Goal: Task Accomplishment & Management: Complete application form

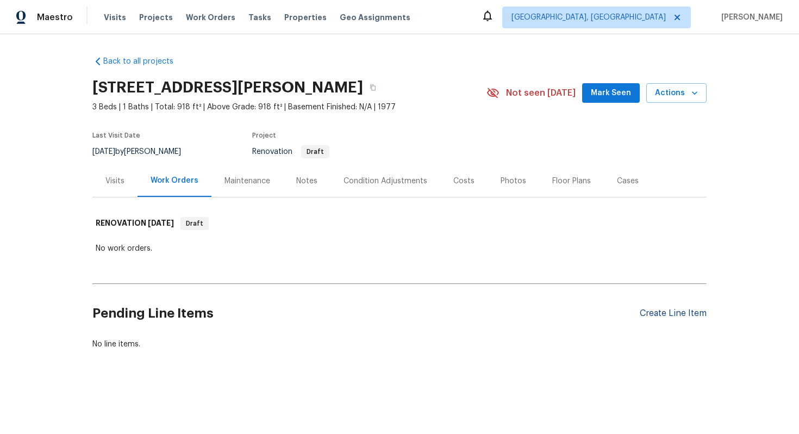
click at [663, 310] on div "Create Line Item" at bounding box center [673, 313] width 67 height 10
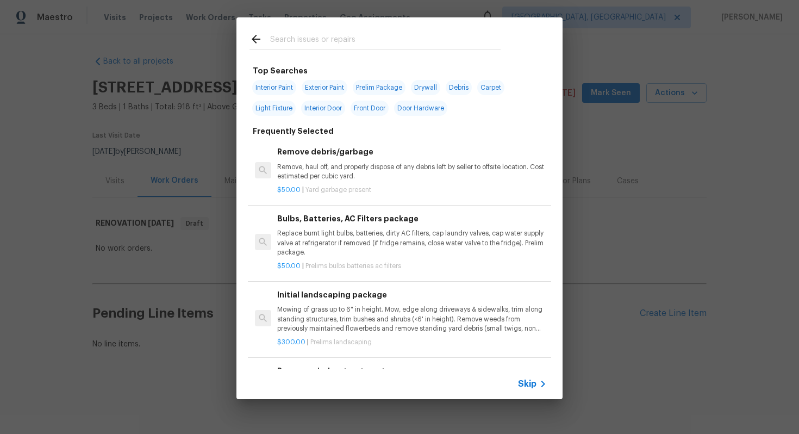
click at [529, 386] on span "Skip" at bounding box center [527, 383] width 18 height 11
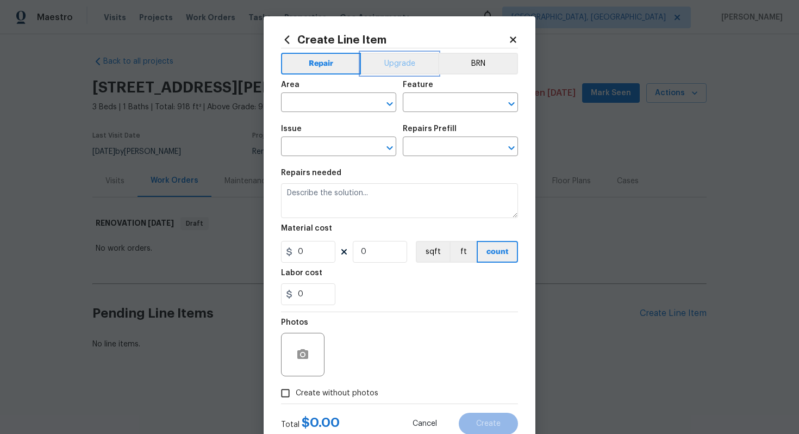
click at [388, 59] on button "Upgrade" at bounding box center [400, 64] width 78 height 22
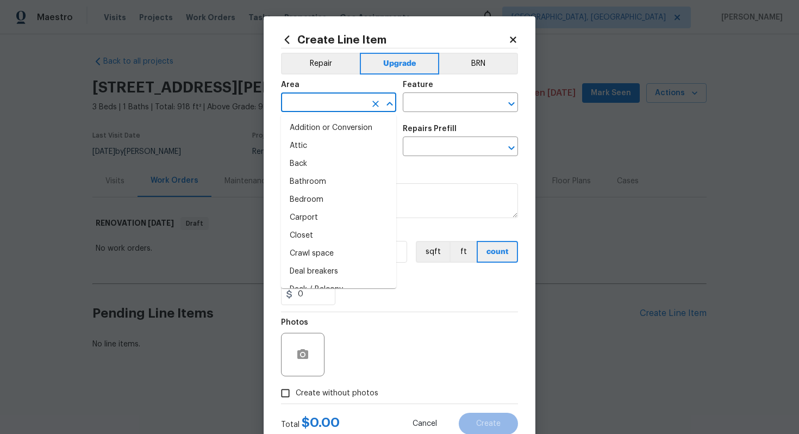
click at [339, 103] on input "text" at bounding box center [323, 103] width 85 height 17
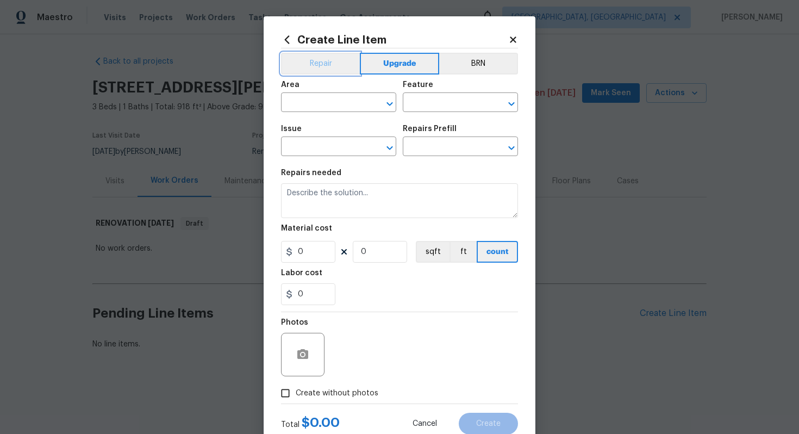
click at [314, 70] on button "Repair" at bounding box center [320, 64] width 79 height 22
click at [314, 103] on input "text" at bounding box center [323, 103] width 85 height 17
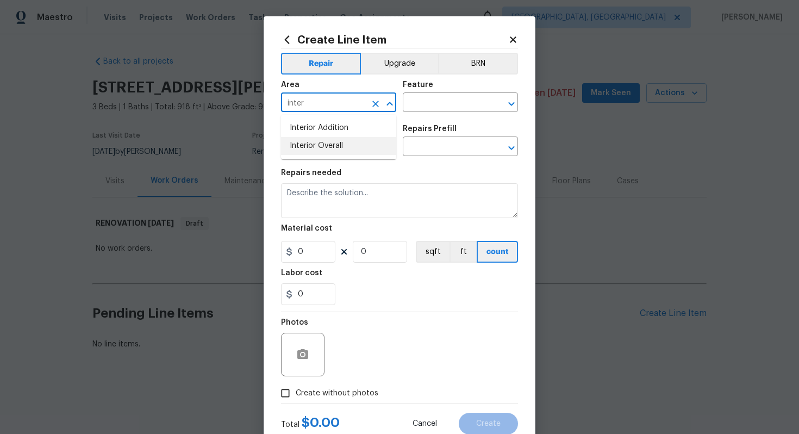
click at [342, 152] on li "Interior Overall" at bounding box center [338, 146] width 115 height 18
type input "Interior Overall"
click at [451, 104] on input "text" at bounding box center [445, 103] width 85 height 17
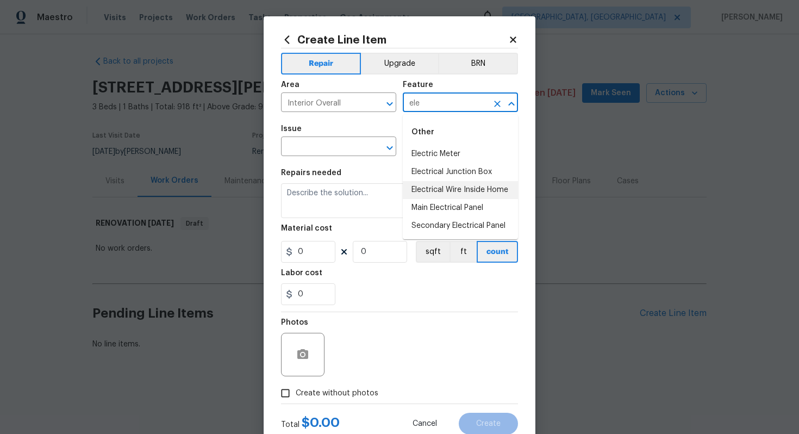
click at [471, 184] on li "Electrical Wire Inside Home" at bounding box center [460, 190] width 115 height 18
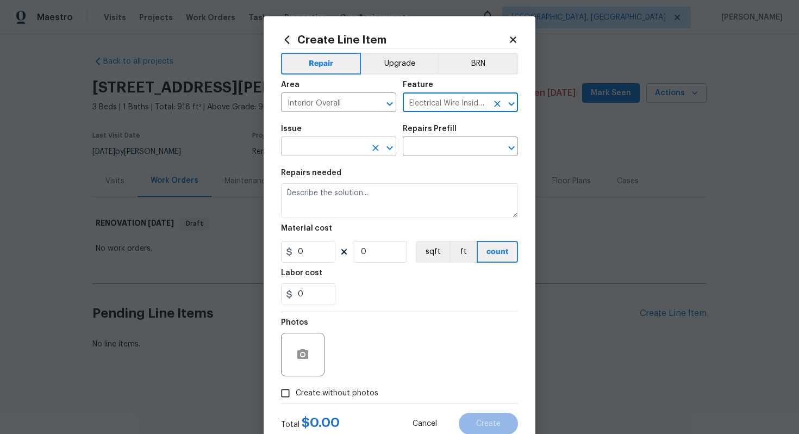
type input "Electrical Wire Inside Home"
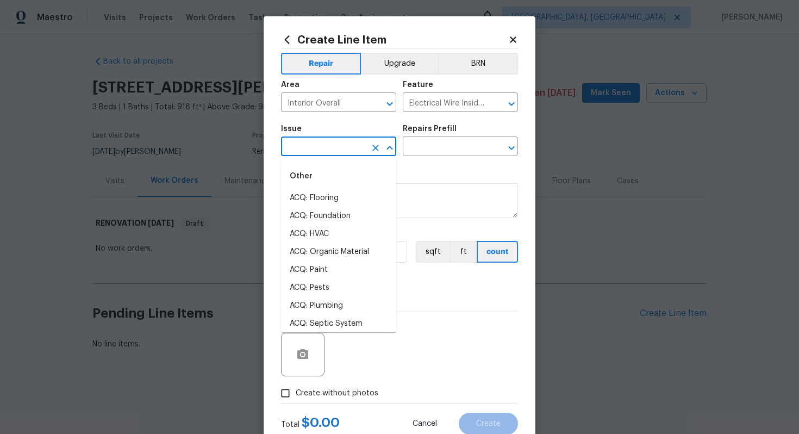
click at [320, 149] on input "text" at bounding box center [323, 147] width 85 height 17
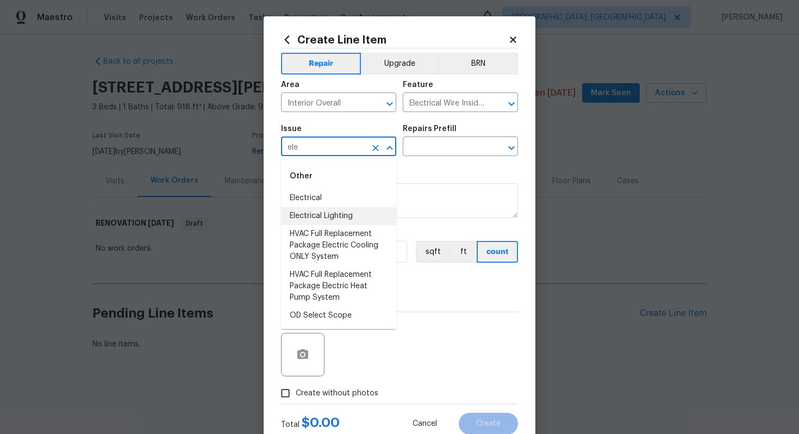
click at [335, 216] on li "Electrical Lighting" at bounding box center [338, 216] width 115 height 18
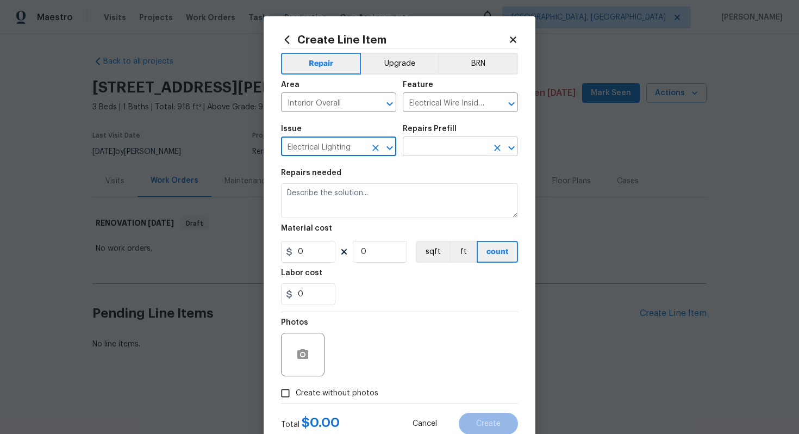
type input "Electrical Lighting"
click at [451, 150] on input "text" at bounding box center [445, 147] width 85 height 17
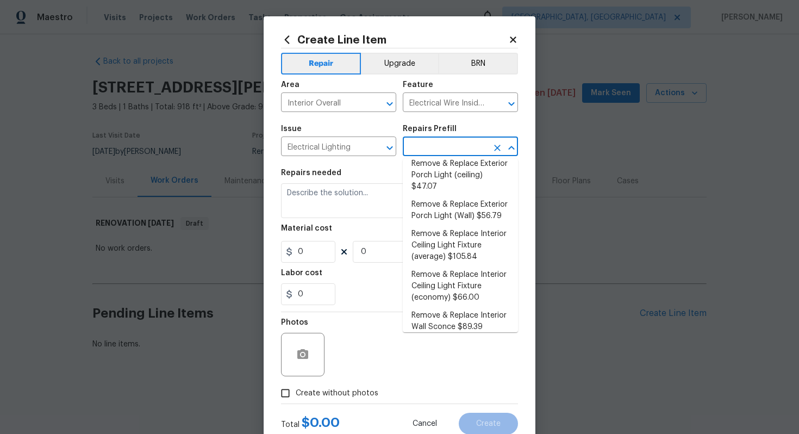
scroll to position [262, 0]
click at [458, 244] on li "Remove & Replace Interior Ceiling Light Fixture (average) $105.84" at bounding box center [460, 244] width 115 height 41
type input "Remove & Replace Interior Ceiling Light Fixture (average) $105.84"
type textarea "Remove the existing interior ceiling light fixture and replace it with new AVER…"
type input "1"
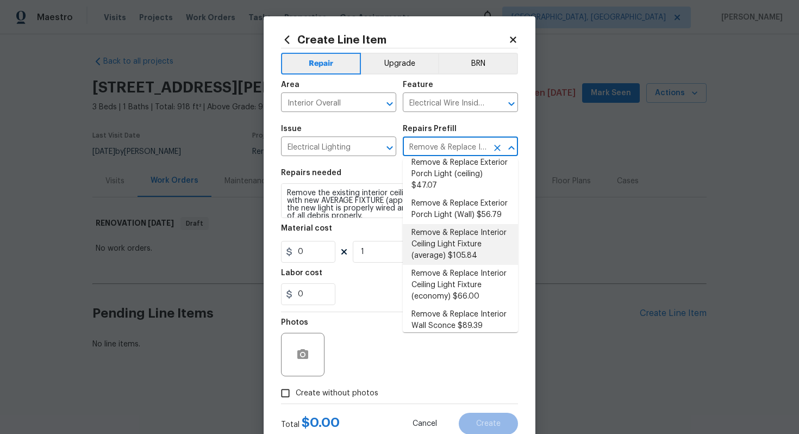
type input "105.84"
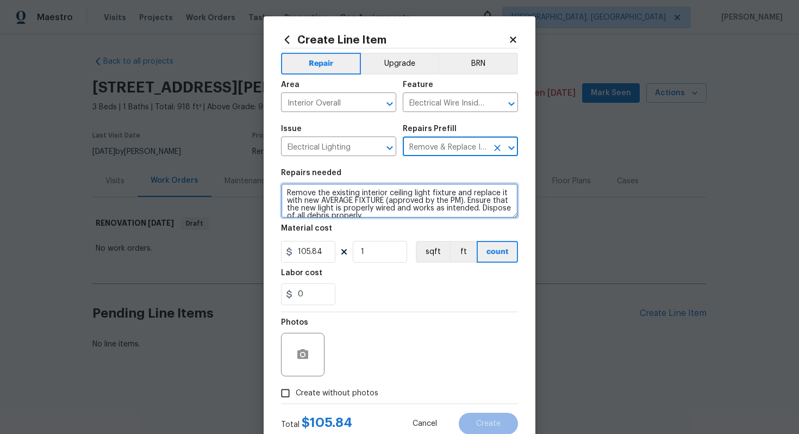
click at [282, 192] on textarea "Remove the existing interior ceiling light fixture and replace it with new AVER…" at bounding box center [399, 200] width 237 height 35
type textarea "#sala - Remove the existing interior ceiling light fixture and replace it with …"
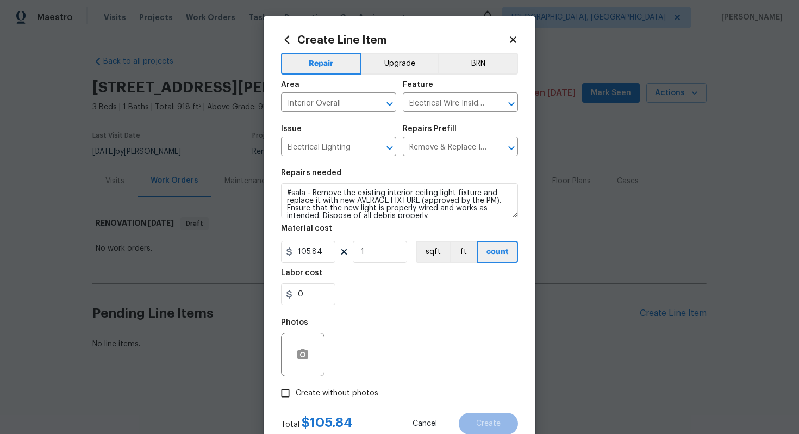
click at [367, 265] on section "Repairs needed #sala - Remove the existing interior ceiling light fixture and r…" at bounding box center [399, 236] width 237 height 149
click at [367, 254] on input "1" at bounding box center [380, 252] width 54 height 22
click at [447, 104] on input "Electrical Wire Inside Home" at bounding box center [445, 103] width 85 height 17
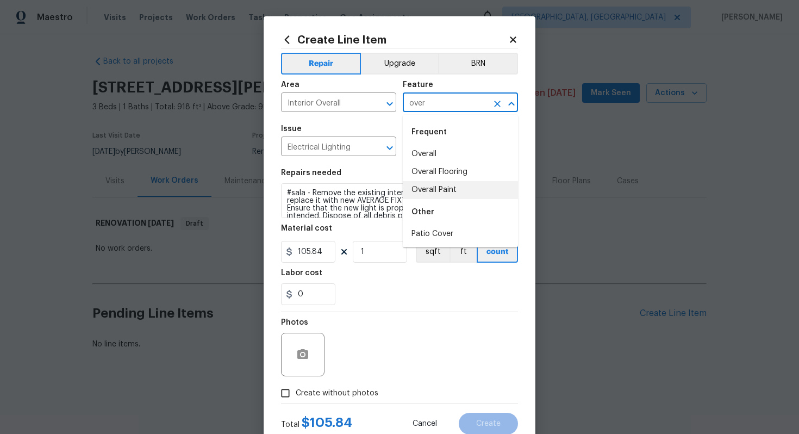
click at [434, 187] on li "Overall Paint" at bounding box center [460, 190] width 115 height 18
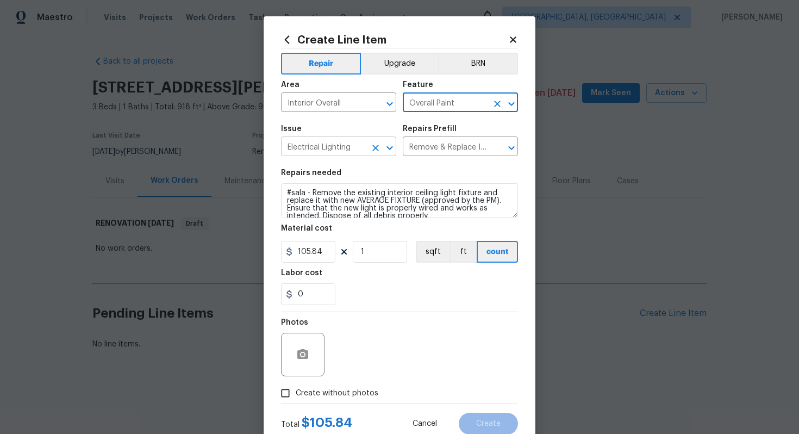
type input "Overall Paint"
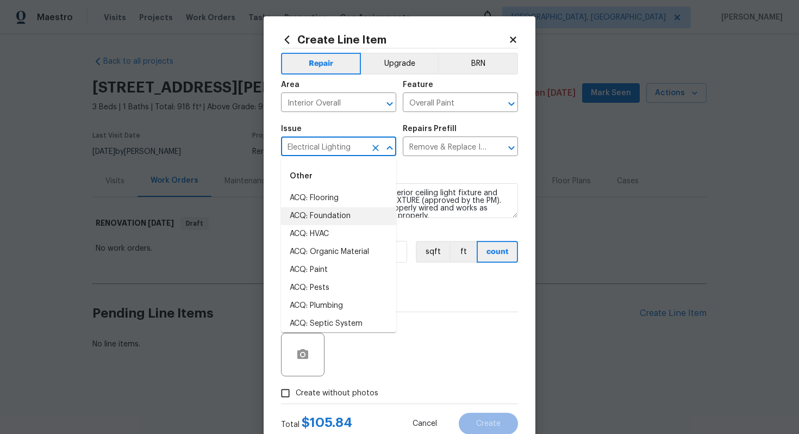
click at [310, 145] on input "Electrical Lighting" at bounding box center [323, 147] width 85 height 17
type input "o"
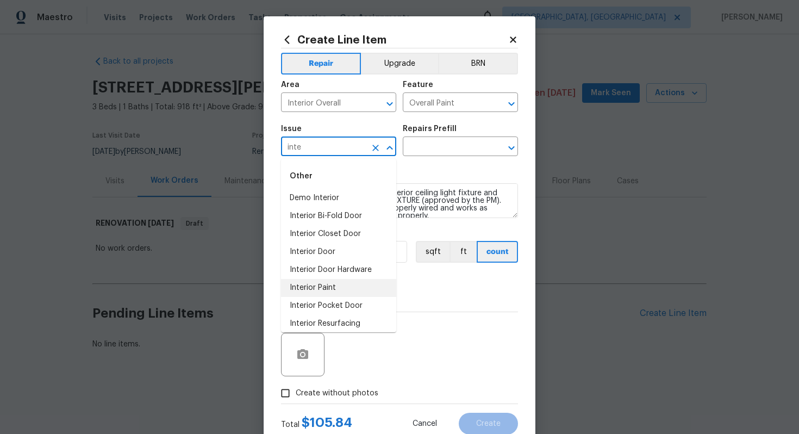
click at [348, 284] on li "Interior Paint" at bounding box center [338, 288] width 115 height 18
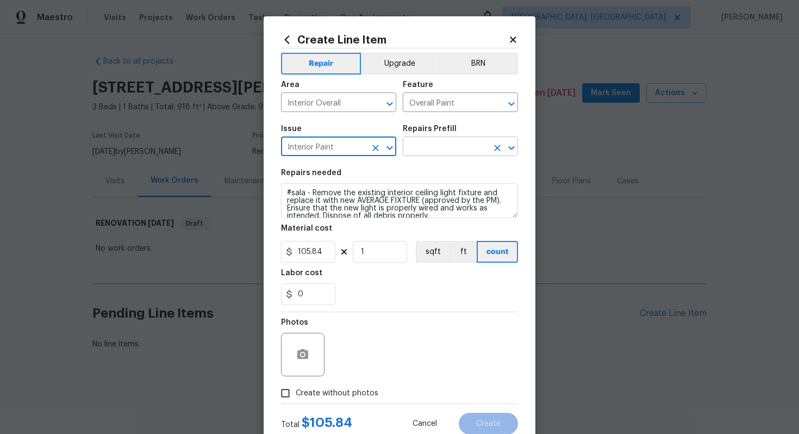
type input "Interior Paint"
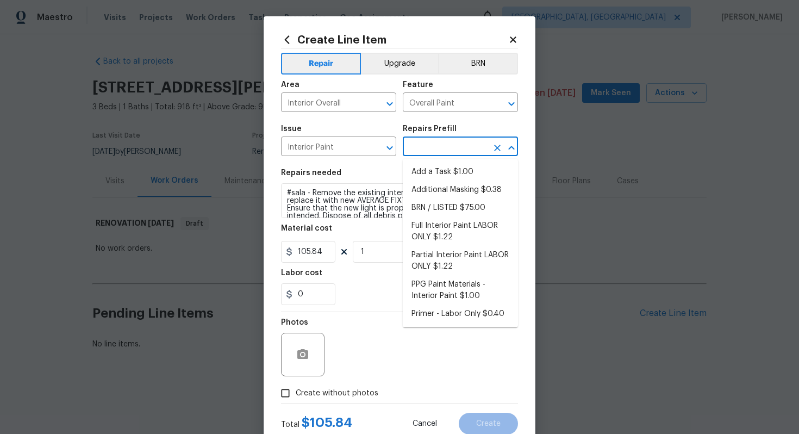
click at [441, 148] on input "text" at bounding box center [445, 147] width 85 height 17
click at [441, 235] on li "Full Interior Paint LABOR ONLY $1.22" at bounding box center [460, 231] width 115 height 29
type input "Full Interior Paint LABOR ONLY $1.22"
type textarea "Full Interior paint - (walls, ceilings, trim, and doors) - PAINT PROVIDED BY OP…"
type input "1.22"
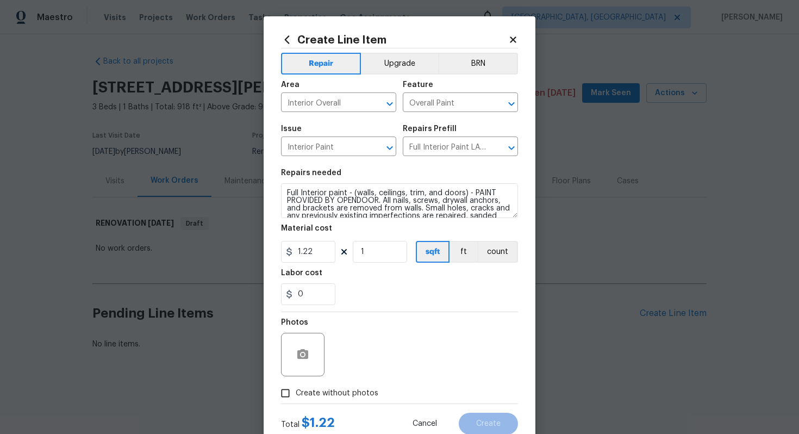
click at [278, 189] on div "Create Line Item Repair Upgrade BRN Area Interior Overall ​ Feature Overall Pai…" at bounding box center [400, 233] width 272 height 435
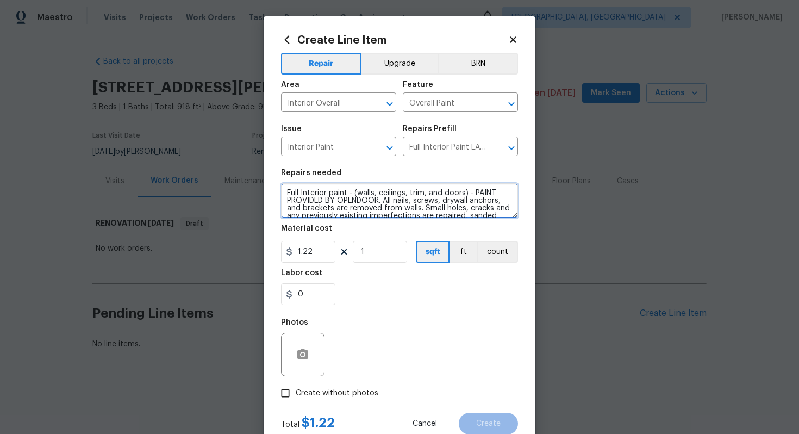
click at [282, 190] on textarea "Full Interior paint - (walls, ceilings, trim, and doors) - PAINT PROVIDED BY OP…" at bounding box center [399, 200] width 237 height 35
type textarea "#sala - Full Interior paint - (walls, ceilings, trim, and doors) - PAINT PROVID…"
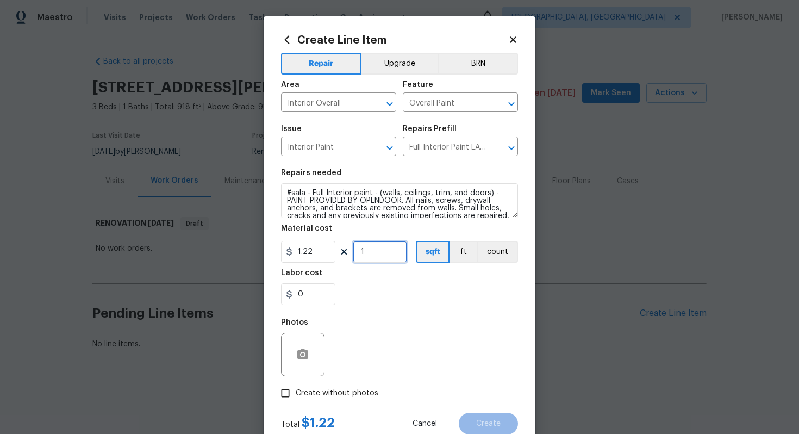
click at [391, 256] on input "1" at bounding box center [380, 252] width 54 height 22
type input "918"
click at [338, 391] on span "Create without photos" at bounding box center [337, 392] width 83 height 11
click at [296, 391] on input "Create without photos" at bounding box center [285, 393] width 21 height 21
checkbox input "true"
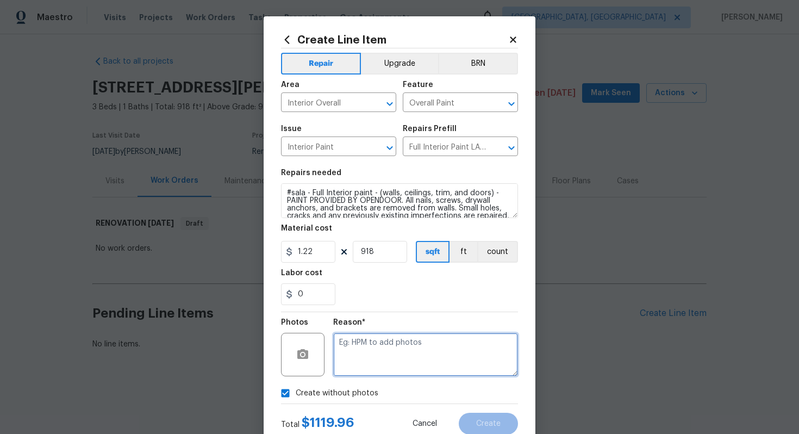
click at [361, 364] on textarea at bounding box center [425, 354] width 185 height 43
type textarea "n/a"
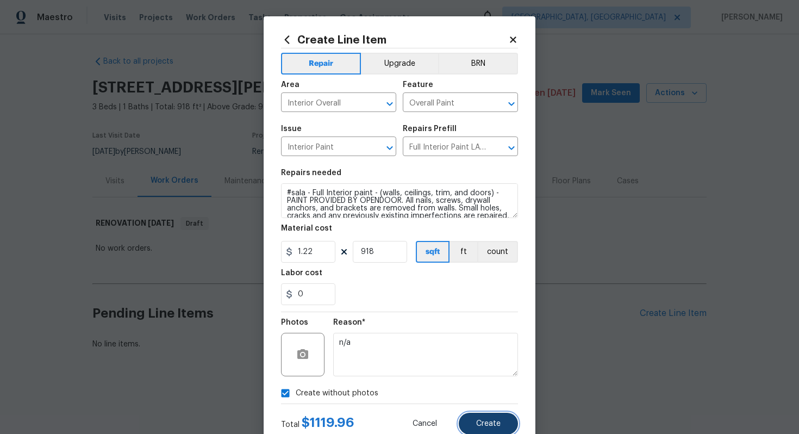
click at [476, 421] on button "Create" at bounding box center [488, 423] width 59 height 22
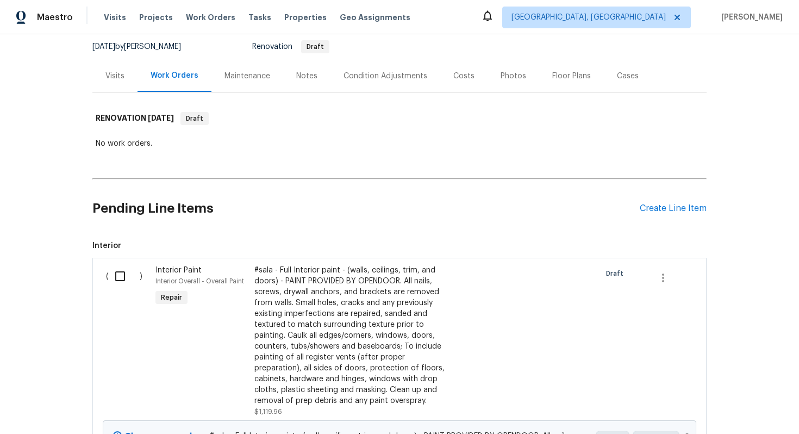
scroll to position [116, 0]
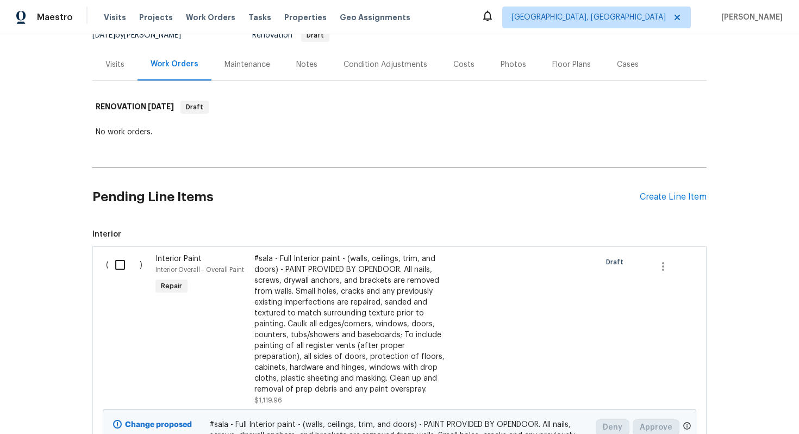
click at [210, 262] on div "Interior Paint" at bounding box center [201, 258] width 92 height 11
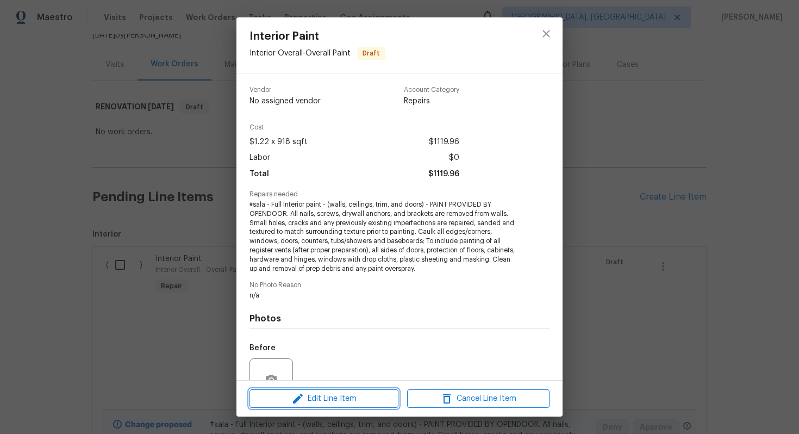
click at [331, 399] on span "Edit Line Item" at bounding box center [324, 399] width 142 height 14
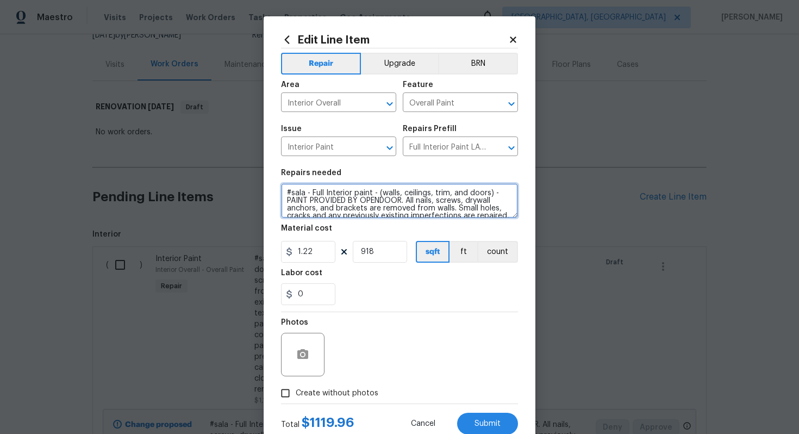
click at [310, 201] on textarea "#sala - Full Interior paint - (walls, ceilings, trim, and doors) - PAINT PROVID…" at bounding box center [399, 200] width 237 height 35
click at [312, 193] on textarea "#sala - Full Interior paint - (walls, ceilings, trim, and doors) - PAINT PROVID…" at bounding box center [399, 200] width 237 height 35
paste textarea "Light tones, grey"
type textarea "#sala - Light tones, grey - Full Interior paint - (walls, ceilings, trim, and d…"
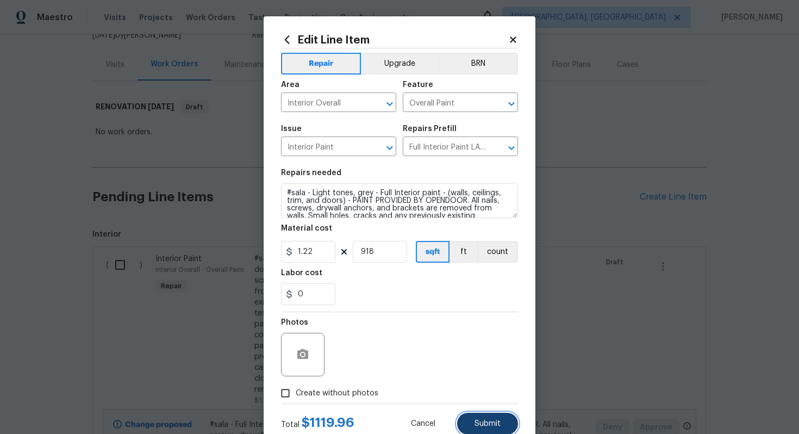
click at [500, 425] on span "Submit" at bounding box center [487, 424] width 26 height 8
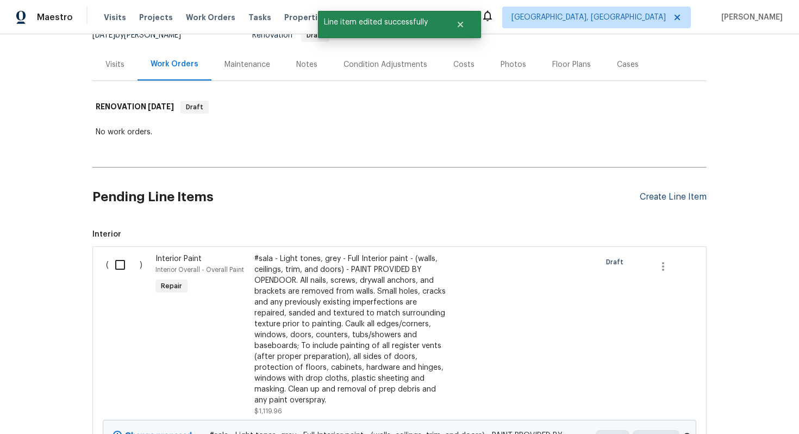
click at [652, 196] on div "Create Line Item" at bounding box center [673, 197] width 67 height 10
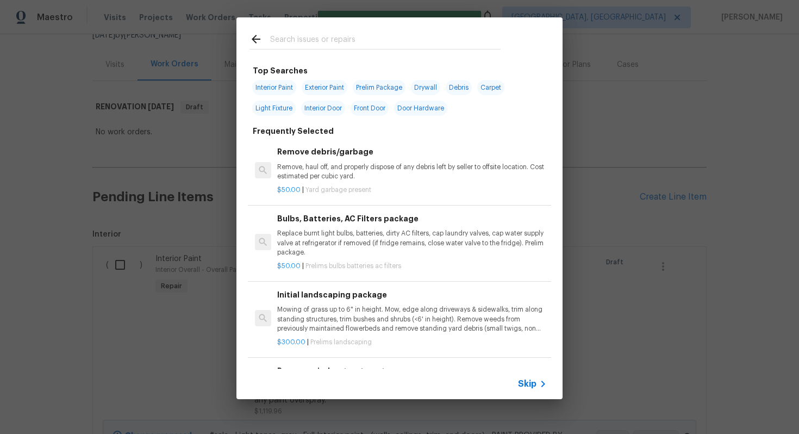
click at [527, 381] on span "Skip" at bounding box center [527, 383] width 18 height 11
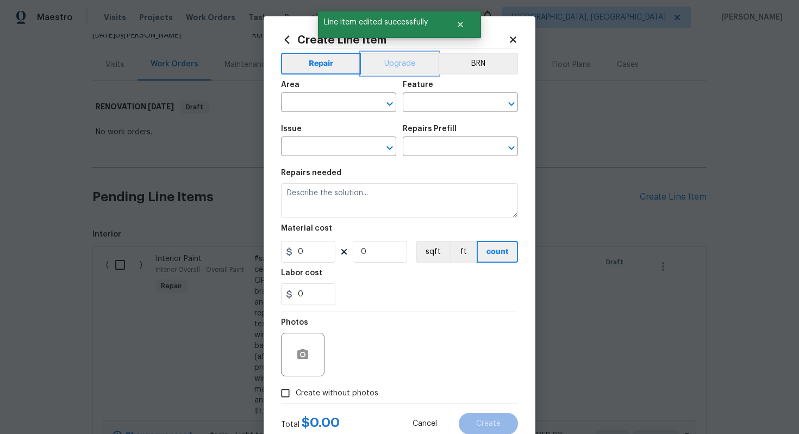
click at [388, 58] on button "Upgrade" at bounding box center [400, 64] width 78 height 22
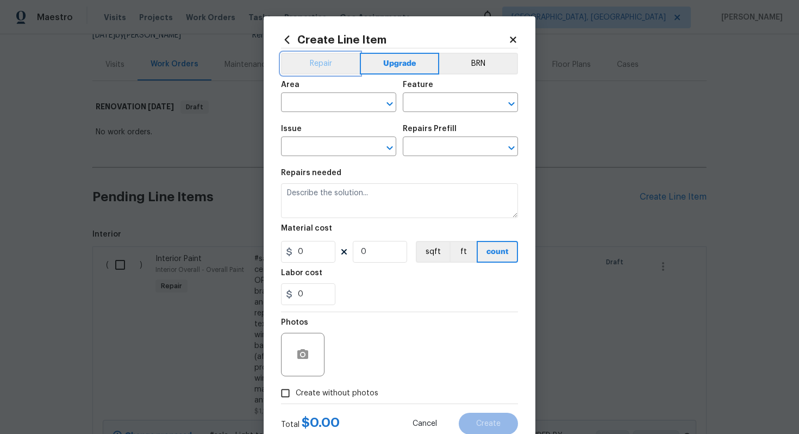
click at [318, 62] on button "Repair" at bounding box center [320, 64] width 79 height 22
click at [313, 108] on input "text" at bounding box center [323, 103] width 85 height 17
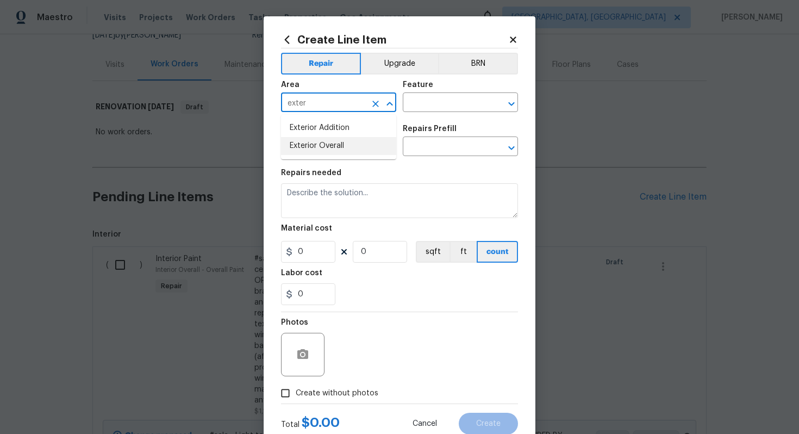
click at [341, 139] on li "Exterior Overall" at bounding box center [338, 146] width 115 height 18
type input "Exterior Overall"
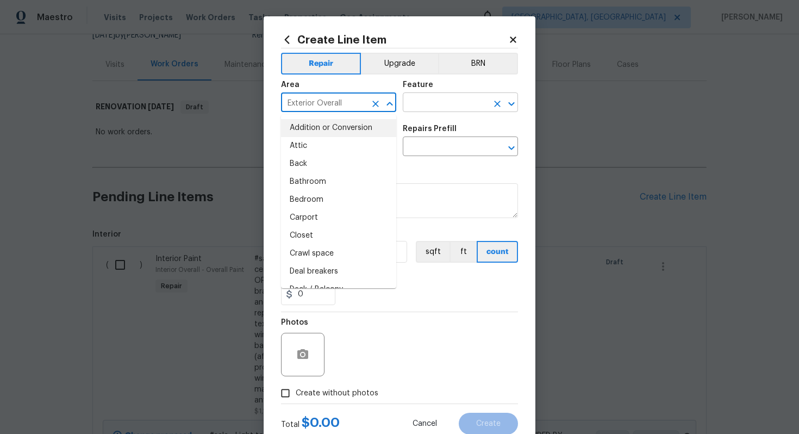
click at [426, 95] on input "text" at bounding box center [445, 103] width 85 height 17
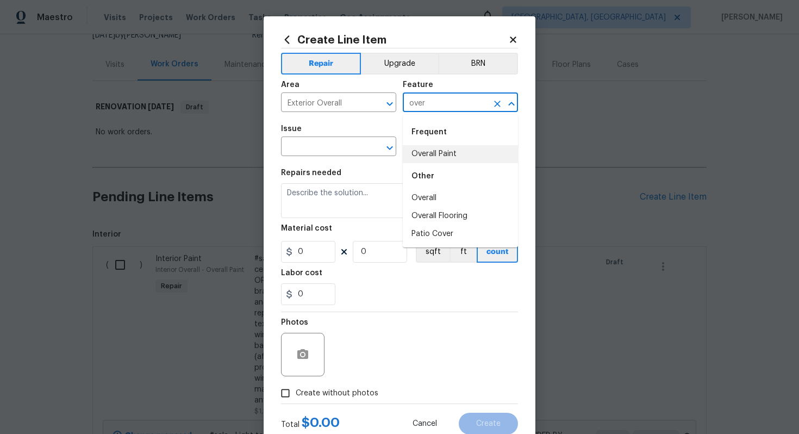
click at [434, 151] on li "Overall Paint" at bounding box center [460, 154] width 115 height 18
type input "Overall Paint"
click at [290, 149] on input "text" at bounding box center [323, 147] width 85 height 17
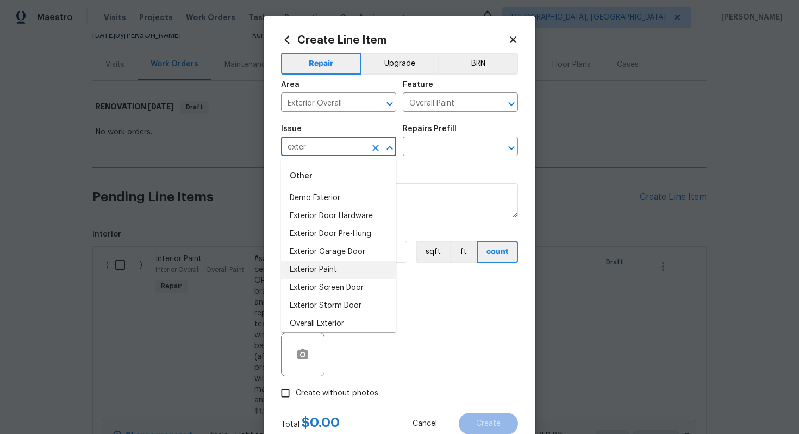
click at [327, 269] on li "Exterior Paint" at bounding box center [338, 270] width 115 height 18
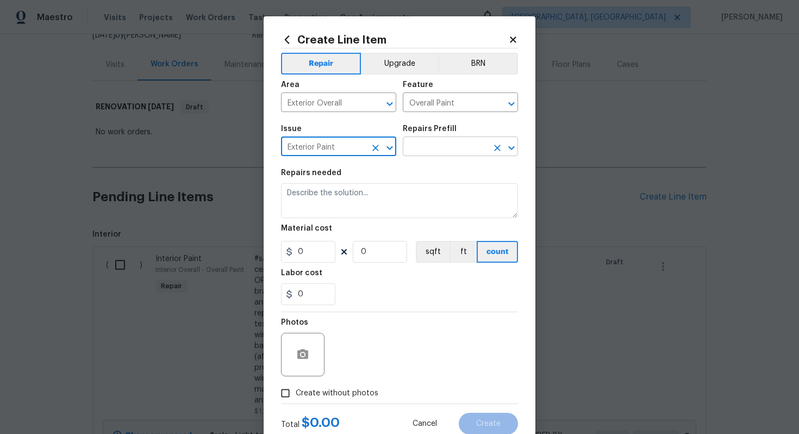
type input "Exterior Paint"
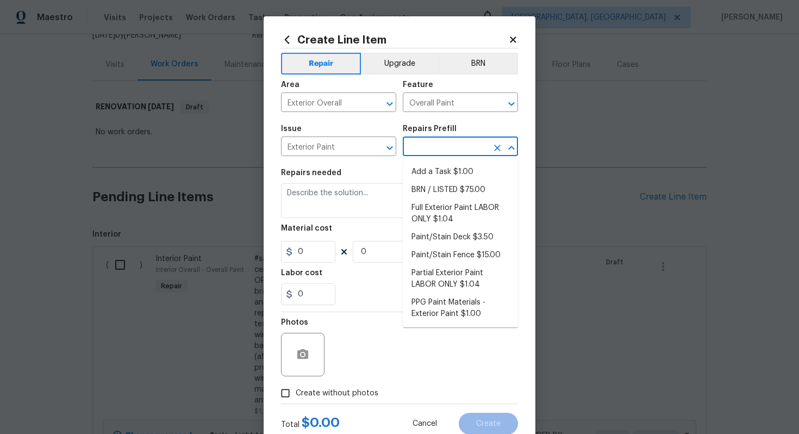
click at [427, 147] on input "text" at bounding box center [445, 147] width 85 height 17
click at [456, 217] on li "Full Exterior Paint LABOR ONLY $1.04" at bounding box center [460, 213] width 115 height 29
type input "Full Exterior Paint LABOR ONLY $1.04"
type textarea "Full Exterior Paint - Prep, mask and paint the exterior of the home. Ensure tha…"
type input "1.04"
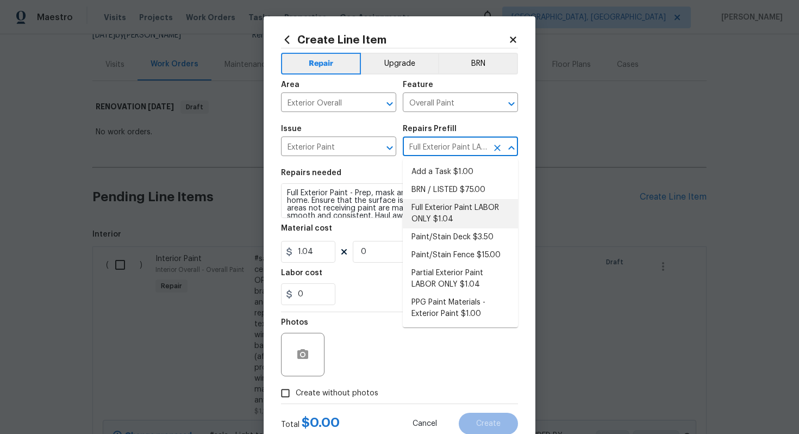
type input "1"
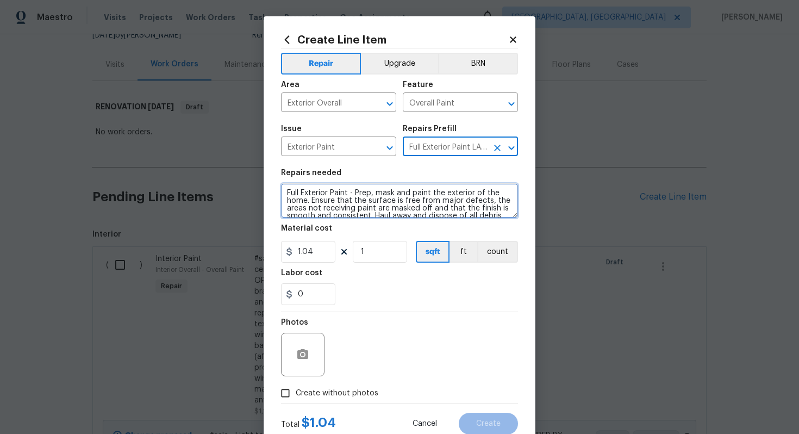
click at [282, 192] on textarea "Full Exterior Paint - Prep, mask and paint the exterior of the home. Ensure tha…" at bounding box center [399, 200] width 237 height 35
type textarea "#sala - Full Exterior Paint - Prep, mask and paint the exterior of the home. En…"
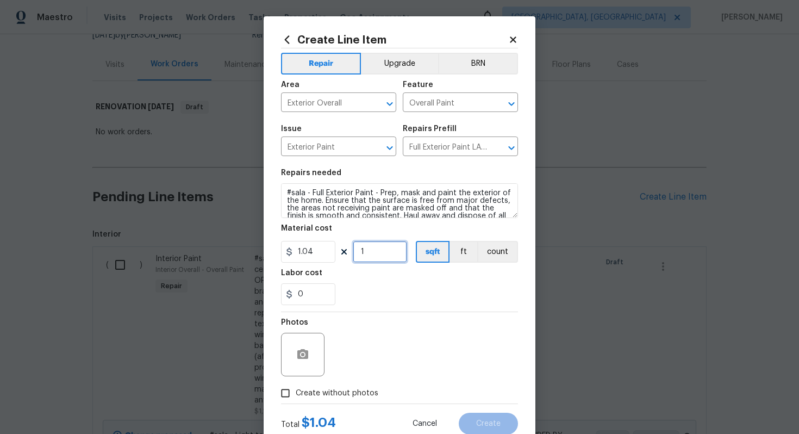
click at [373, 249] on input "1" at bounding box center [380, 252] width 54 height 22
type input "918"
click at [510, 38] on icon at bounding box center [513, 40] width 10 height 10
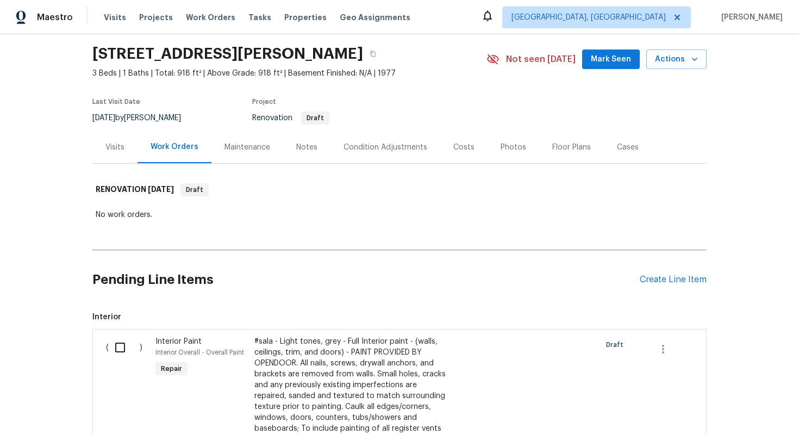
scroll to position [16, 0]
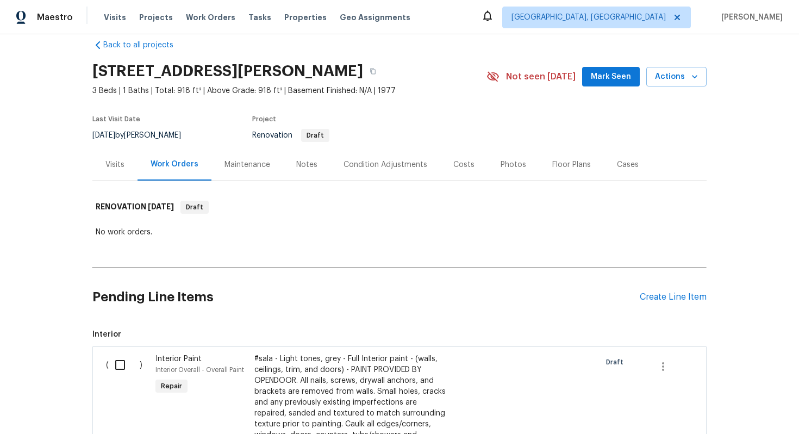
click at [654, 289] on div "Pending Line Items Create Line Item" at bounding box center [399, 297] width 614 height 51
click at [647, 297] on div "Create Line Item" at bounding box center [673, 297] width 67 height 10
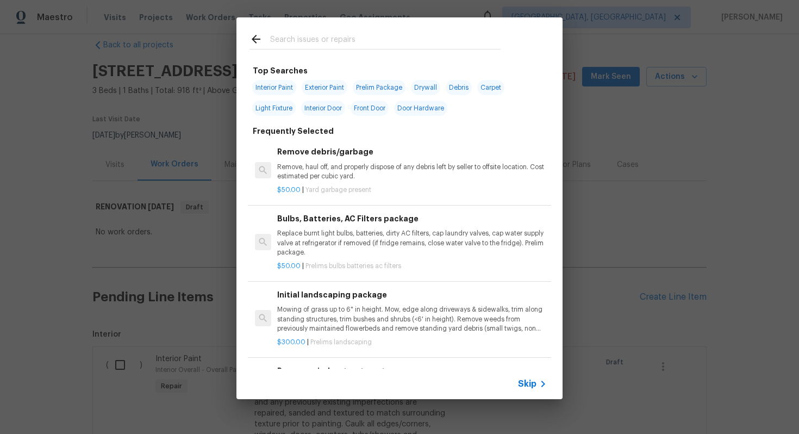
click at [531, 384] on span "Skip" at bounding box center [527, 383] width 18 height 11
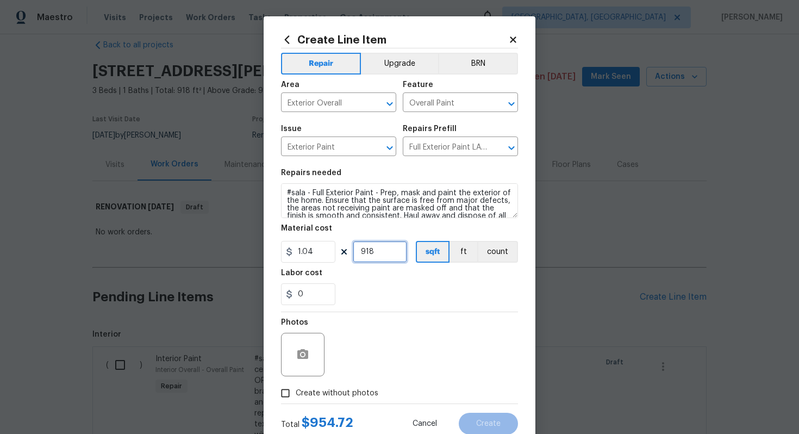
click at [385, 252] on input "918" at bounding box center [380, 252] width 54 height 22
click at [343, 387] on label "Create without photos" at bounding box center [326, 393] width 103 height 21
click at [296, 387] on input "Create without photos" at bounding box center [285, 393] width 21 height 21
checkbox input "true"
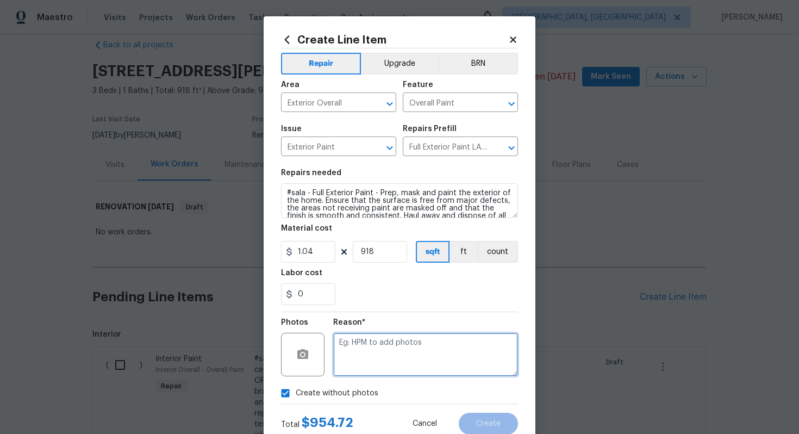
click at [379, 354] on textarea at bounding box center [425, 354] width 185 height 43
type textarea "n/a"
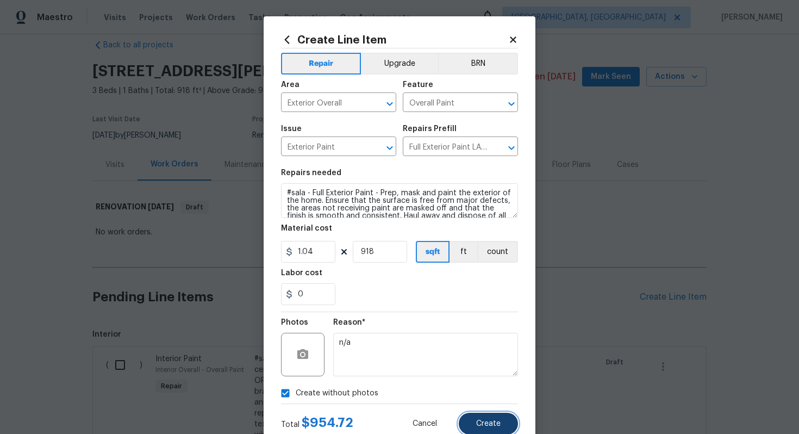
click at [480, 428] on button "Create" at bounding box center [488, 423] width 59 height 22
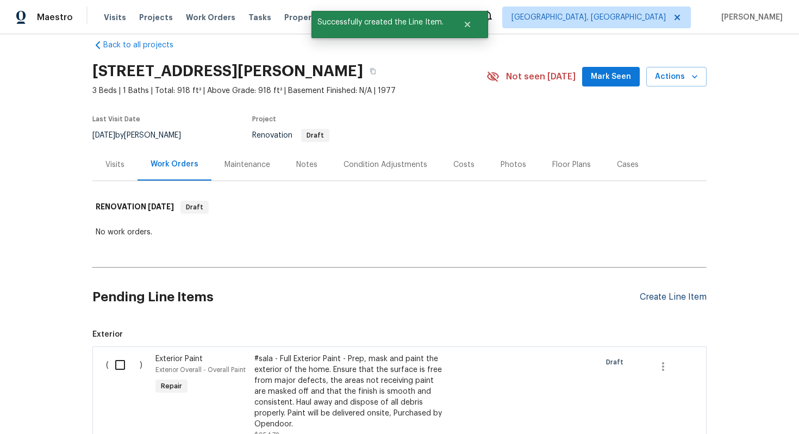
click at [673, 293] on div "Create Line Item" at bounding box center [673, 297] width 67 height 10
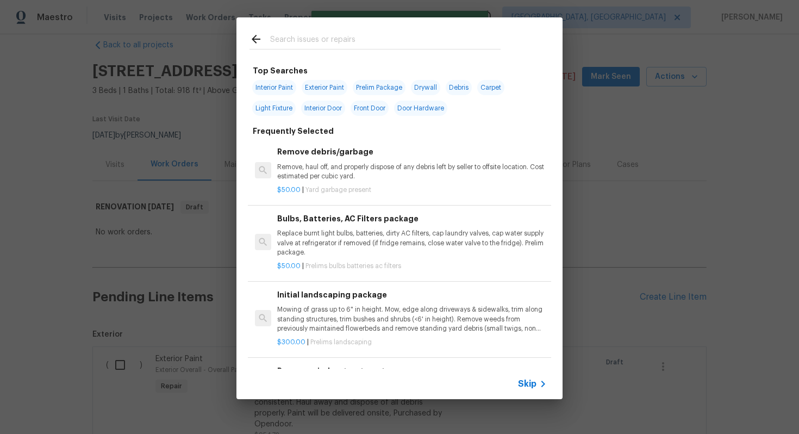
click at [522, 389] on span "Skip" at bounding box center [527, 383] width 18 height 11
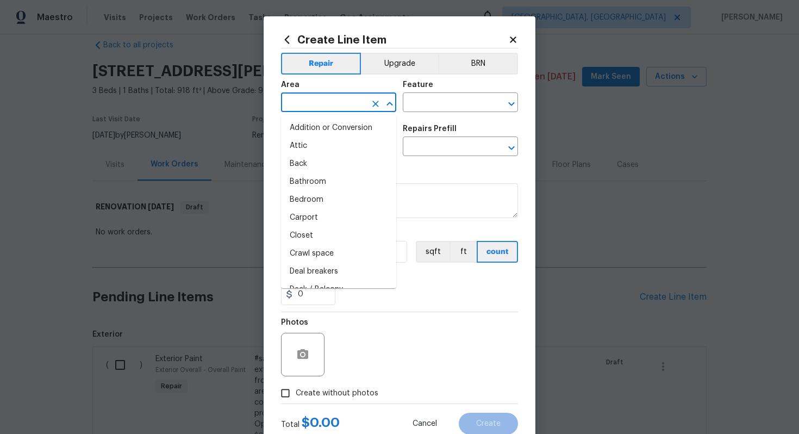
click at [310, 110] on input "text" at bounding box center [323, 103] width 85 height 17
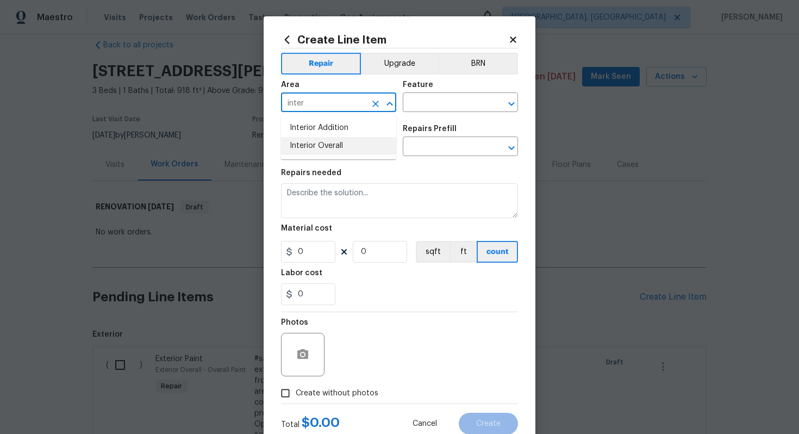
click at [341, 151] on li "Interior Overall" at bounding box center [338, 146] width 115 height 18
type input "Interior Overall"
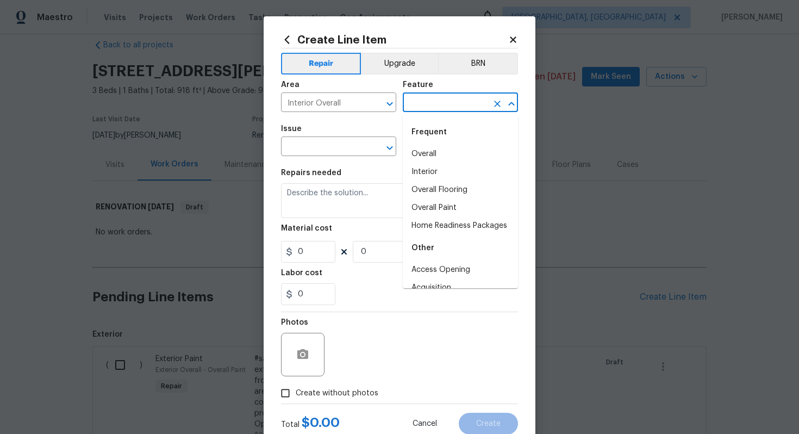
click at [438, 103] on input "text" at bounding box center [445, 103] width 85 height 17
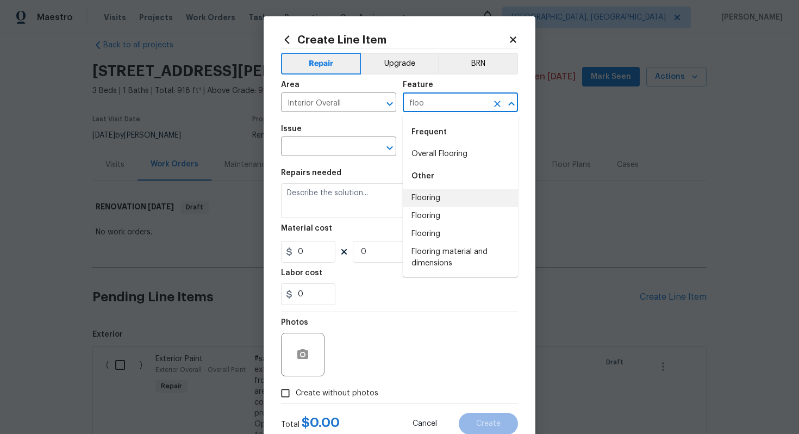
click at [445, 199] on li "Flooring" at bounding box center [460, 198] width 115 height 18
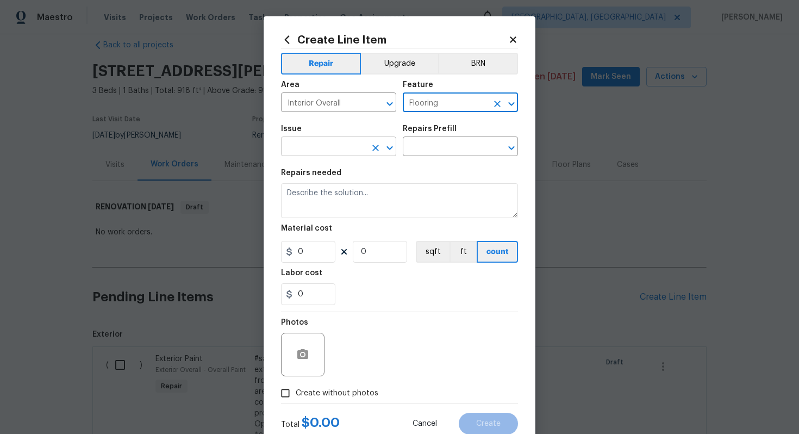
type input "Flooring"
click at [306, 151] on input "text" at bounding box center [323, 147] width 85 height 17
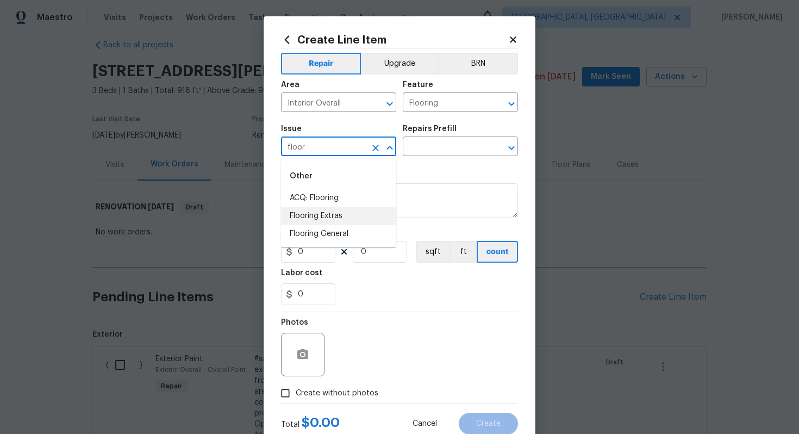
click at [327, 212] on li "Flooring Extras" at bounding box center [338, 216] width 115 height 18
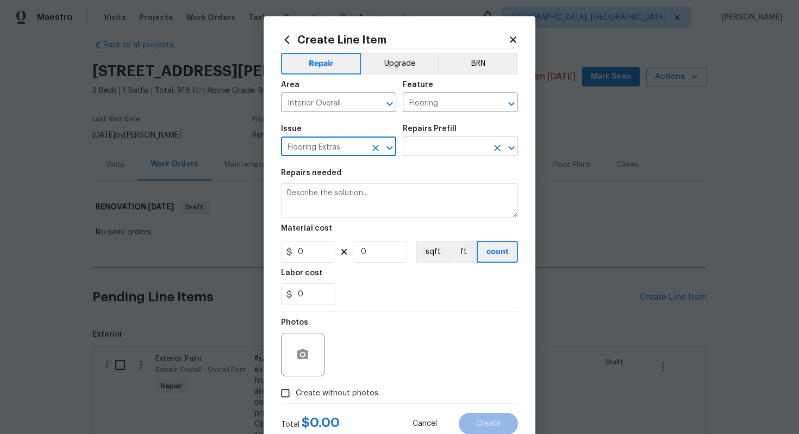
type input "Flooring Extras"
click at [423, 150] on input "text" at bounding box center [445, 147] width 85 height 17
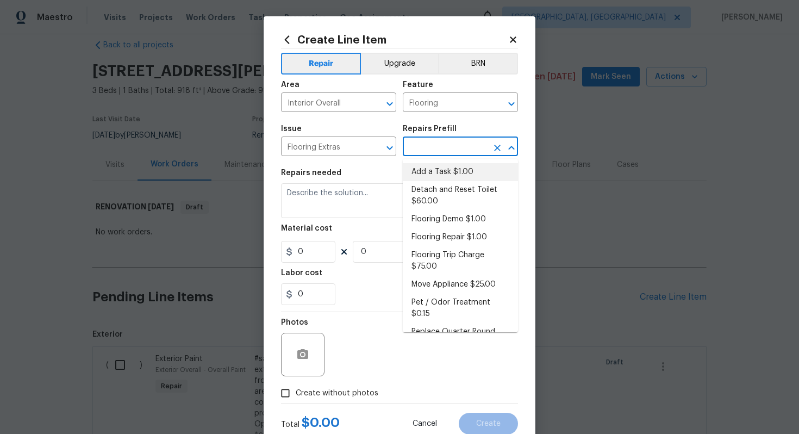
click at [421, 171] on li "Add a Task $1.00" at bounding box center [460, 172] width 115 height 18
type input "Overall Flooring"
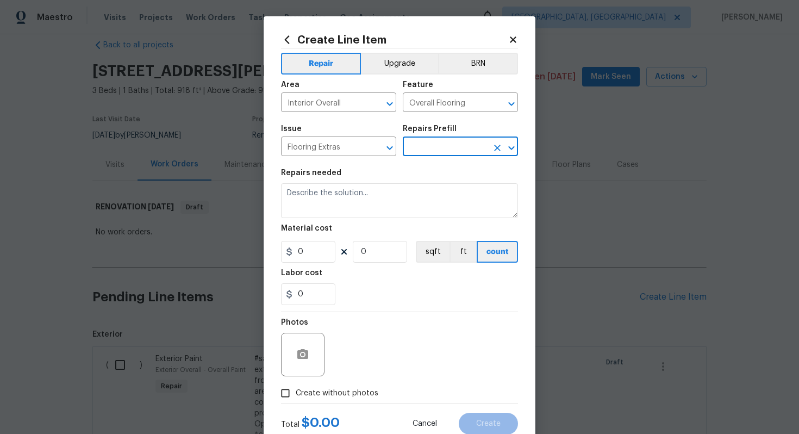
type input "Add a Task $1.00"
type textarea "HPM to detail"
type input "1"
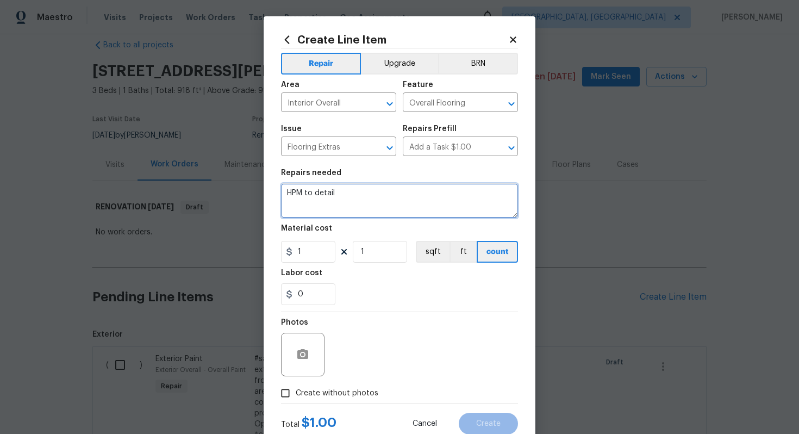
click at [355, 201] on textarea "HPM to detail" at bounding box center [399, 200] width 237 height 35
paste textarea "Carpet 1/3 & LVP 2/3"
type textarea "#sala - Carpet 1/3 & LVP 2/3"
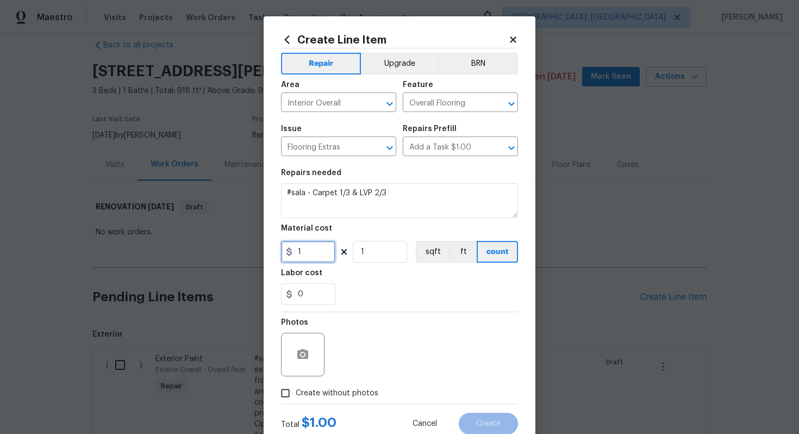
click at [322, 251] on input "1" at bounding box center [308, 252] width 54 height 22
type input "4243"
click at [354, 387] on span "Create without photos" at bounding box center [337, 392] width 83 height 11
click at [296, 387] on input "Create without photos" at bounding box center [285, 393] width 21 height 21
checkbox input "true"
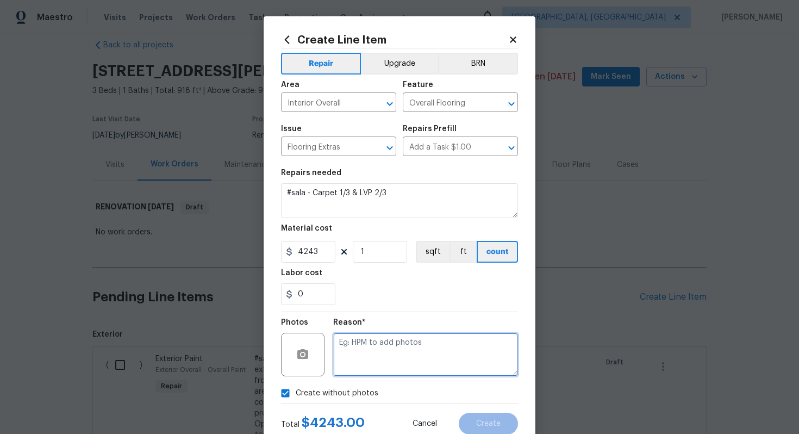
click at [360, 367] on textarea at bounding box center [425, 354] width 185 height 43
type textarea "n/a"
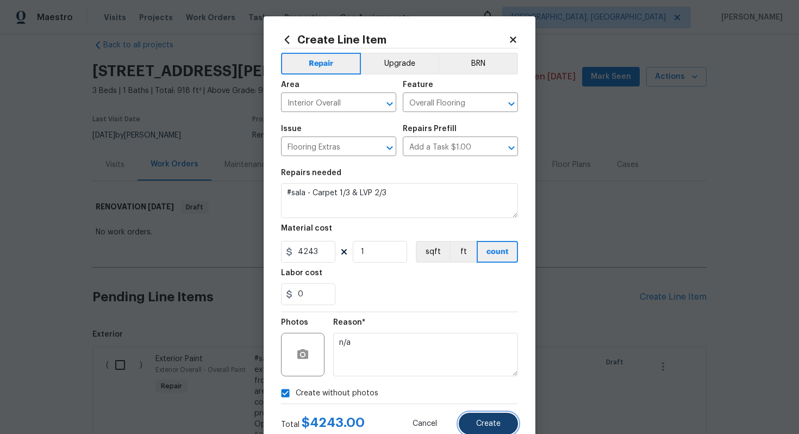
click at [483, 421] on span "Create" at bounding box center [488, 424] width 24 height 8
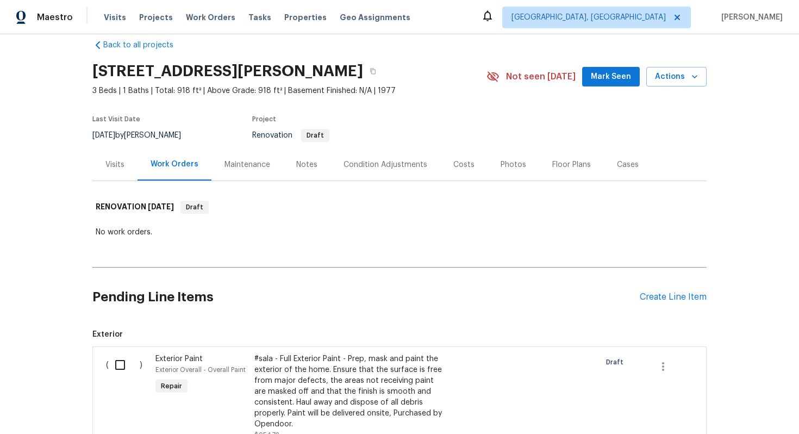
click at [668, 291] on div "Pending Line Items Create Line Item" at bounding box center [399, 297] width 614 height 51
click at [666, 291] on div "Pending Line Items Create Line Item" at bounding box center [399, 297] width 614 height 51
click at [665, 292] on div "Create Line Item" at bounding box center [673, 297] width 67 height 10
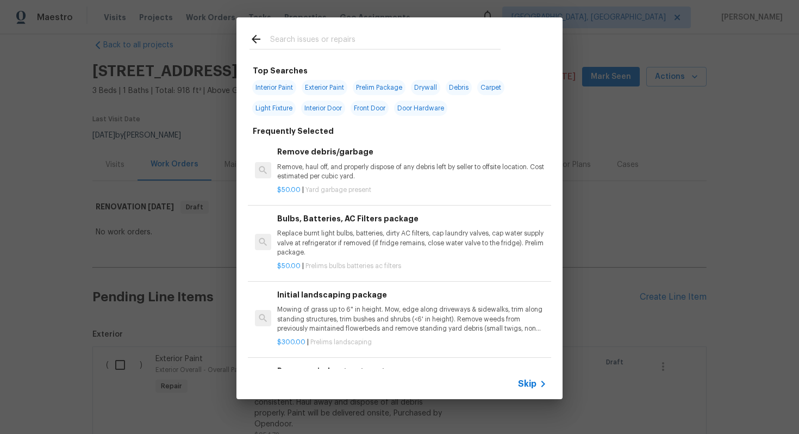
click at [524, 386] on span "Skip" at bounding box center [527, 383] width 18 height 11
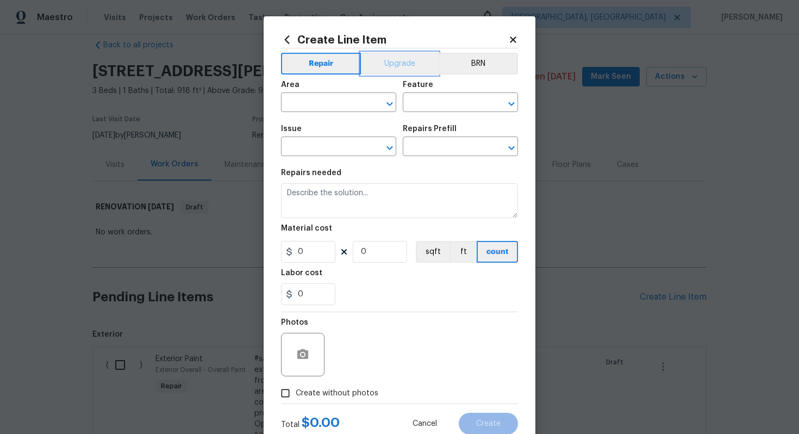
click at [379, 57] on button "Upgrade" at bounding box center [400, 64] width 78 height 22
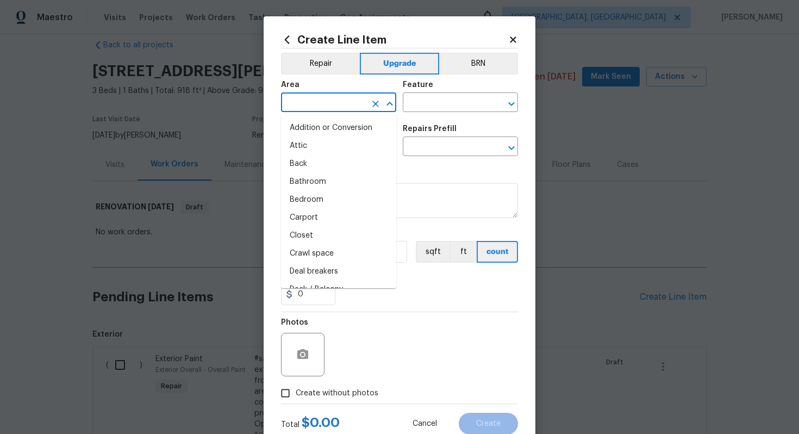
click at [315, 106] on input "text" at bounding box center [323, 103] width 85 height 17
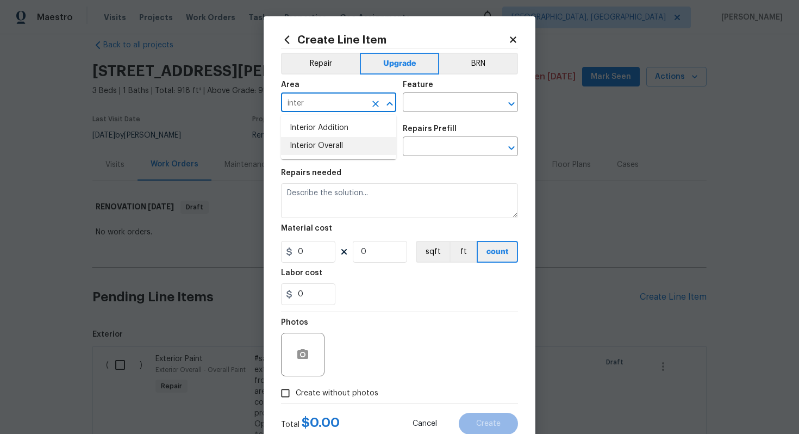
click at [321, 145] on li "Interior Overall" at bounding box center [338, 146] width 115 height 18
type input "Interior Overall"
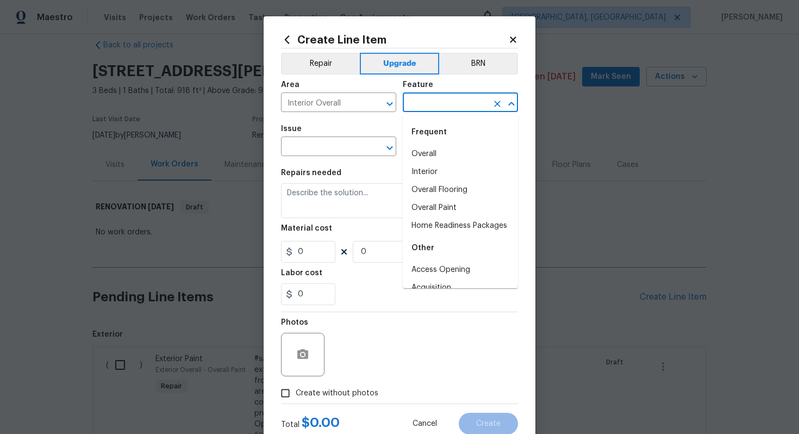
click at [450, 110] on input "text" at bounding box center [445, 103] width 85 height 17
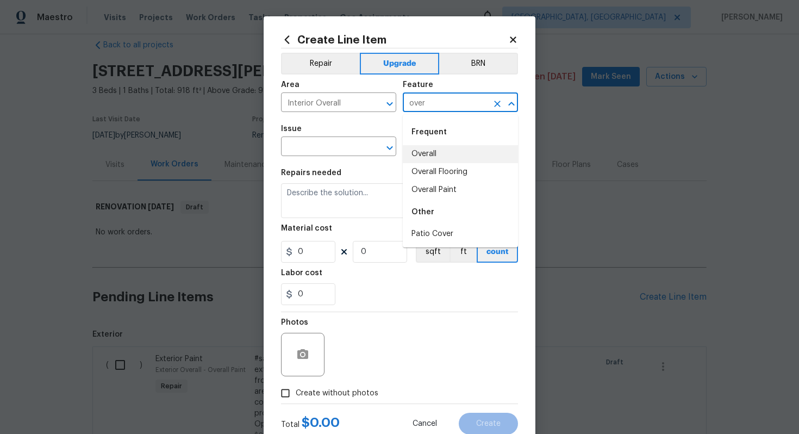
click at [426, 145] on li "Overall" at bounding box center [460, 154] width 115 height 18
type input "Overall"
click at [498, 107] on icon "Clear" at bounding box center [497, 103] width 11 height 11
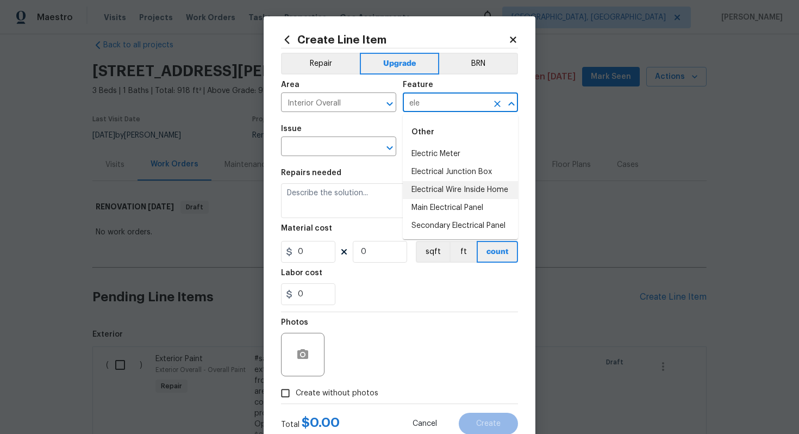
click at [459, 193] on li "Electrical Wire Inside Home" at bounding box center [460, 190] width 115 height 18
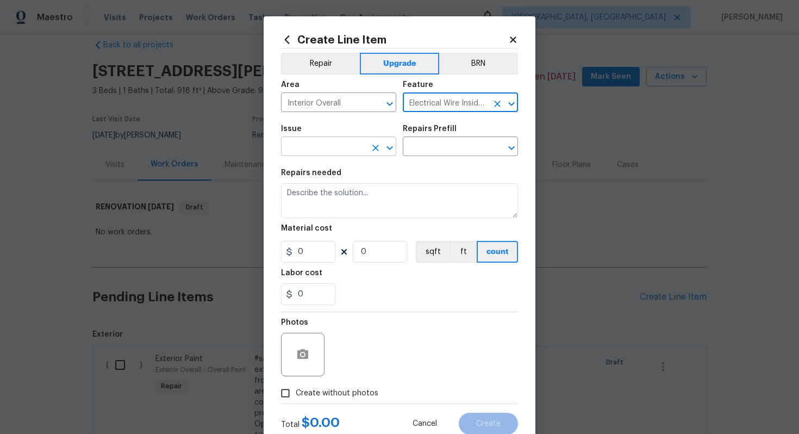
type input "Electrical Wire Inside Home"
click at [308, 143] on input "text" at bounding box center [323, 147] width 85 height 17
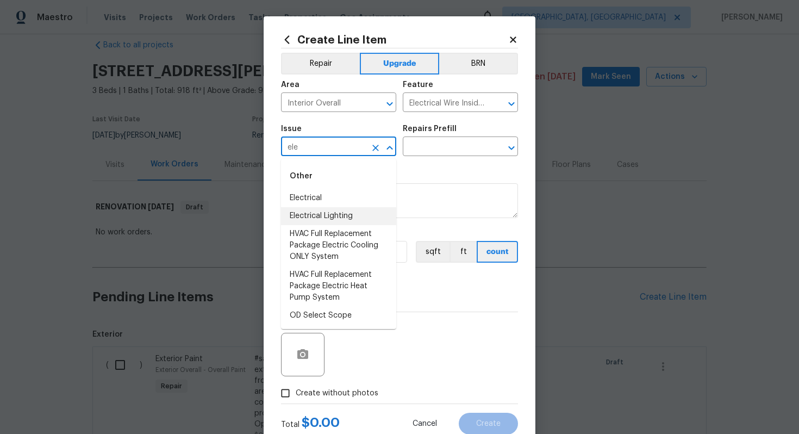
click at [342, 212] on li "Electrical Lighting" at bounding box center [338, 216] width 115 height 18
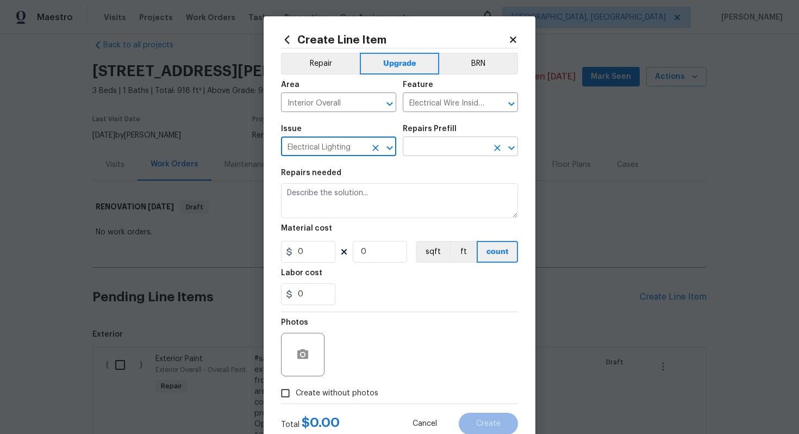
type input "Electrical Lighting"
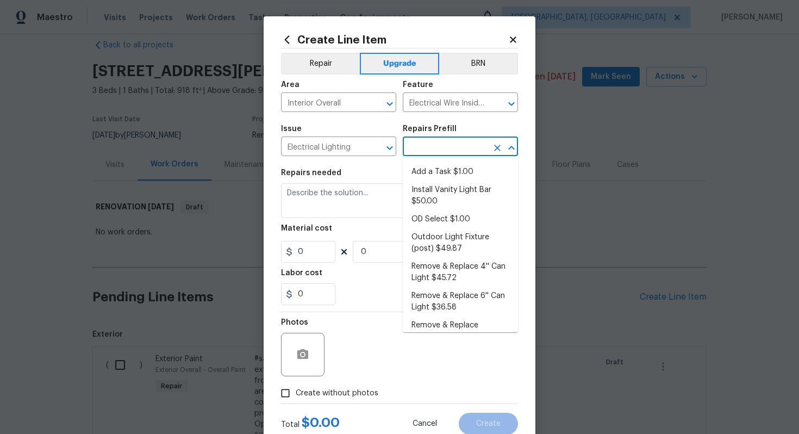
click at [445, 146] on input "text" at bounding box center [445, 147] width 85 height 17
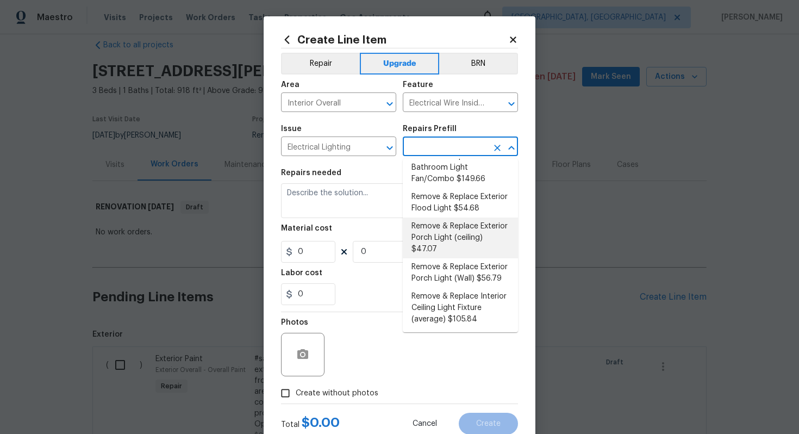
scroll to position [220, 0]
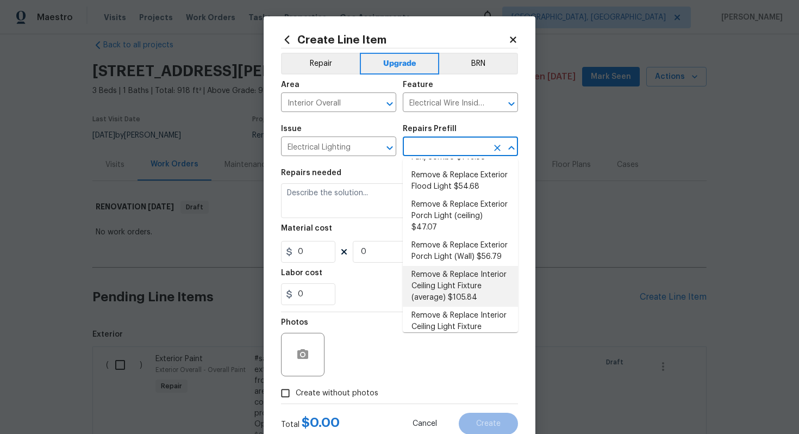
click at [459, 277] on li "Remove & Replace Interior Ceiling Light Fixture (average) $105.84" at bounding box center [460, 286] width 115 height 41
type input "Remove & Replace Interior Ceiling Light Fixture (average) $105.84"
type textarea "Remove the existing interior ceiling light fixture and replace it with new AVER…"
type input "105.84"
type input "1"
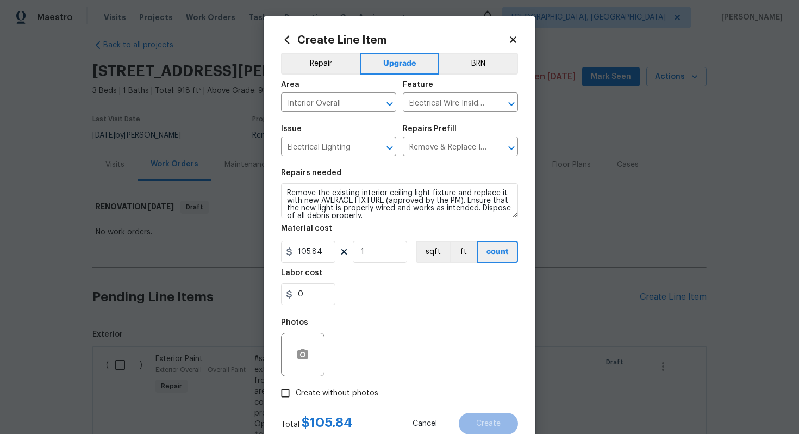
click at [280, 189] on div "Create Line Item Repair Upgrade BRN Area Interior Overall ​ Feature Electrical …" at bounding box center [400, 233] width 272 height 435
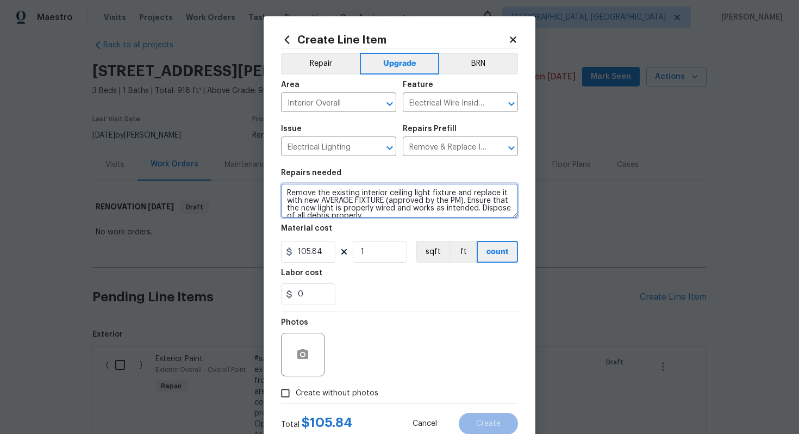
click at [286, 191] on textarea "Remove the existing interior ceiling light fixture and replace it with new AVER…" at bounding box center [399, 200] width 237 height 35
type textarea "#sala - Remove the existing interior ceiling light fixture and replace it with …"
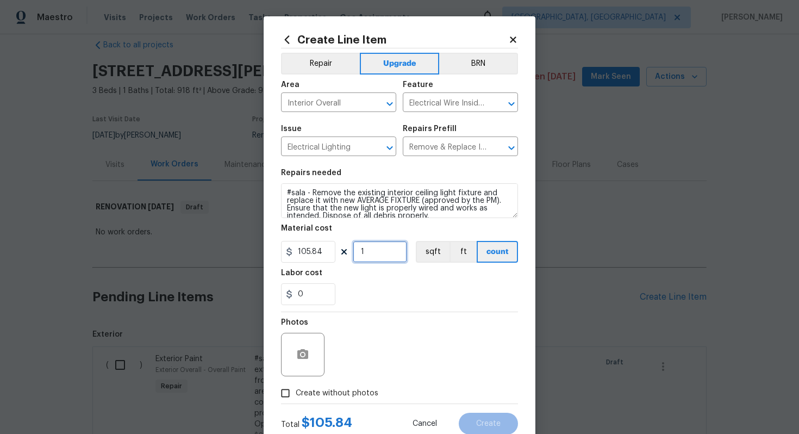
click at [381, 254] on input "1" at bounding box center [380, 252] width 54 height 22
type input "15"
click at [347, 392] on span "Create without photos" at bounding box center [337, 392] width 83 height 11
click at [296, 392] on input "Create without photos" at bounding box center [285, 393] width 21 height 21
checkbox input "true"
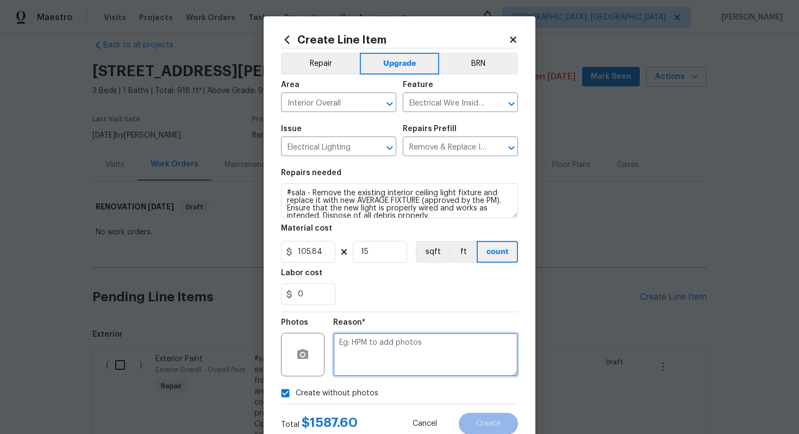
click at [371, 364] on textarea at bounding box center [425, 354] width 185 height 43
type textarea "n/a"
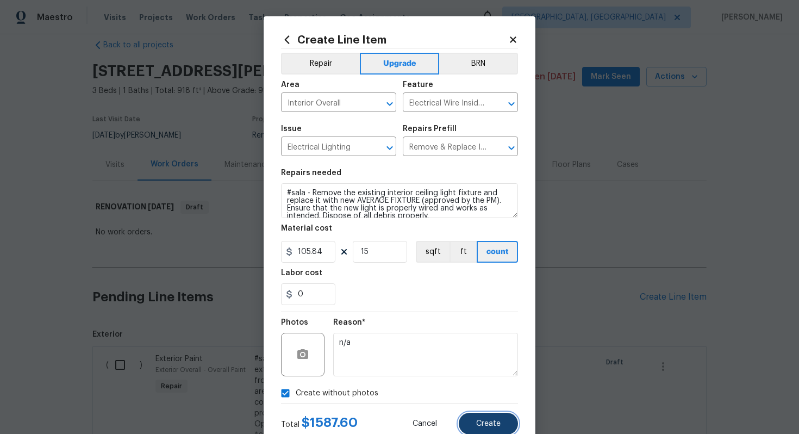
click at [492, 427] on span "Create" at bounding box center [488, 424] width 24 height 8
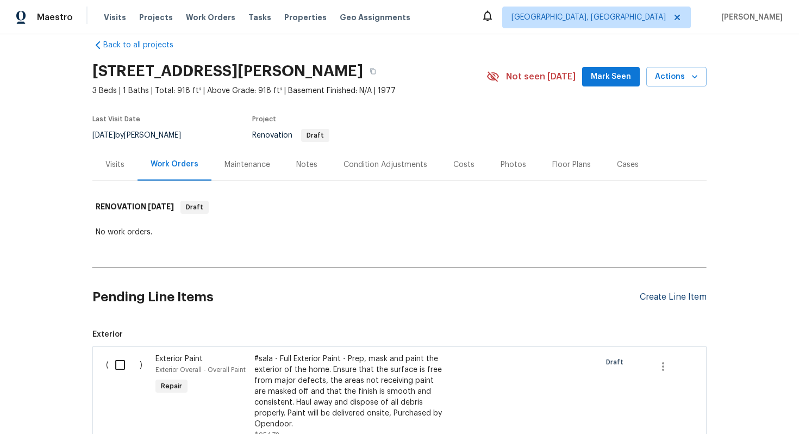
click at [666, 298] on div "Create Line Item" at bounding box center [673, 297] width 67 height 10
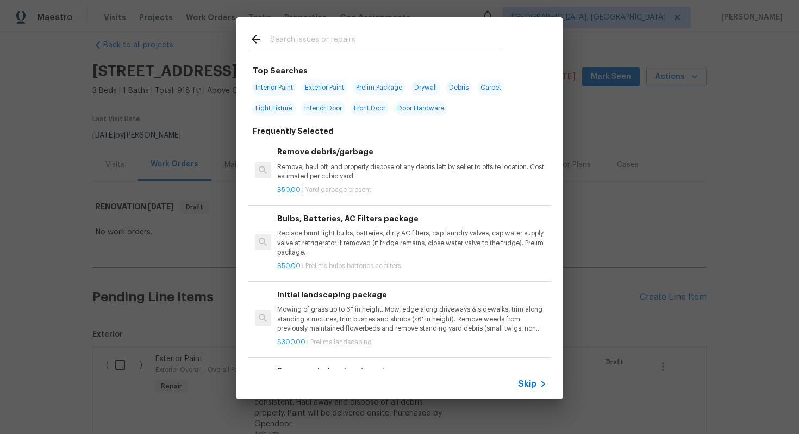
click at [531, 383] on span "Skip" at bounding box center [527, 383] width 18 height 11
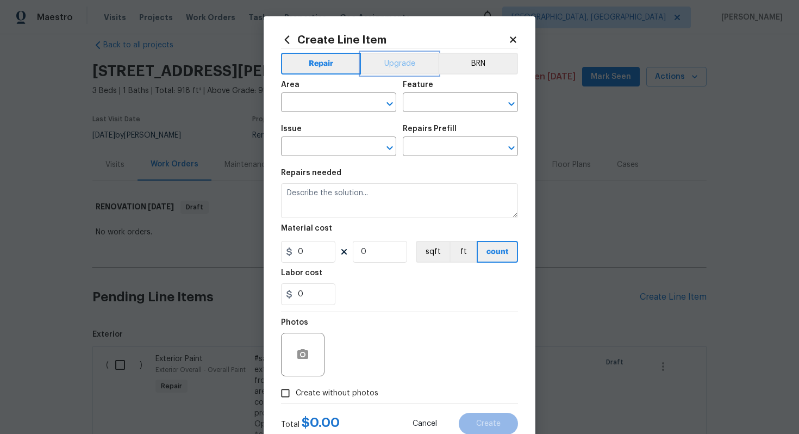
click at [396, 59] on button "Upgrade" at bounding box center [400, 64] width 78 height 22
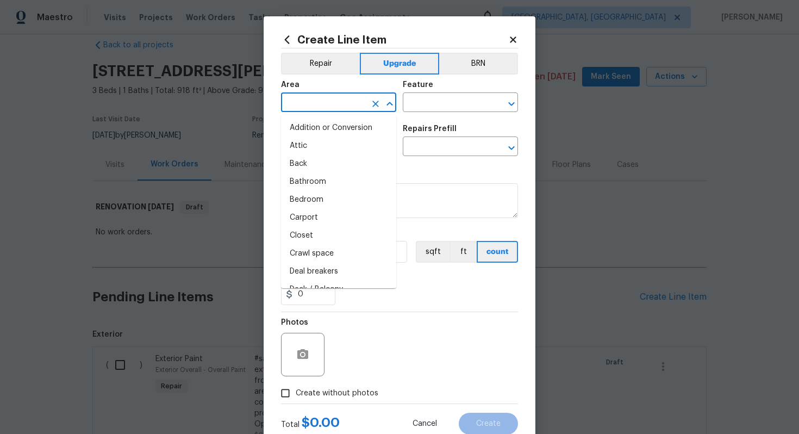
click at [332, 104] on input "text" at bounding box center [323, 103] width 85 height 17
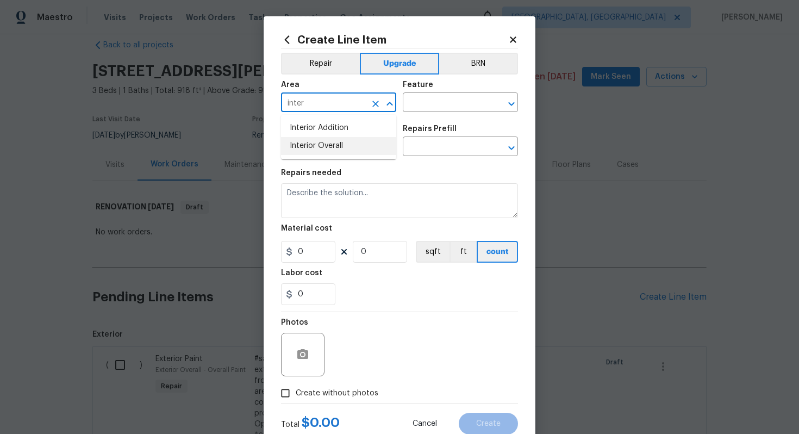
click at [358, 144] on li "Interior Overall" at bounding box center [338, 146] width 115 height 18
type input "Interior Overall"
click at [425, 107] on input "text" at bounding box center [445, 103] width 85 height 17
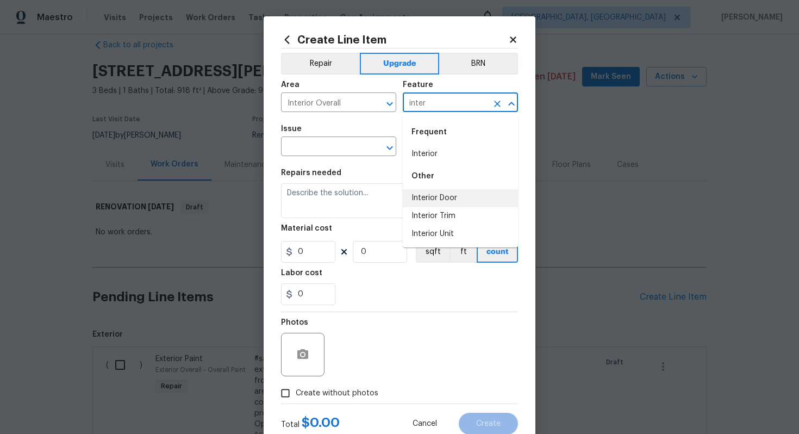
click at [446, 201] on li "Interior Door" at bounding box center [460, 198] width 115 height 18
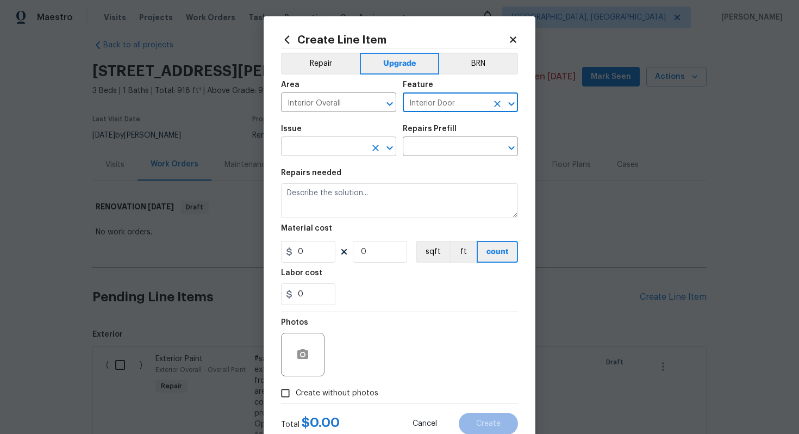
type input "Interior Door"
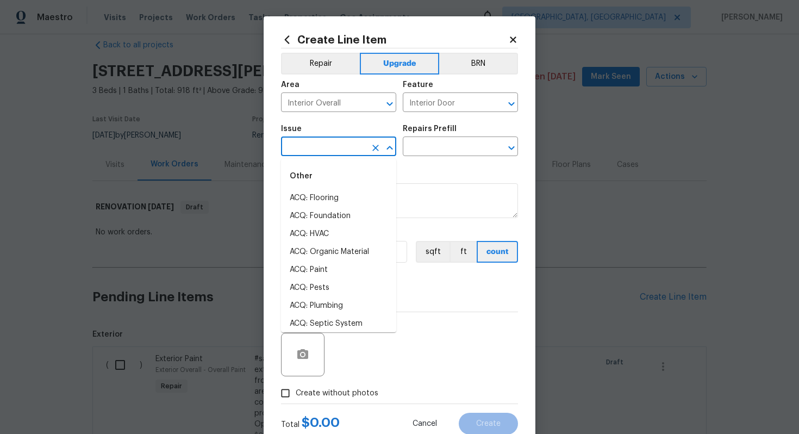
click at [314, 145] on input "text" at bounding box center [323, 147] width 85 height 17
click at [356, 265] on li "Interior Door Hardware" at bounding box center [338, 270] width 115 height 18
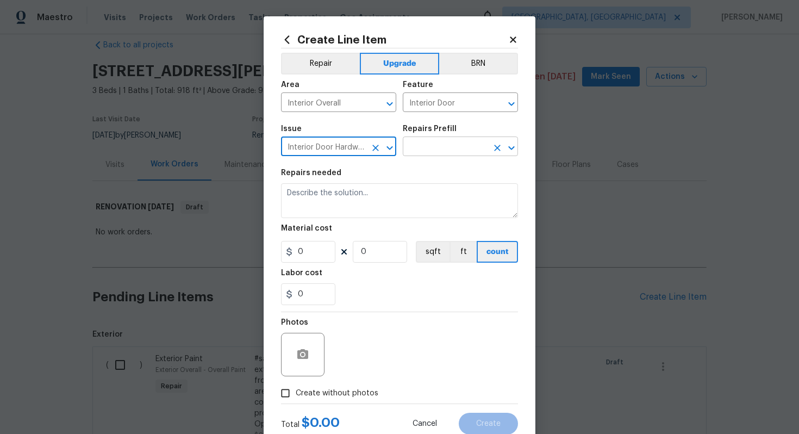
type input "Interior Door Hardware"
click at [431, 145] on input "text" at bounding box center [445, 147] width 85 height 17
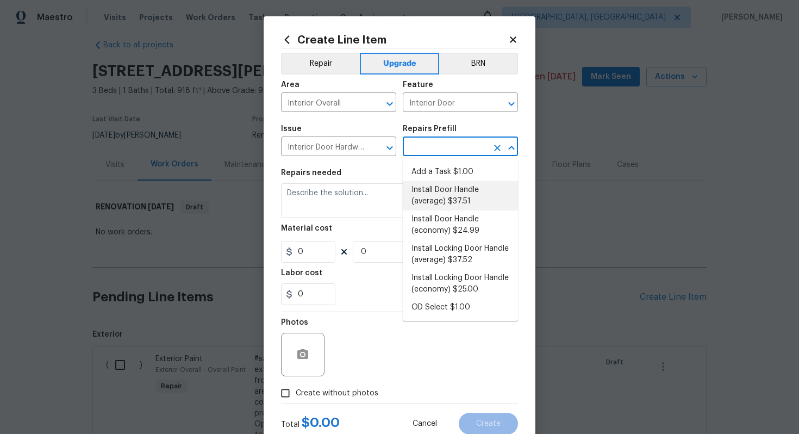
click at [444, 195] on li "Install Door Handle (average) $37.51" at bounding box center [460, 195] width 115 height 29
type input "Install Door Handle (average) $37.51"
type textarea "Remove the existing interior door handle (if present). Install a new (average) …"
type input "37.51"
type input "1"
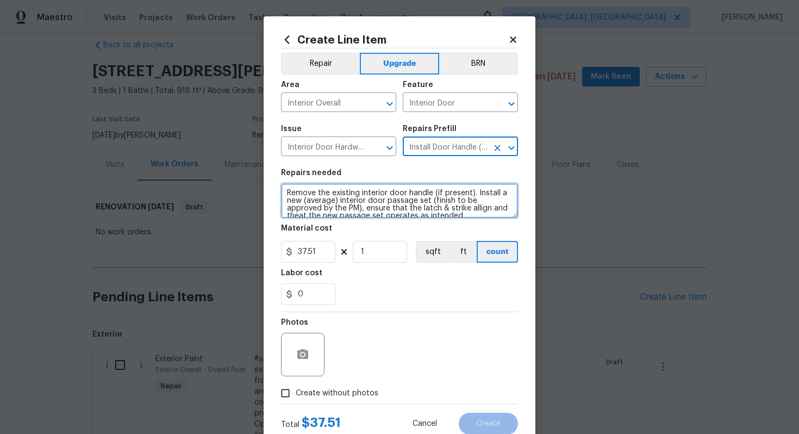
click at [283, 191] on textarea "Remove the existing interior door handle (if present). Install a new (average) …" at bounding box center [399, 200] width 237 height 35
type textarea "#sala - Remove the existing interior door handle (if present). Install a new (a…"
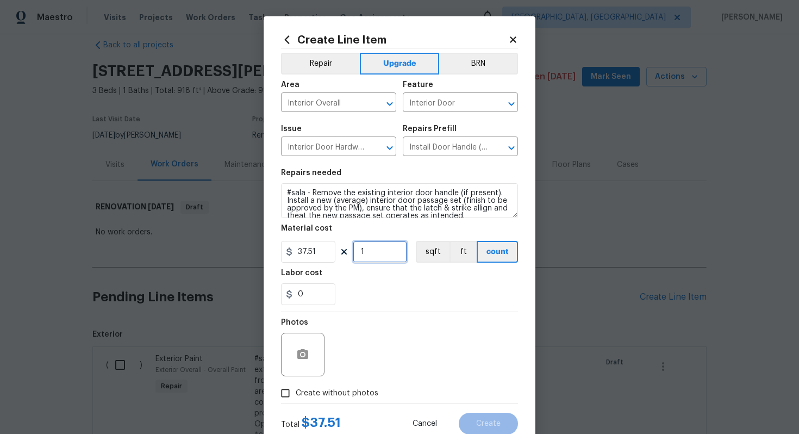
click at [390, 253] on input "1" at bounding box center [380, 252] width 54 height 22
type input "15"
click at [333, 395] on span "Create without photos" at bounding box center [337, 392] width 83 height 11
click at [296, 395] on input "Create without photos" at bounding box center [285, 393] width 21 height 21
checkbox input "true"
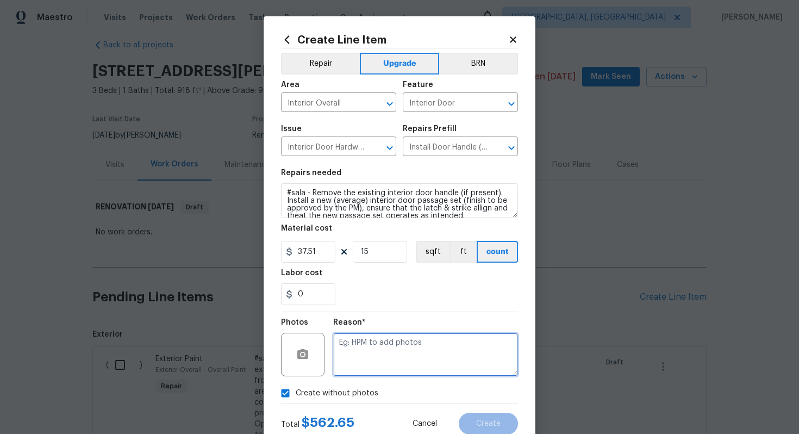
click at [381, 353] on textarea at bounding box center [425, 354] width 185 height 43
type textarea "n/a"
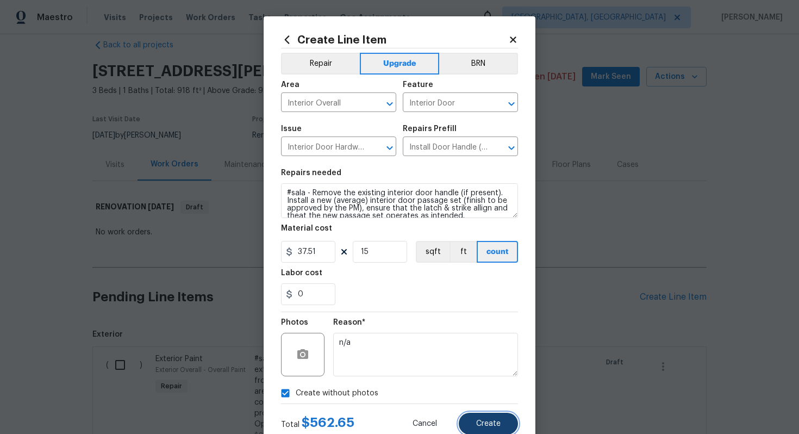
click at [494, 421] on span "Create" at bounding box center [488, 424] width 24 height 8
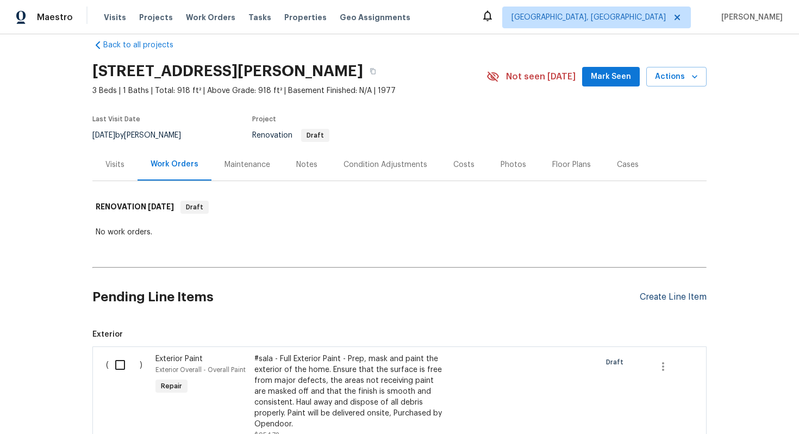
click at [656, 295] on div "Create Line Item" at bounding box center [673, 297] width 67 height 10
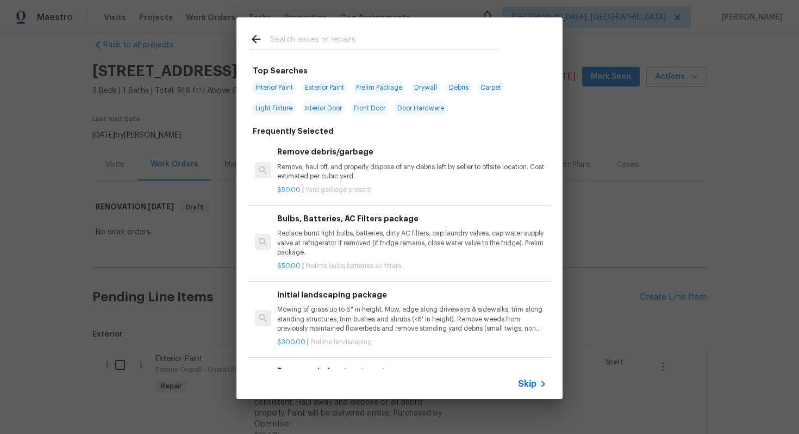
click at [537, 381] on icon at bounding box center [542, 383] width 13 height 13
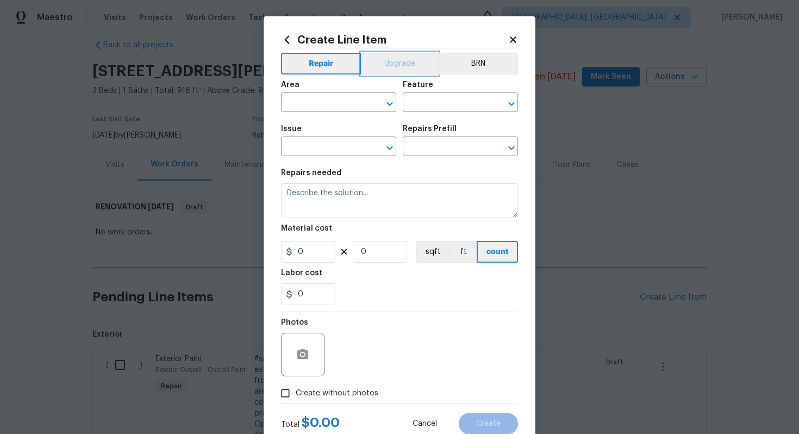
click at [385, 55] on button "Upgrade" at bounding box center [400, 64] width 78 height 22
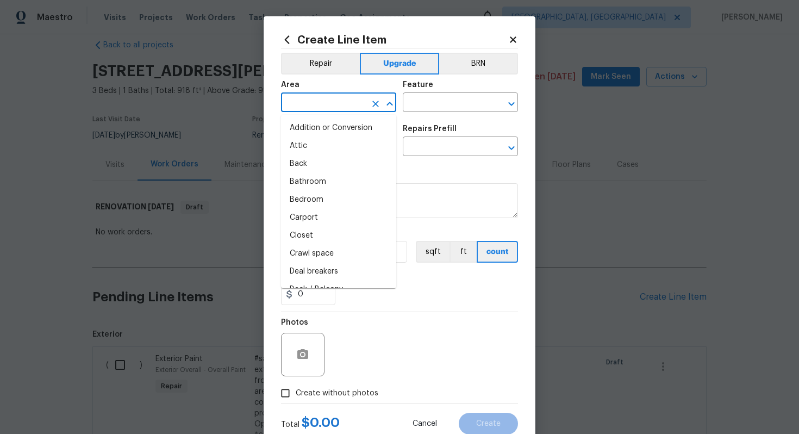
click at [320, 96] on input "text" at bounding box center [323, 103] width 85 height 17
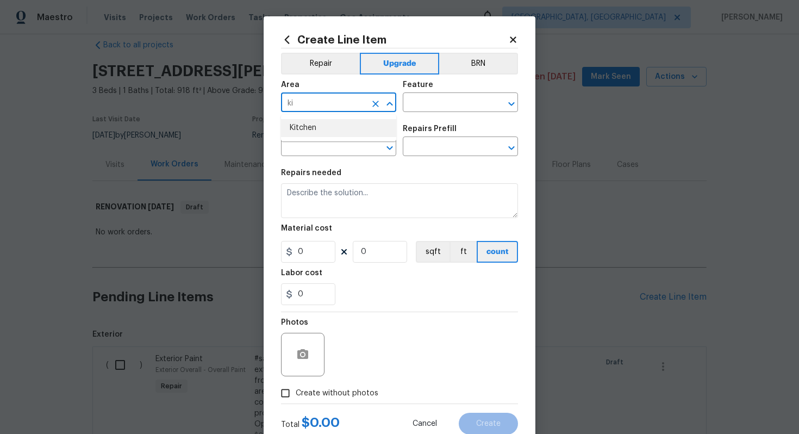
click at [333, 133] on li "Kitchen" at bounding box center [338, 128] width 115 height 18
type input "Kitchen"
click at [435, 101] on input "text" at bounding box center [445, 103] width 85 height 17
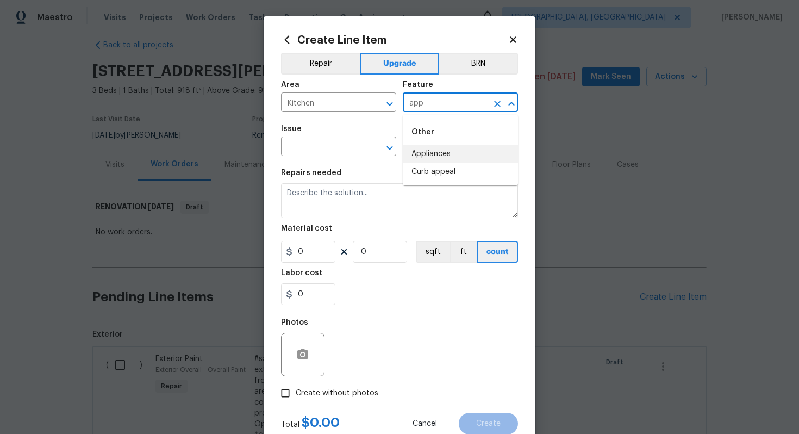
click at [459, 155] on li "Appliances" at bounding box center [460, 154] width 115 height 18
type input "Appliances"
click at [320, 152] on input "text" at bounding box center [323, 147] width 85 height 17
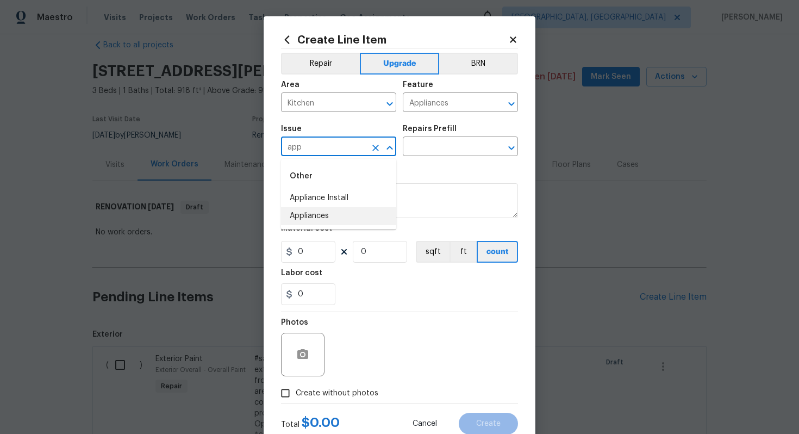
click at [328, 222] on li "Appliances" at bounding box center [338, 216] width 115 height 18
type input "Appliances"
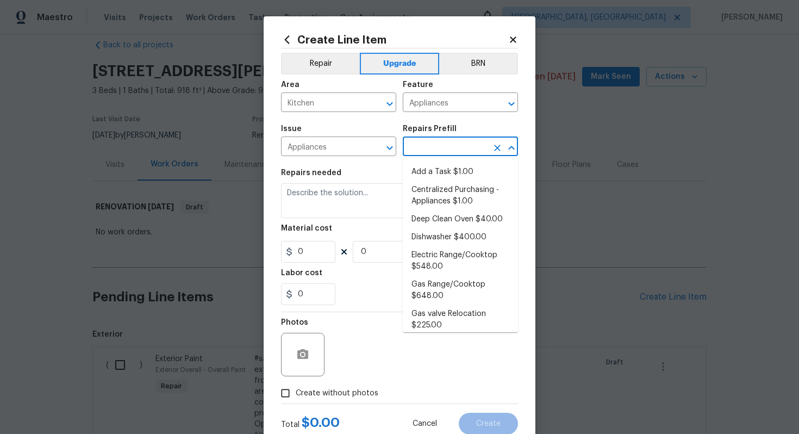
click at [418, 146] on input "text" at bounding box center [445, 147] width 85 height 17
click at [416, 176] on li "Add a Task $1.00" at bounding box center [460, 172] width 115 height 18
type input "Add a Task $1.00"
type textarea "HPM to detail"
type input "1"
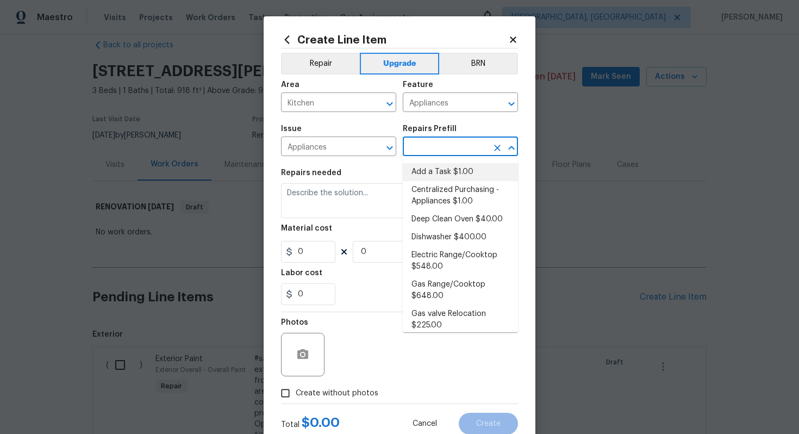
type input "1"
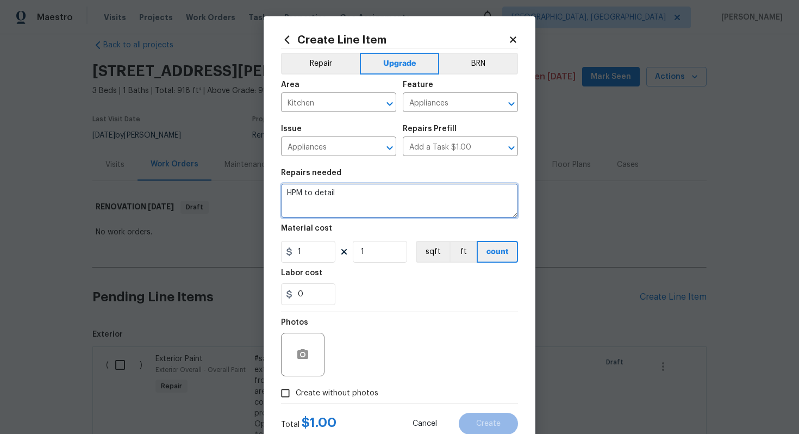
click at [369, 214] on textarea "HPM to detail" at bounding box center [399, 200] width 237 height 35
paste textarea "Install SS Appliance Package (range)"
type textarea "#sala - Install SS Appliance Package (range) - Basic"
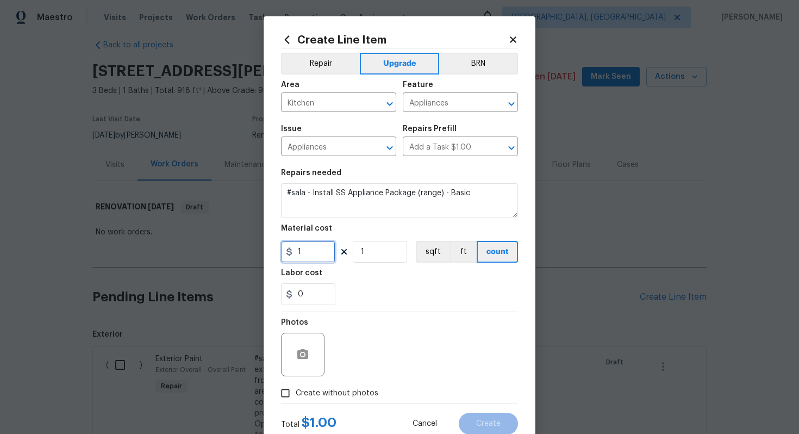
click at [317, 254] on input "1" at bounding box center [308, 252] width 54 height 22
type input "4500"
click at [286, 395] on input "Create without photos" at bounding box center [285, 393] width 21 height 21
checkbox input "true"
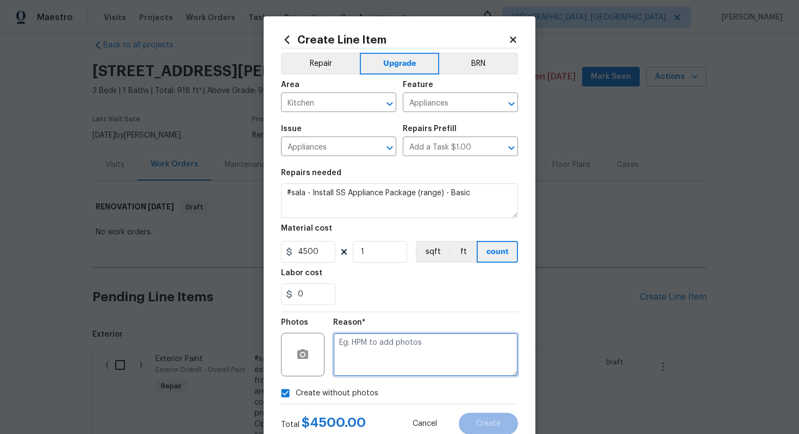
click at [422, 342] on textarea at bounding box center [425, 354] width 185 height 43
type textarea "n/a"
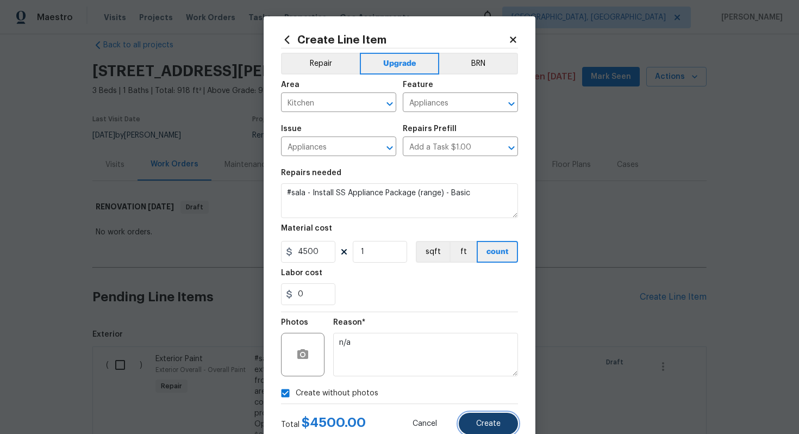
click at [490, 419] on button "Create" at bounding box center [488, 423] width 59 height 22
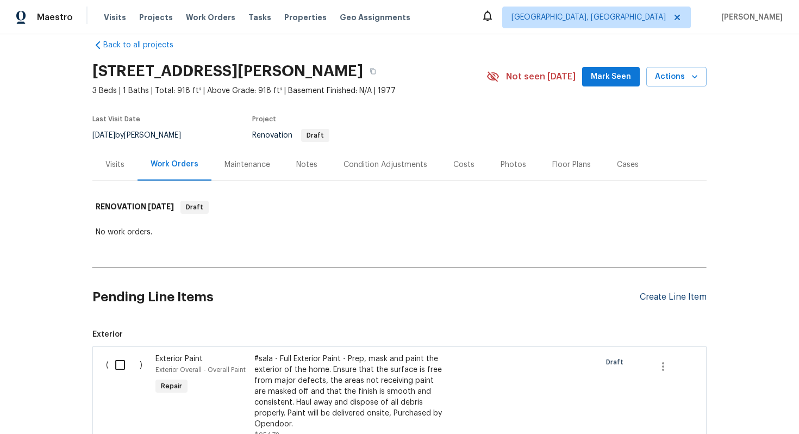
click at [662, 297] on div "Create Line Item" at bounding box center [673, 297] width 67 height 10
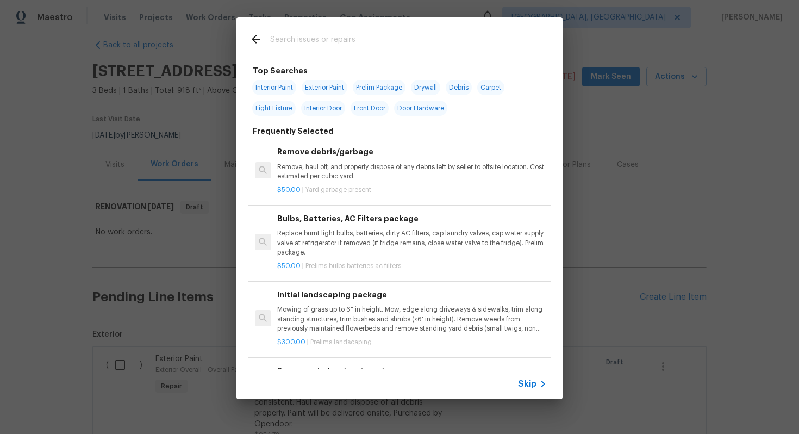
click at [526, 384] on span "Skip" at bounding box center [527, 383] width 18 height 11
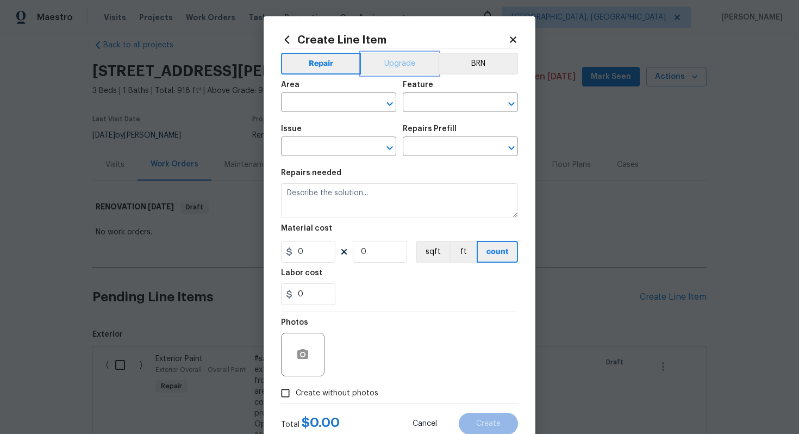
click at [396, 66] on button "Upgrade" at bounding box center [400, 64] width 78 height 22
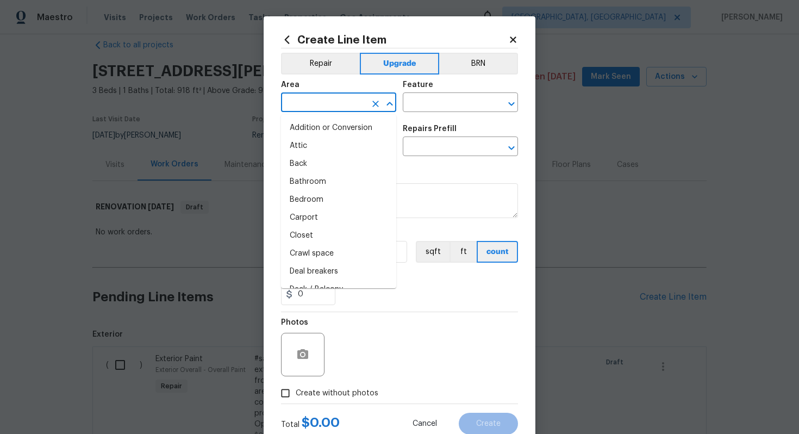
click at [339, 101] on input "text" at bounding box center [323, 103] width 85 height 17
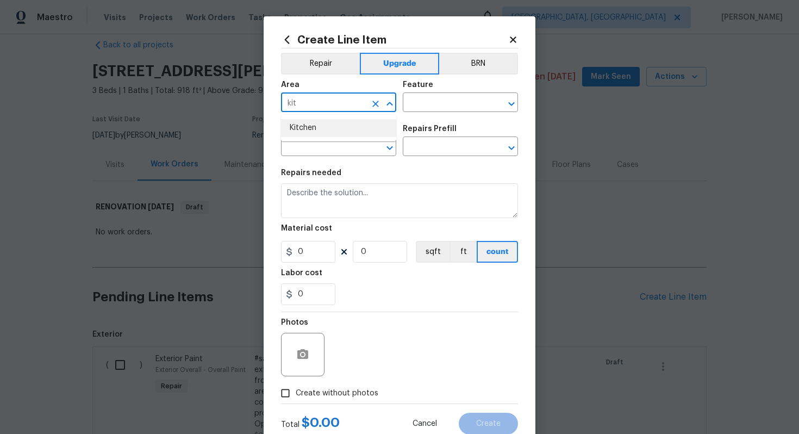
click at [330, 128] on li "Kitchen" at bounding box center [338, 128] width 115 height 18
type input "Kitchen"
click at [420, 102] on input "text" at bounding box center [445, 103] width 85 height 17
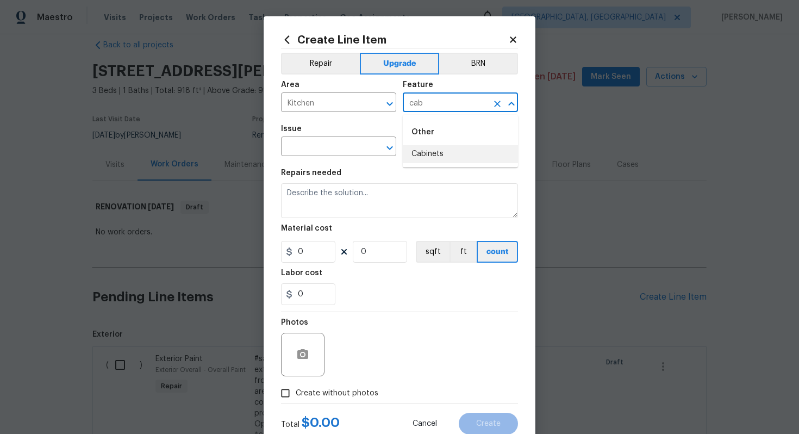
click at [441, 151] on li "Cabinets" at bounding box center [460, 154] width 115 height 18
type input "Cabinets"
click at [327, 149] on input "text" at bounding box center [323, 147] width 85 height 17
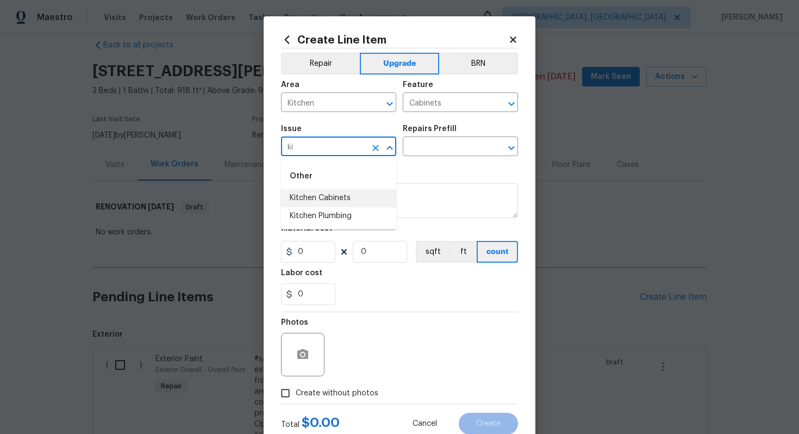
click at [355, 200] on li "Kitchen Cabinets" at bounding box center [338, 198] width 115 height 18
type input "Kitchen Cabinets"
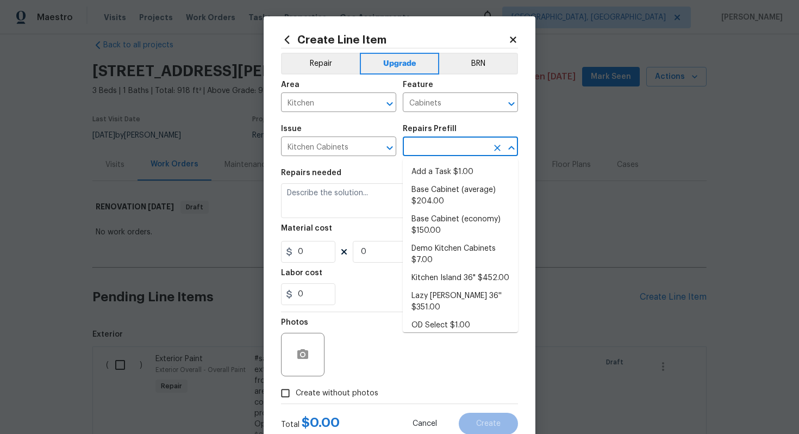
click at [445, 146] on input "text" at bounding box center [445, 147] width 85 height 17
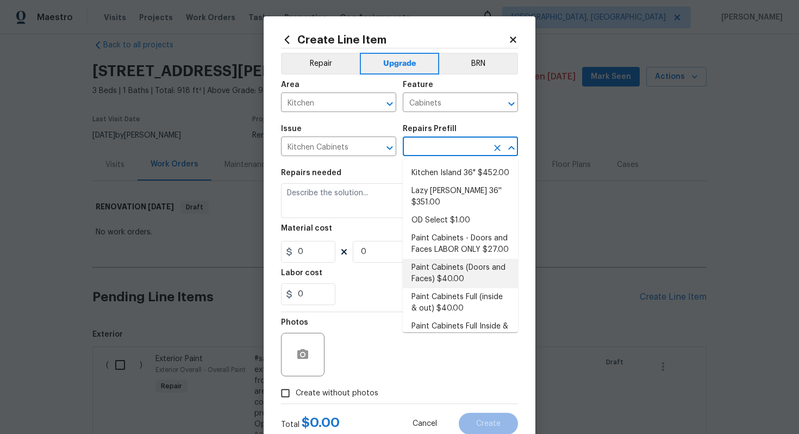
scroll to position [109, 0]
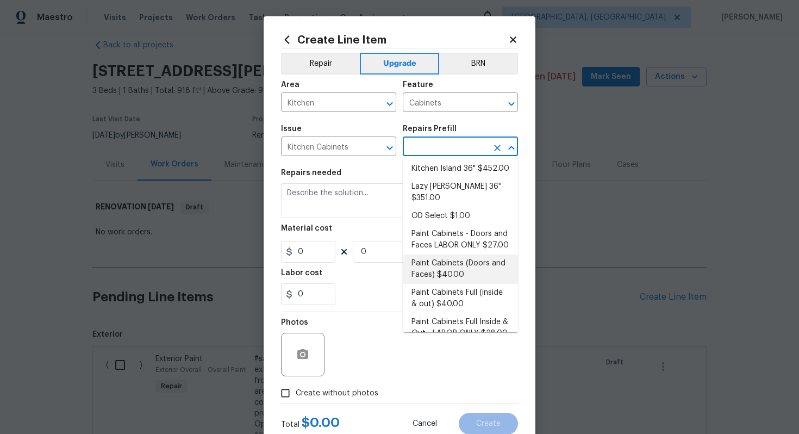
click at [439, 264] on li "Paint Cabinets (Doors and Faces) $40.00" at bounding box center [460, 268] width 115 height 29
type input "Paint Cabinets (Doors and Faces) $40.00"
type textarea "Prep, sand, mask and apply 2 coats of paint to the kitchen cabinet doors and bo…"
type input "40"
type input "1"
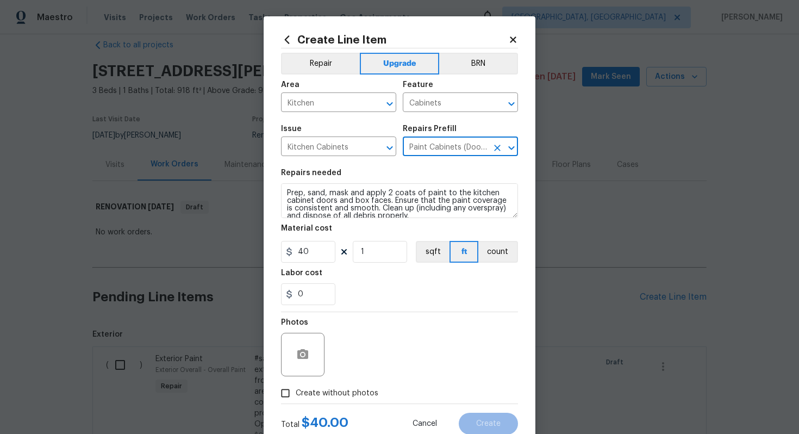
click at [499, 149] on icon "Clear" at bounding box center [497, 147] width 11 height 11
click at [468, 146] on input "text" at bounding box center [445, 147] width 85 height 17
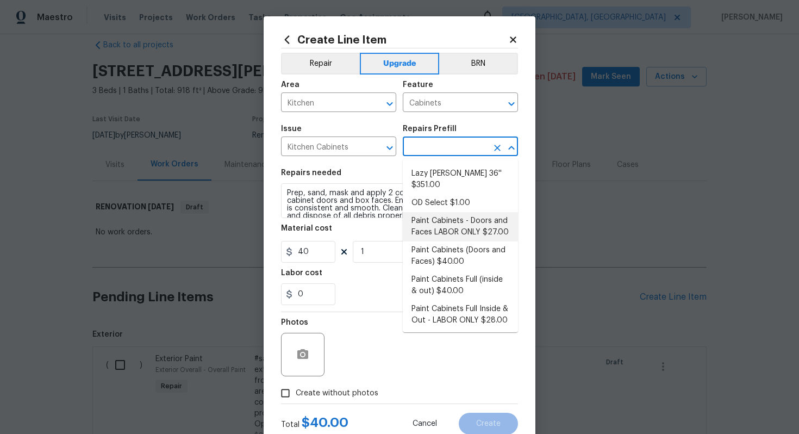
scroll to position [158, 0]
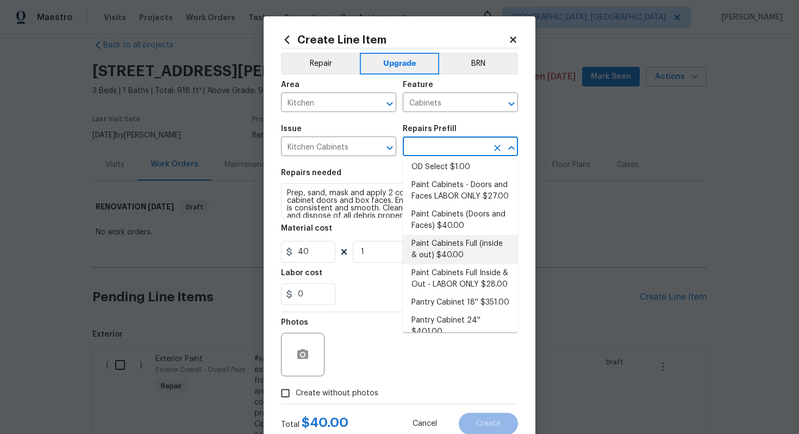
click at [466, 240] on li "Paint Cabinets Full (inside & out) $40.00" at bounding box center [460, 249] width 115 height 29
type input "Paint Cabinets Full (inside & out) $40.00"
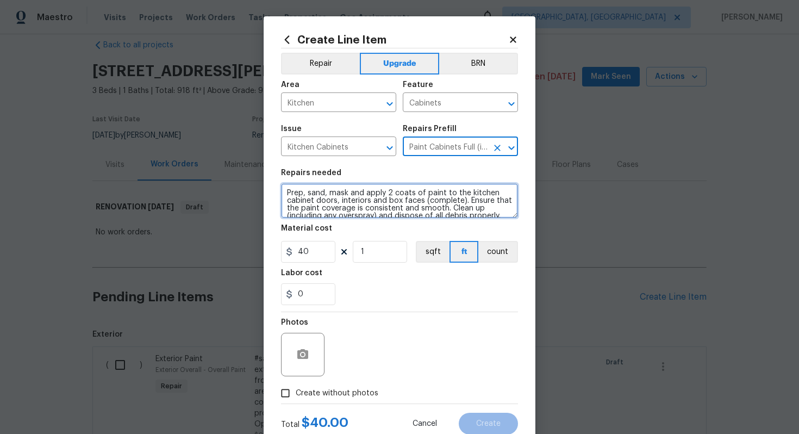
click at [284, 193] on textarea "Prep, sand, mask and apply 2 coats of paint to the kitchen cabinet doors, inter…" at bounding box center [399, 200] width 237 height 35
type textarea "#sala - Prep, sand, mask and apply 2 coats of paint to the kitchen cabinet door…"
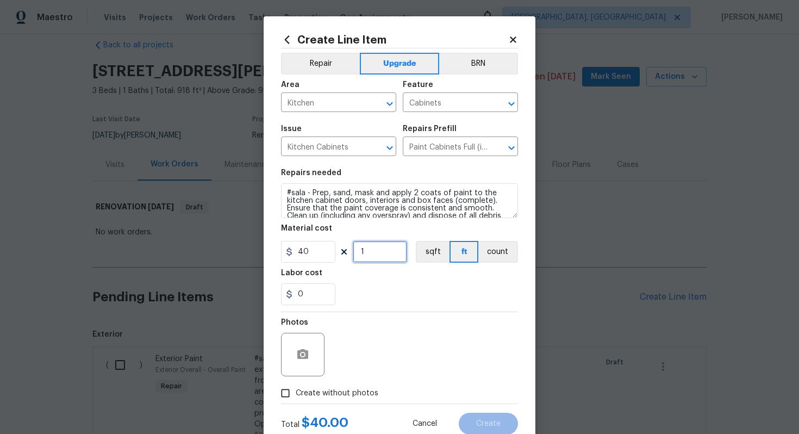
click at [389, 248] on input "1" at bounding box center [380, 252] width 54 height 22
type input "60"
click at [345, 393] on span "Create without photos" at bounding box center [337, 392] width 83 height 11
click at [296, 393] on input "Create without photos" at bounding box center [285, 393] width 21 height 21
checkbox input "true"
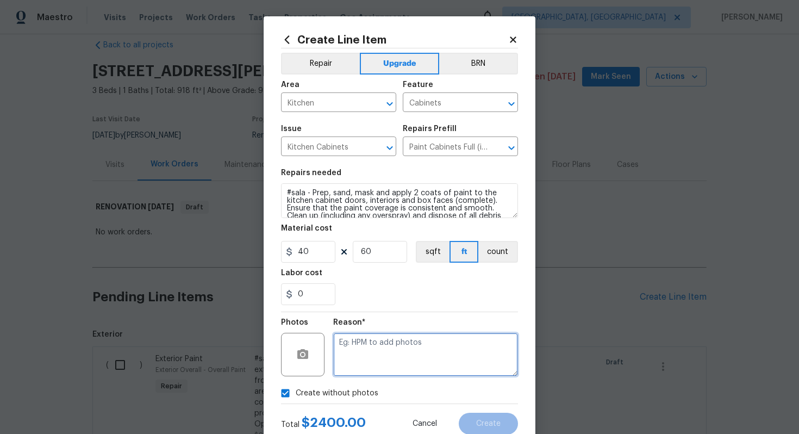
click at [368, 369] on textarea at bounding box center [425, 354] width 185 height 43
type textarea "n/a"
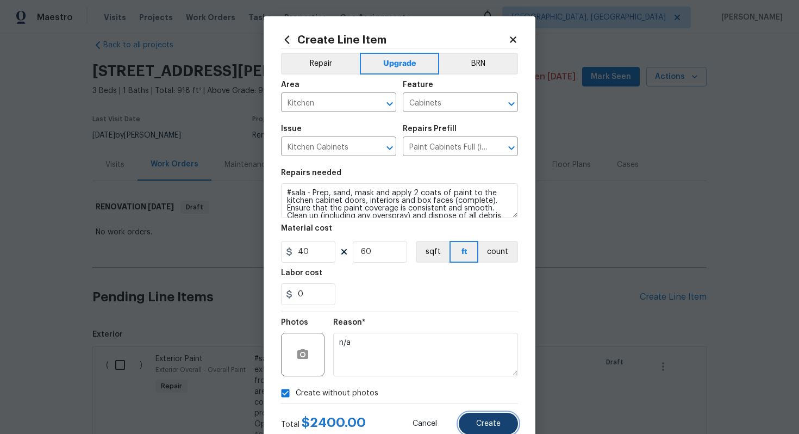
click at [495, 429] on button "Create" at bounding box center [488, 423] width 59 height 22
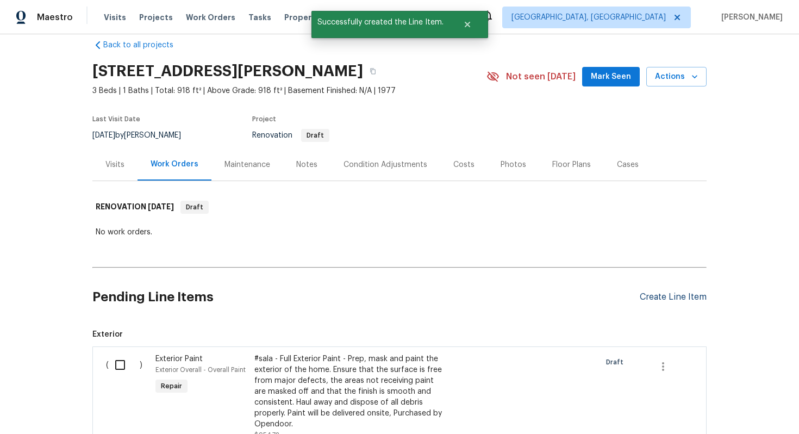
click at [673, 300] on div "Create Line Item" at bounding box center [673, 297] width 67 height 10
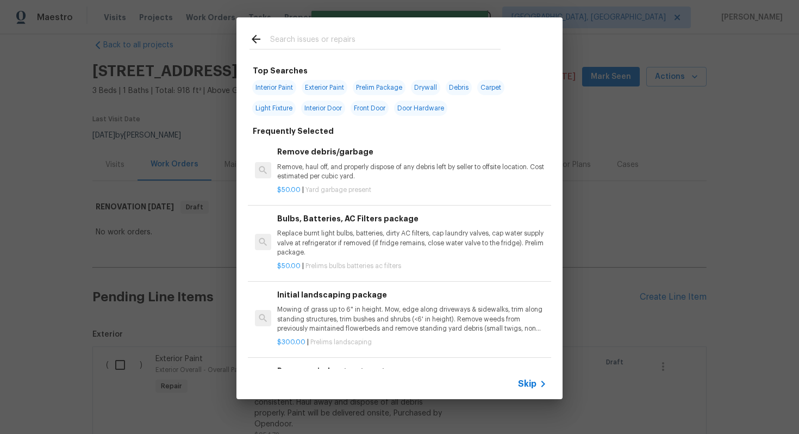
click at [529, 384] on span "Skip" at bounding box center [527, 383] width 18 height 11
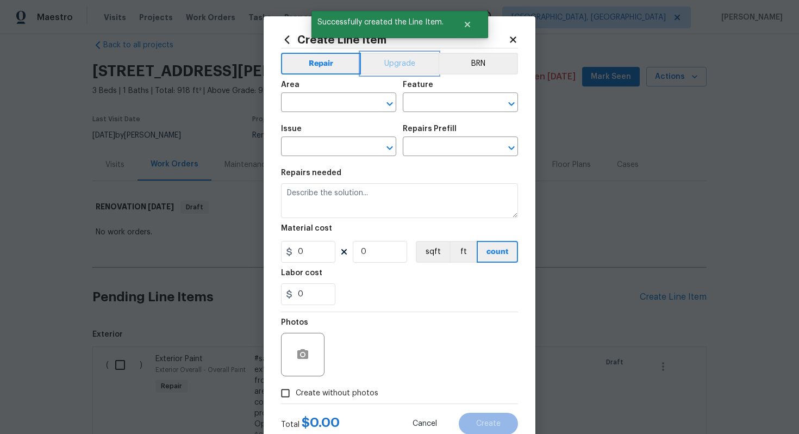
click at [391, 71] on button "Upgrade" at bounding box center [400, 64] width 78 height 22
click at [321, 87] on div "Area" at bounding box center [338, 88] width 115 height 14
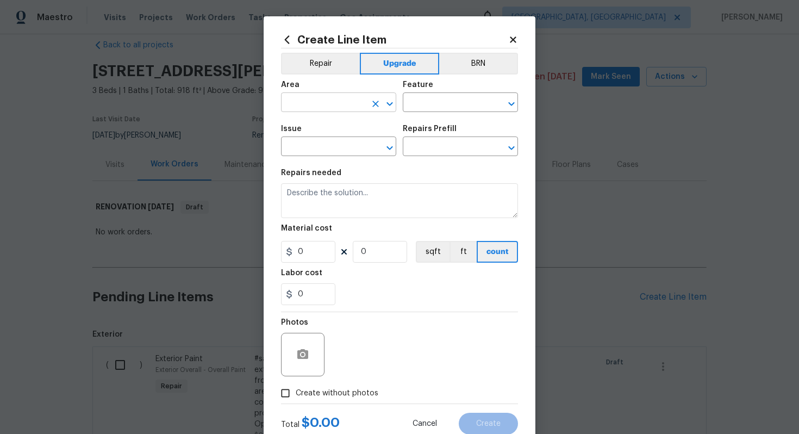
click at [321, 98] on input "text" at bounding box center [323, 103] width 85 height 17
click at [336, 132] on li "Kitchen" at bounding box center [338, 128] width 115 height 18
type input "Kitchen"
click at [447, 100] on input "text" at bounding box center [445, 103] width 85 height 17
click at [438, 153] on li "Cabinets" at bounding box center [460, 154] width 115 height 18
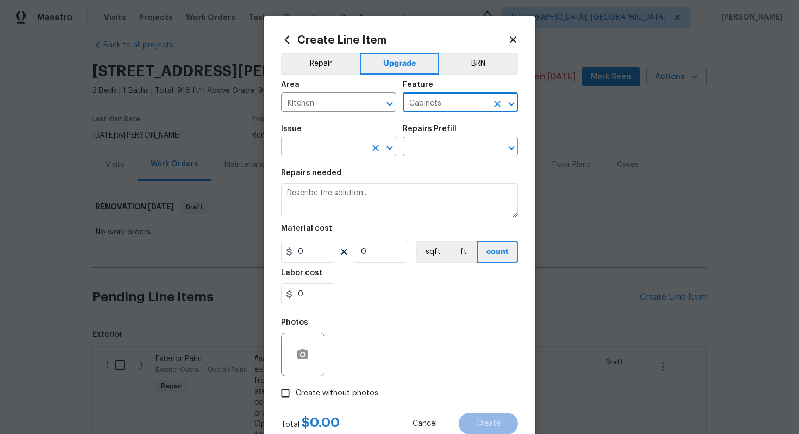
type input "Cabinets"
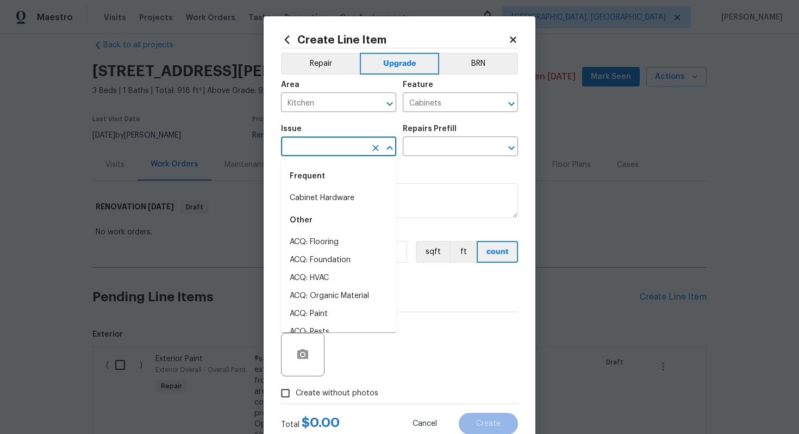
click at [313, 152] on input "text" at bounding box center [323, 147] width 85 height 17
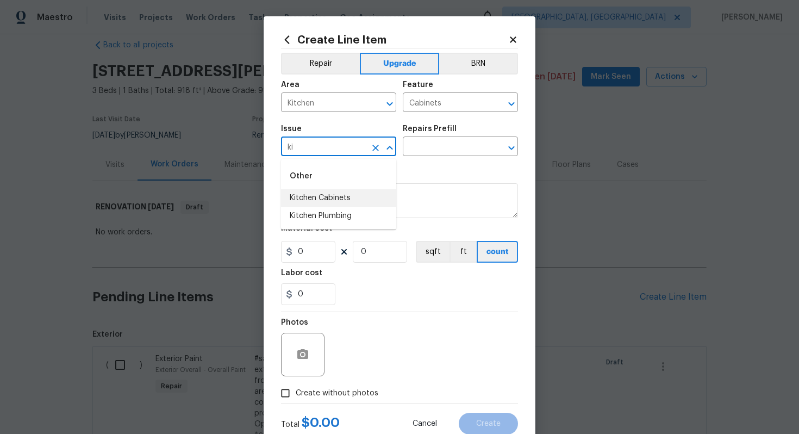
click at [335, 190] on li "Kitchen Cabinets" at bounding box center [338, 198] width 115 height 18
click at [468, 142] on input "text" at bounding box center [445, 147] width 85 height 17
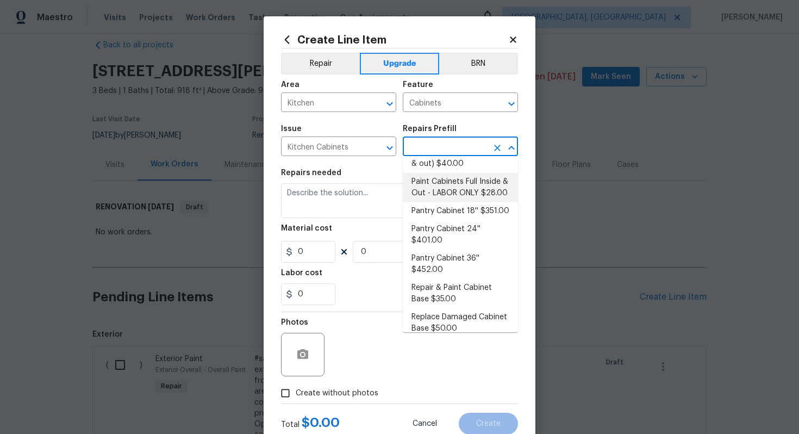
scroll to position [306, 0]
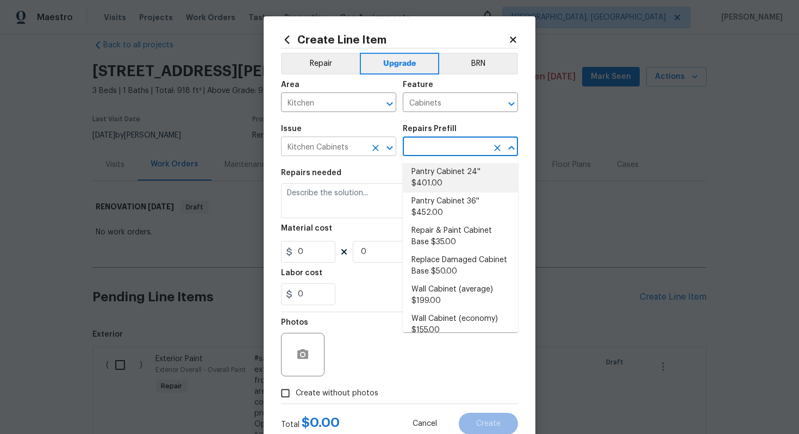
click at [341, 149] on input "Kitchen Cabinets" at bounding box center [323, 147] width 85 height 17
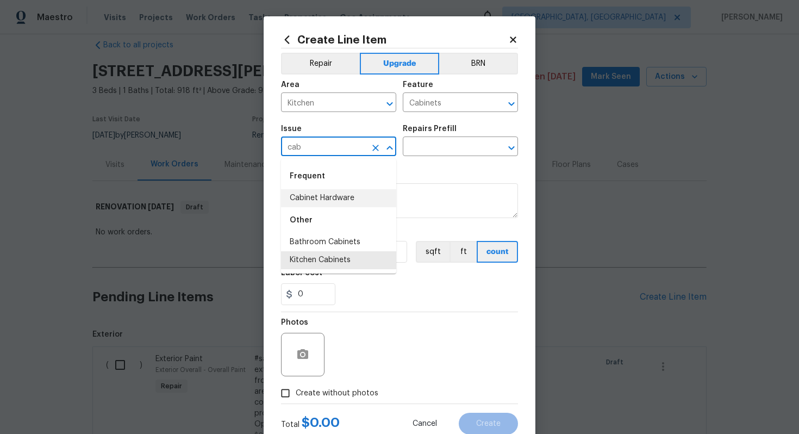
click at [337, 191] on li "Cabinet Hardware" at bounding box center [338, 198] width 115 height 18
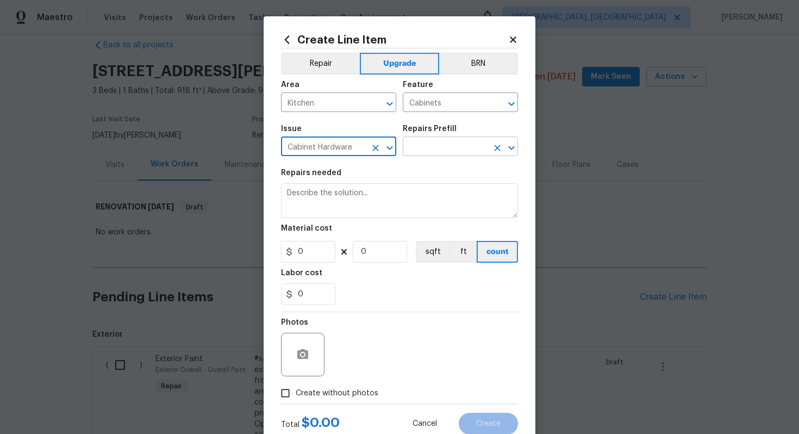
type input "Cabinet Hardware"
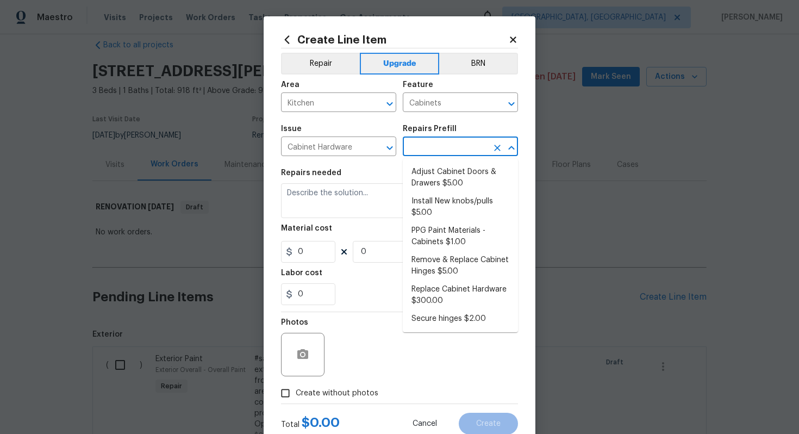
click at [445, 151] on input "text" at bounding box center [445, 147] width 85 height 17
click at [452, 302] on li "Replace Cabinet Hardware $300.00" at bounding box center [460, 294] width 115 height 29
type input "Replace Cabinet Hardware $300.00"
type textarea "Replace cabinet hardware with new hinges and pulls. HPM to provide specs"
type input "300"
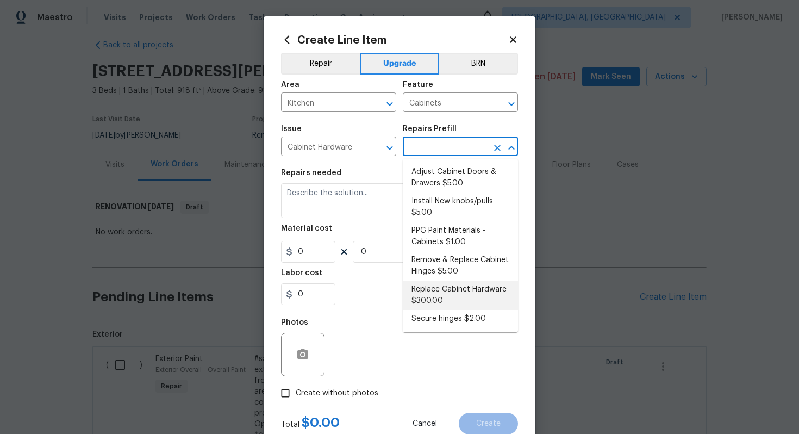
type input "1"
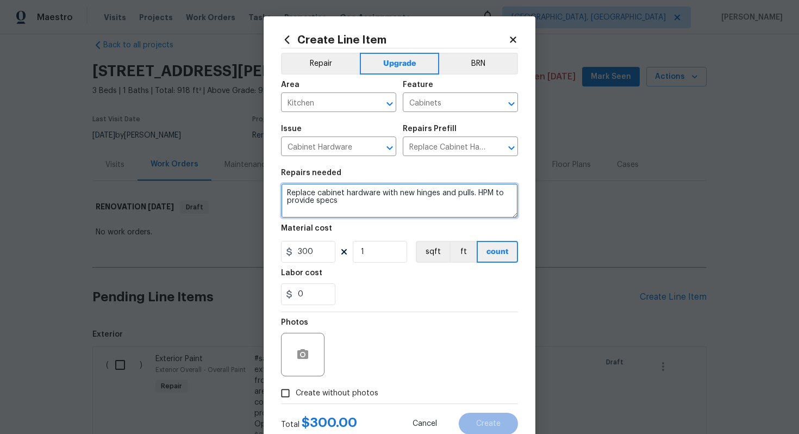
click at [285, 184] on textarea "Replace cabinet hardware with new hinges and pulls. HPM to provide specs" at bounding box center [399, 200] width 237 height 35
type textarea "#sala - Replace cabinet hardware with new hinges and pulls. HPM to provide specs"
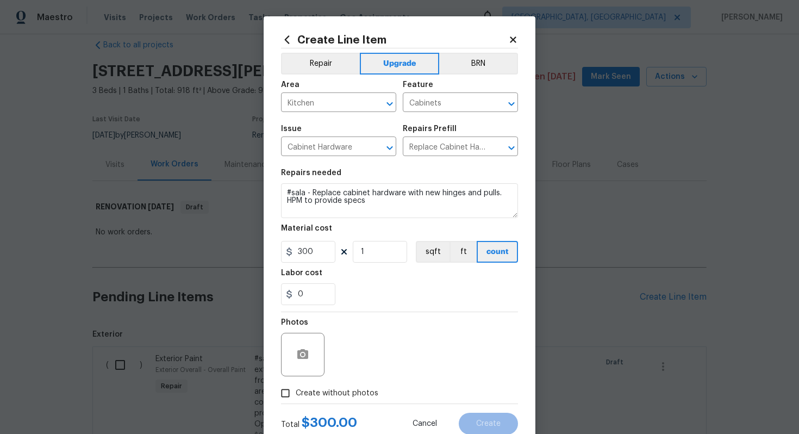
click at [339, 392] on span "Create without photos" at bounding box center [337, 392] width 83 height 11
click at [296, 392] on input "Create without photos" at bounding box center [285, 393] width 21 height 21
checkbox input "true"
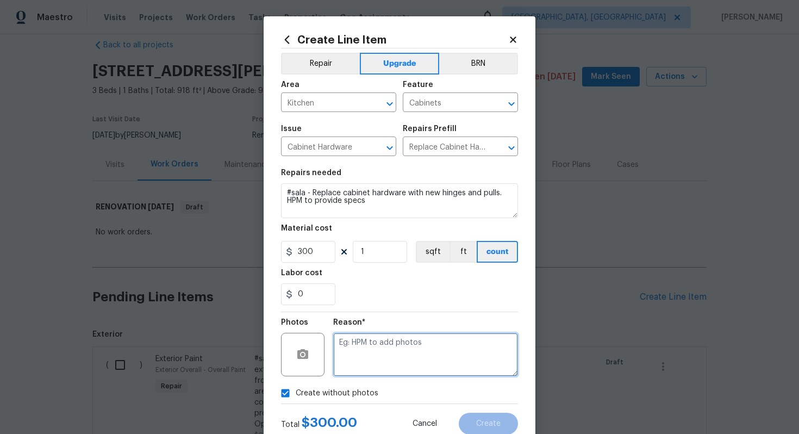
click at [367, 358] on textarea at bounding box center [425, 354] width 185 height 43
type textarea "n/a"
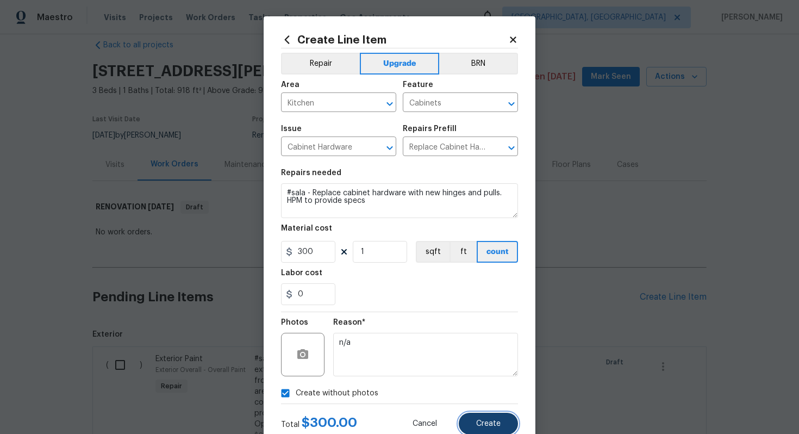
click at [479, 414] on button "Create" at bounding box center [488, 423] width 59 height 22
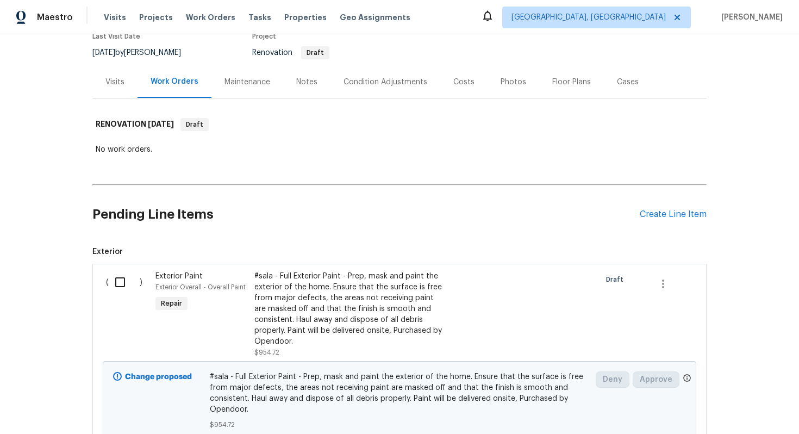
scroll to position [0, 0]
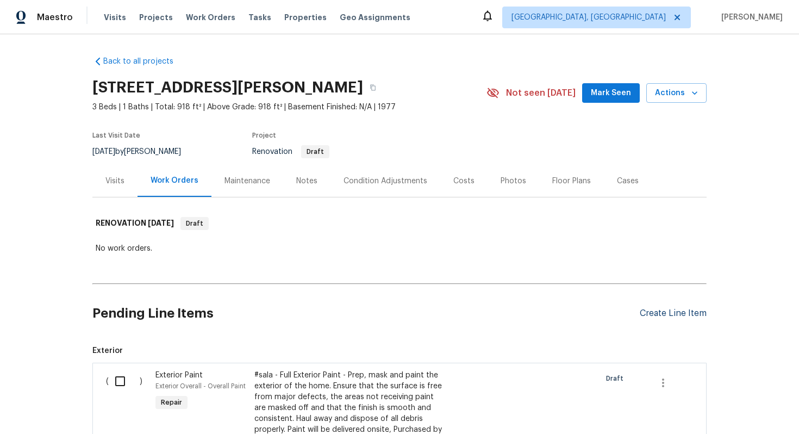
click at [676, 311] on div "Create Line Item" at bounding box center [673, 313] width 67 height 10
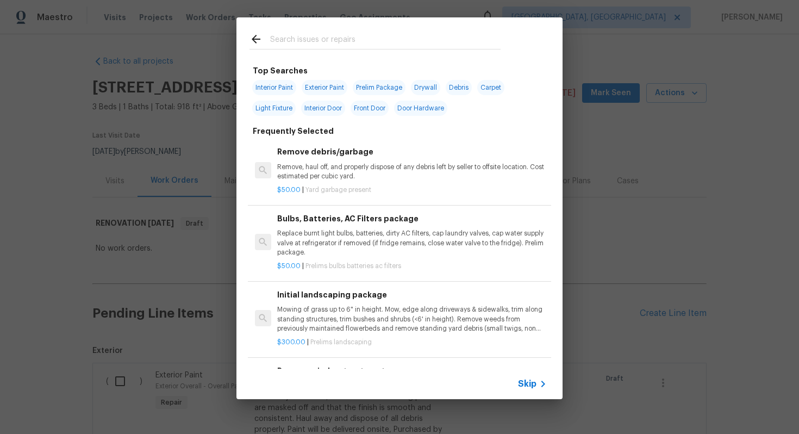
click at [527, 389] on span "Skip" at bounding box center [527, 383] width 18 height 11
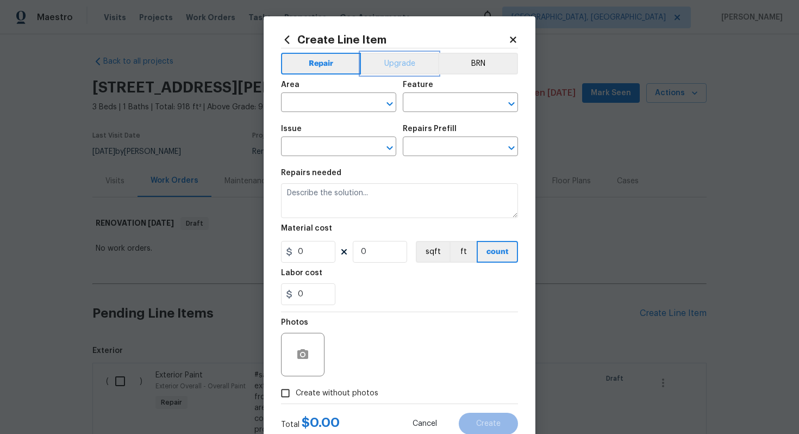
click at [383, 56] on button "Upgrade" at bounding box center [400, 64] width 78 height 22
click at [328, 112] on span "Area ​" at bounding box center [338, 96] width 115 height 44
click at [323, 107] on input "text" at bounding box center [323, 103] width 85 height 17
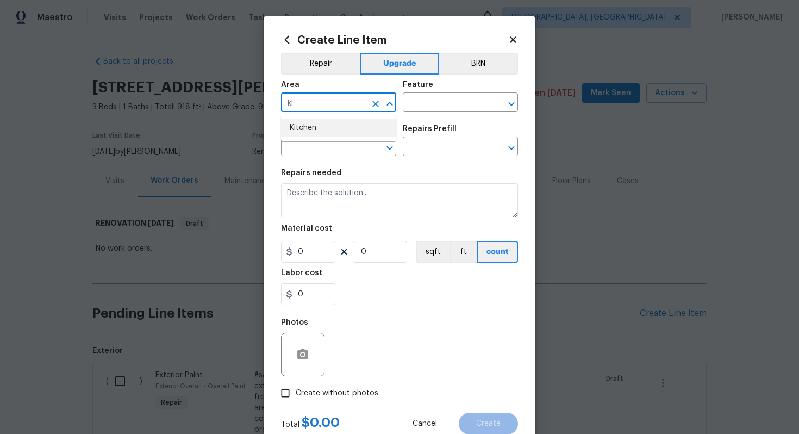
click at [326, 126] on li "Kitchen" at bounding box center [338, 128] width 115 height 18
type input "Kitchen"
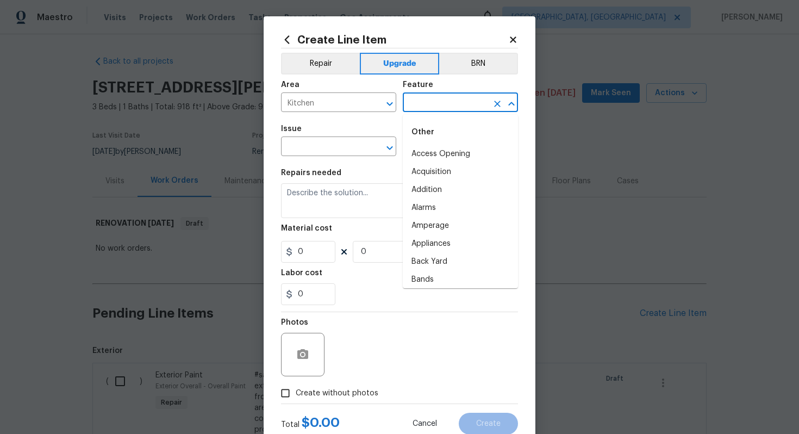
click at [483, 105] on input "text" at bounding box center [445, 103] width 85 height 17
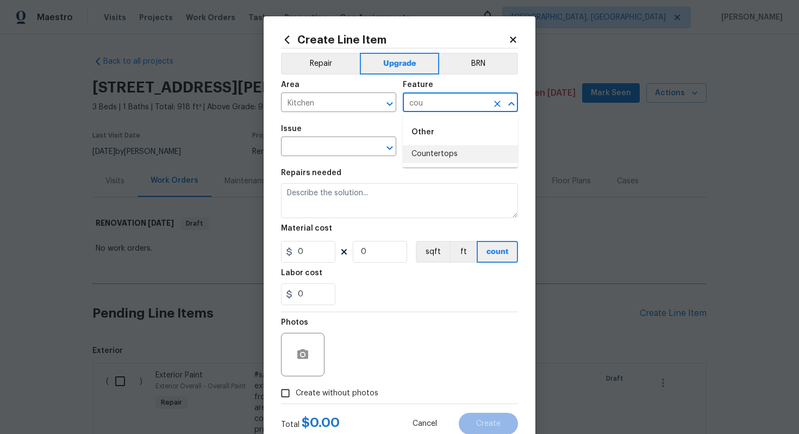
click at [454, 155] on li "Countertops" at bounding box center [460, 154] width 115 height 18
type input "Countertops"
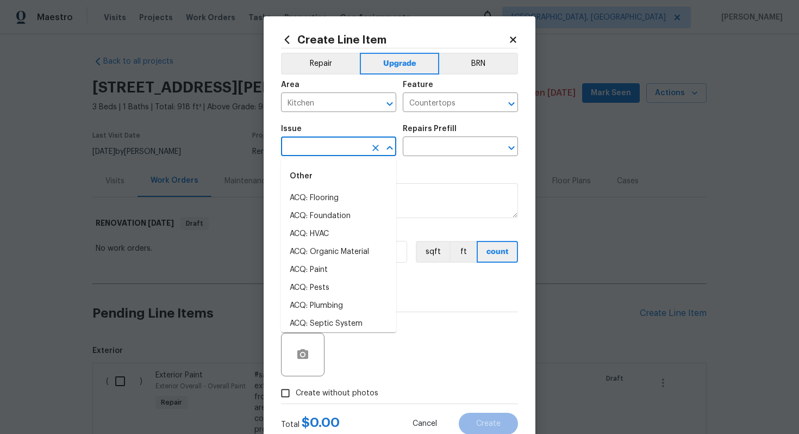
click at [322, 147] on input "text" at bounding box center [323, 147] width 85 height 17
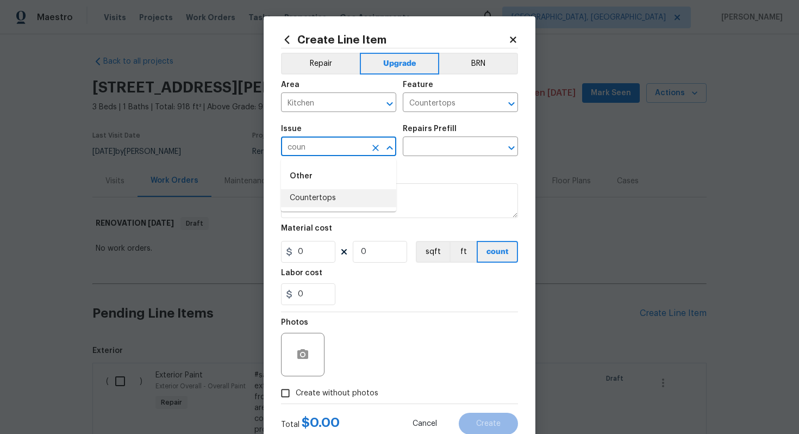
click at [326, 210] on ul "Other Countertops" at bounding box center [338, 185] width 115 height 53
click at [313, 195] on li "Countertops" at bounding box center [338, 198] width 115 height 18
type input "Countertops"
click at [424, 143] on input "text" at bounding box center [445, 147] width 85 height 17
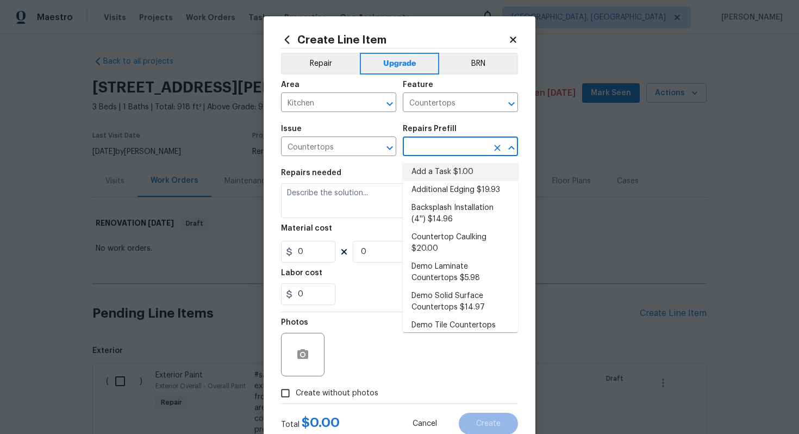
click at [443, 175] on li "Add a Task $1.00" at bounding box center [460, 172] width 115 height 18
type input "Add a Task $1.00"
type textarea "HPM to detail"
type input "1"
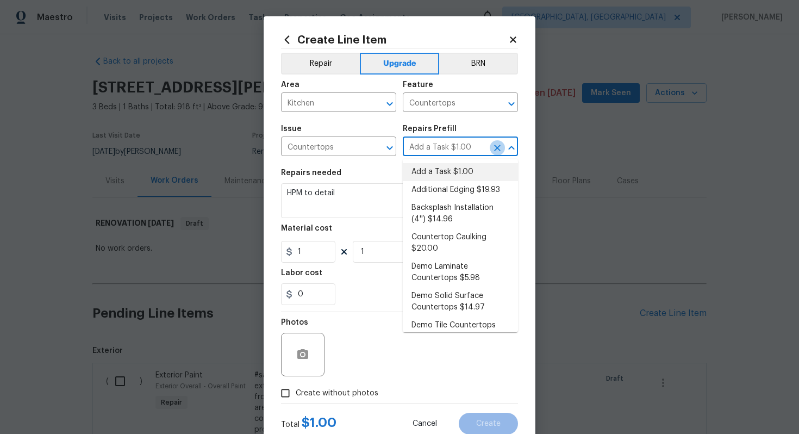
click at [493, 143] on icon "Clear" at bounding box center [497, 147] width 11 height 11
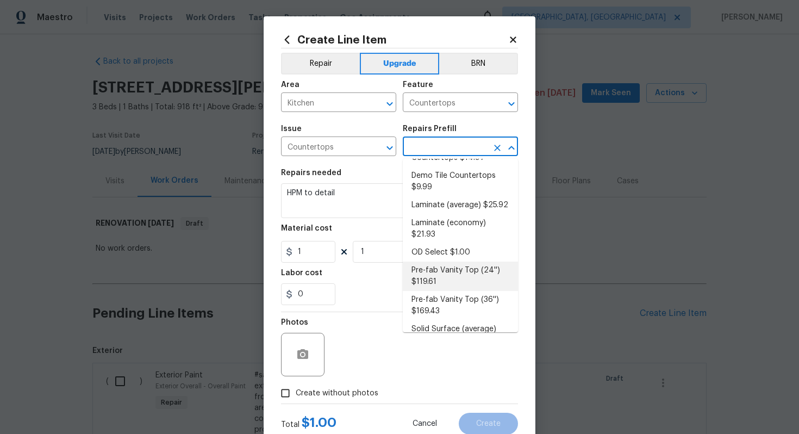
scroll to position [134, 0]
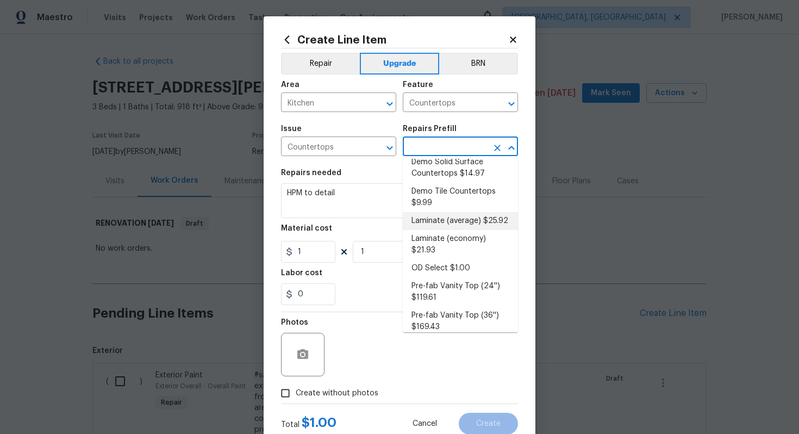
click at [455, 212] on li "Laminate (average) $25.92" at bounding box center [460, 221] width 115 height 18
type input "Laminate (average) $25.92"
type textarea "Remove the existing laminate countertops and replace with new (PM to approve st…"
type input "25.92"
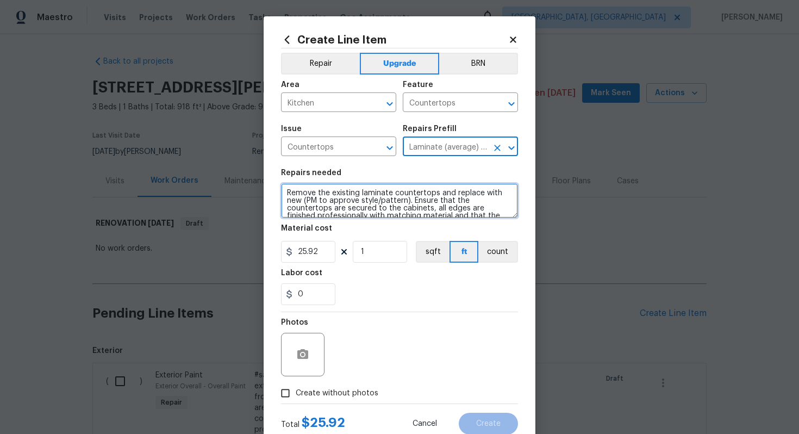
click at [285, 192] on textarea "Remove the existing laminate countertops and replace with new (PM to approve st…" at bounding box center [399, 200] width 237 height 35
type textarea "#sala - Remove the existing laminate countertops and replace with new (PM to ap…"
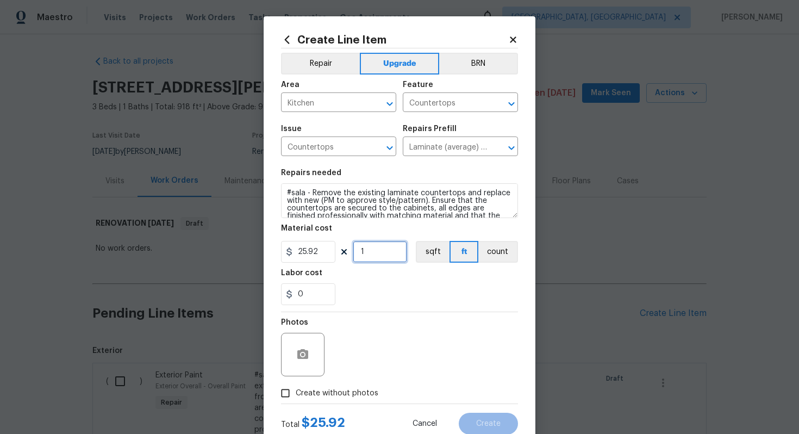
click at [380, 253] on input "1" at bounding box center [380, 252] width 54 height 22
type input "60"
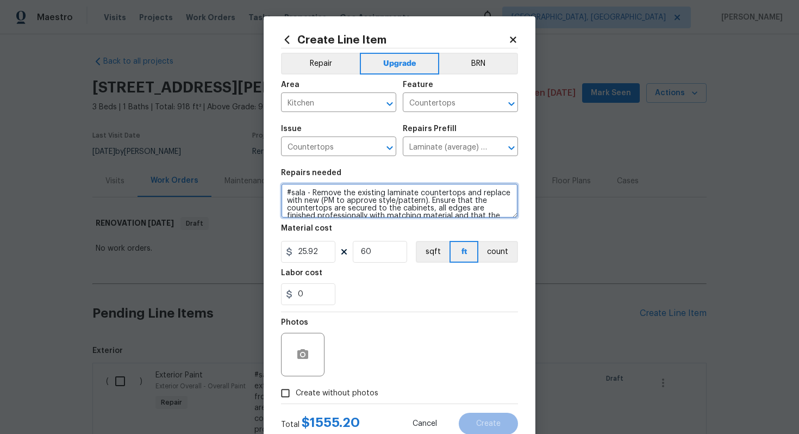
click at [312, 193] on textarea "#sala - Remove the existing laminate countertops and replace with new (PM to ap…" at bounding box center [399, 200] width 237 height 35
paste textarea "Basic Laminate, maybe extend into LR to make small eating area?"
type textarea "#sala - Basic Laminate, maybe extend into LR to make small eating area? - Remov…"
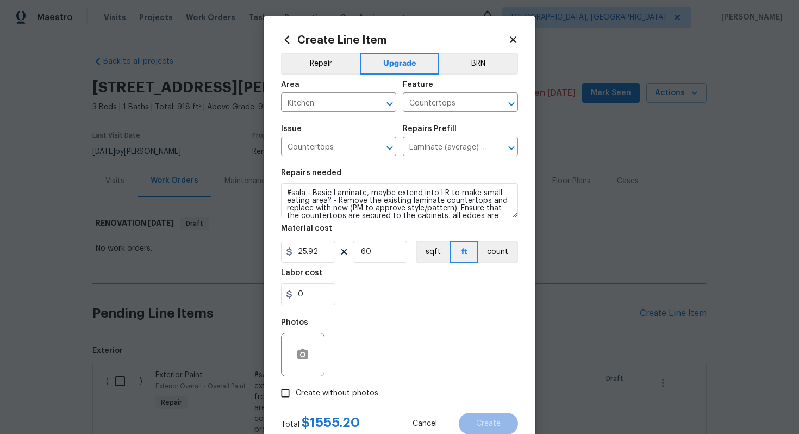
click at [327, 392] on span "Create without photos" at bounding box center [337, 392] width 83 height 11
click at [296, 392] on input "Create without photos" at bounding box center [285, 393] width 21 height 21
checkbox input "true"
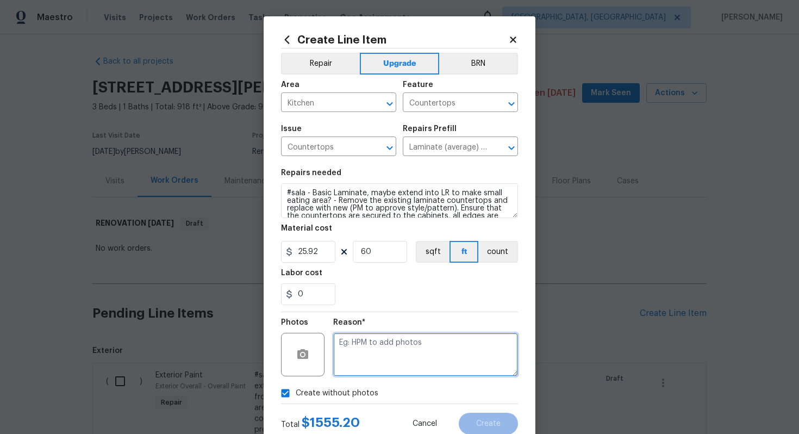
click at [397, 348] on textarea at bounding box center [425, 354] width 185 height 43
type textarea "n/a"
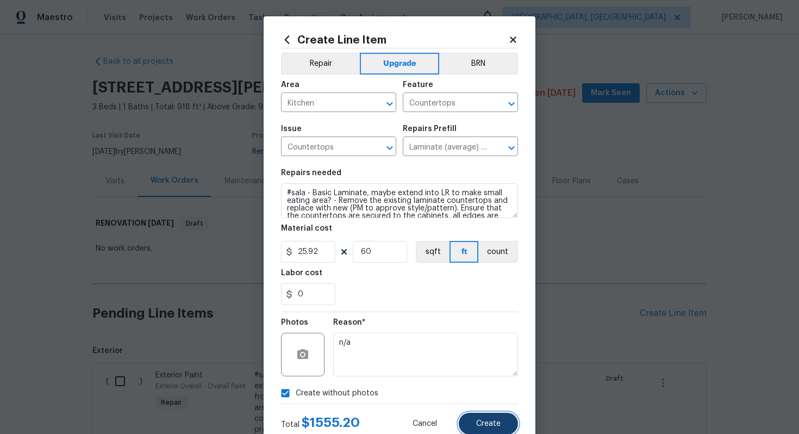
click at [479, 423] on span "Create" at bounding box center [488, 424] width 24 height 8
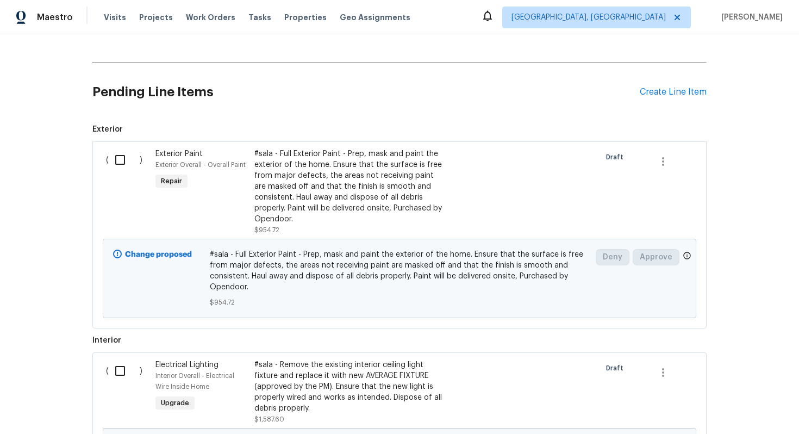
scroll to position [0, 0]
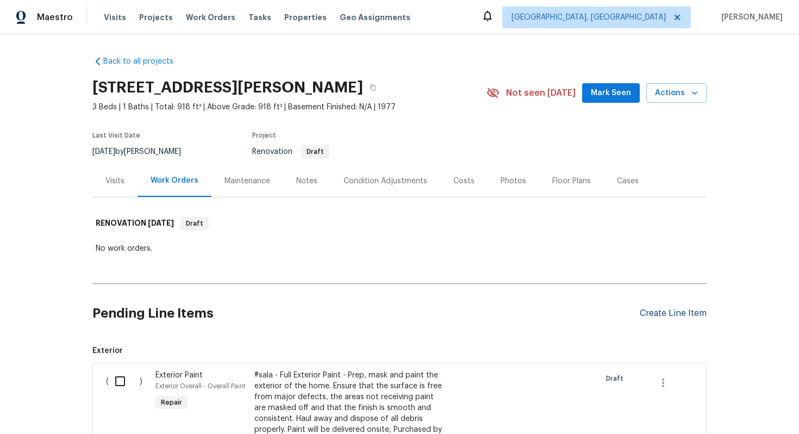
click at [656, 314] on div "Create Line Item" at bounding box center [673, 313] width 67 height 10
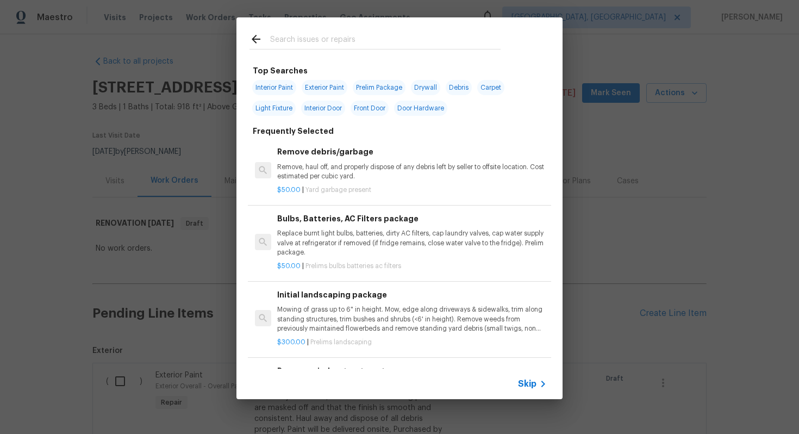
click at [530, 377] on div "Skip" at bounding box center [534, 383] width 32 height 13
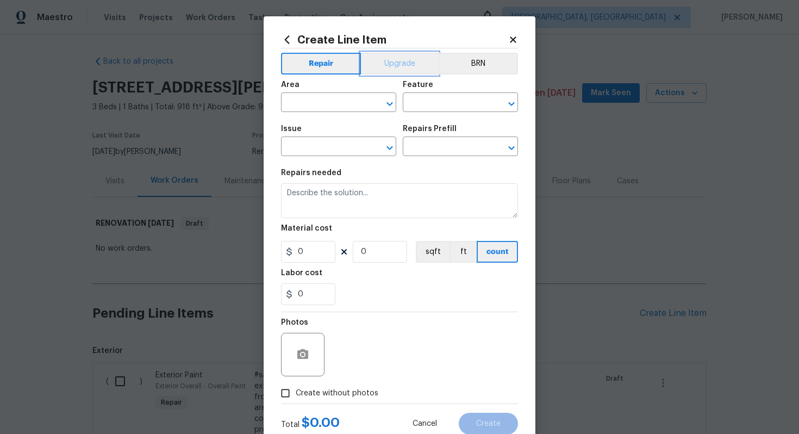
click at [399, 63] on button "Upgrade" at bounding box center [400, 64] width 78 height 22
click at [337, 95] on input "text" at bounding box center [323, 103] width 85 height 17
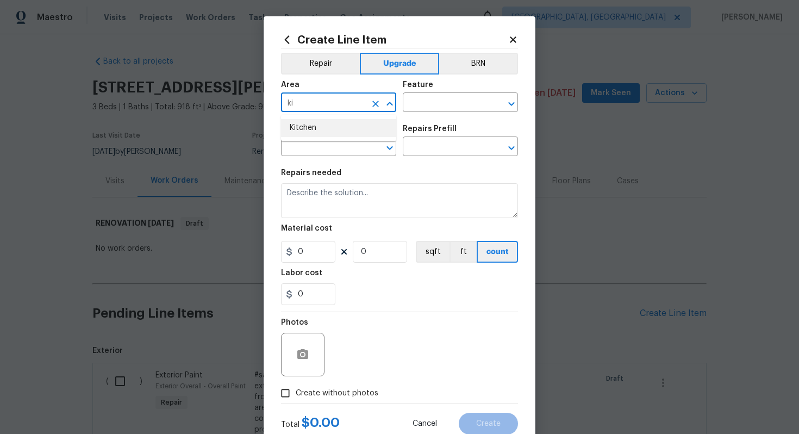
click at [339, 130] on li "Kitchen" at bounding box center [338, 128] width 115 height 18
type input "Kitchen"
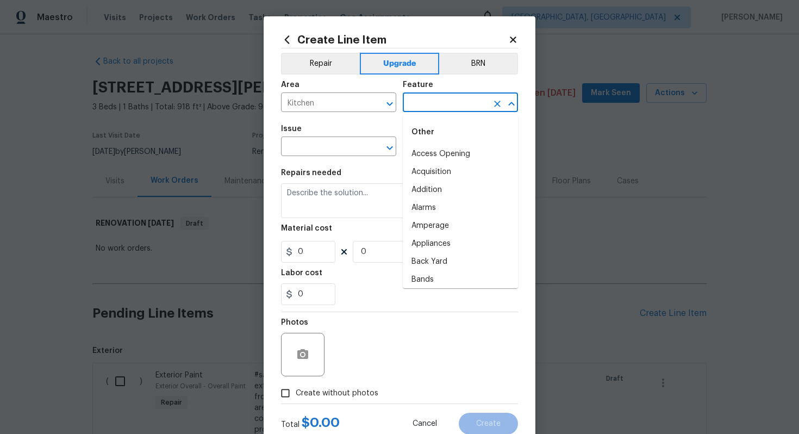
click at [447, 105] on input "text" at bounding box center [445, 103] width 85 height 17
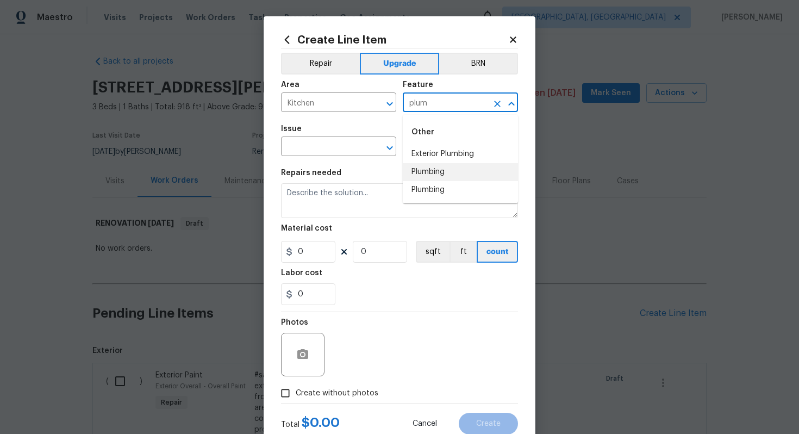
click at [448, 176] on li "Plumbing" at bounding box center [460, 172] width 115 height 18
type input "Plumbing"
click at [330, 150] on input "text" at bounding box center [323, 147] width 85 height 17
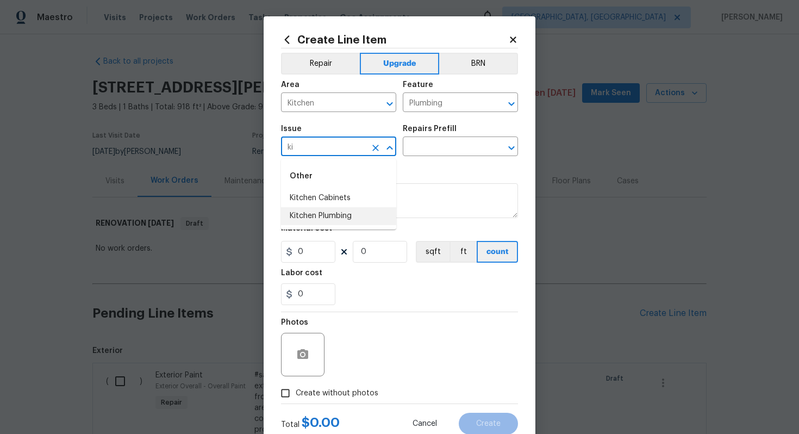
click at [360, 218] on li "Kitchen Plumbing" at bounding box center [338, 216] width 115 height 18
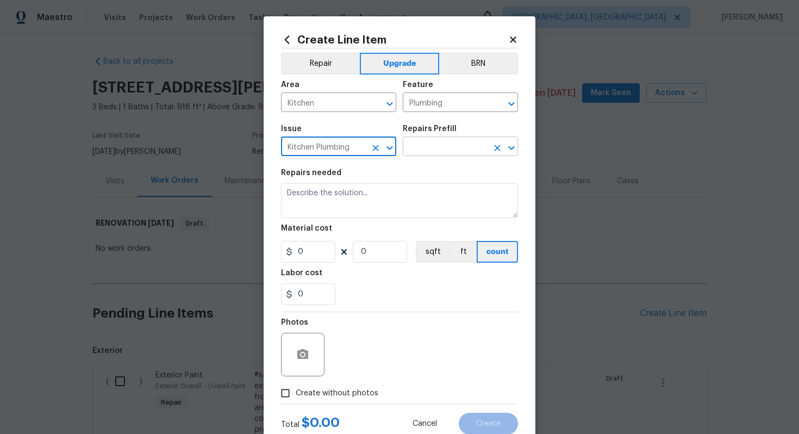
type input "Kitchen Plumbing"
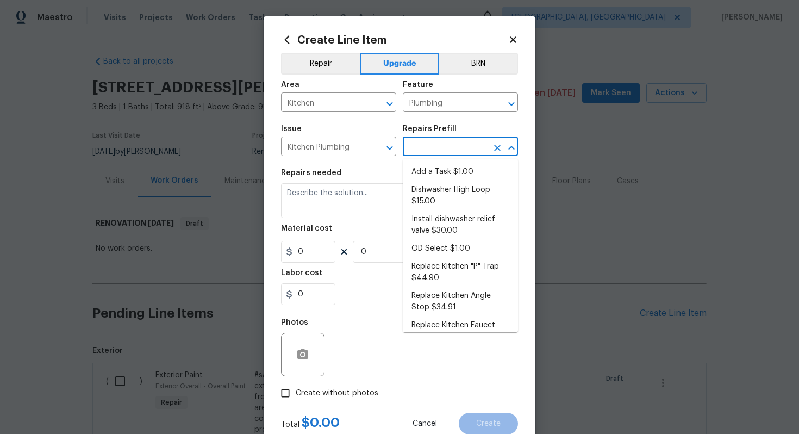
click at [434, 145] on input "text" at bounding box center [445, 147] width 85 height 17
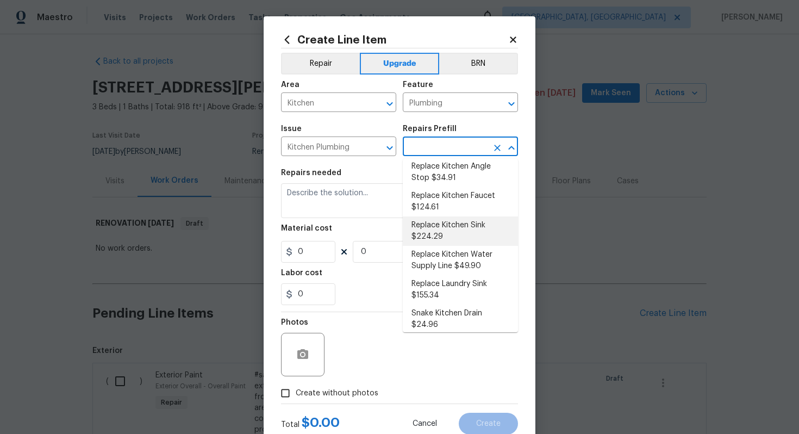
scroll to position [135, 0]
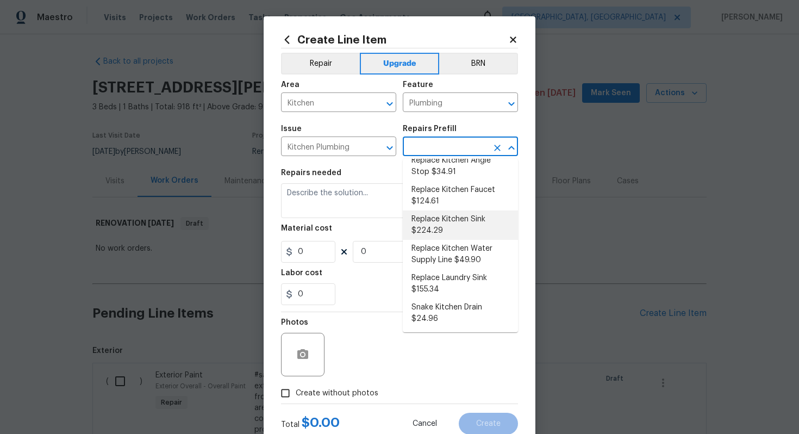
click at [446, 233] on li "Replace Kitchen Sink $224.29" at bounding box center [460, 224] width 115 height 29
type input "Replace Kitchen Sink $224.29"
type textarea "Remove the existing kitchen sink and install a new single or double basin kitch…"
type input "224.29"
type input "1"
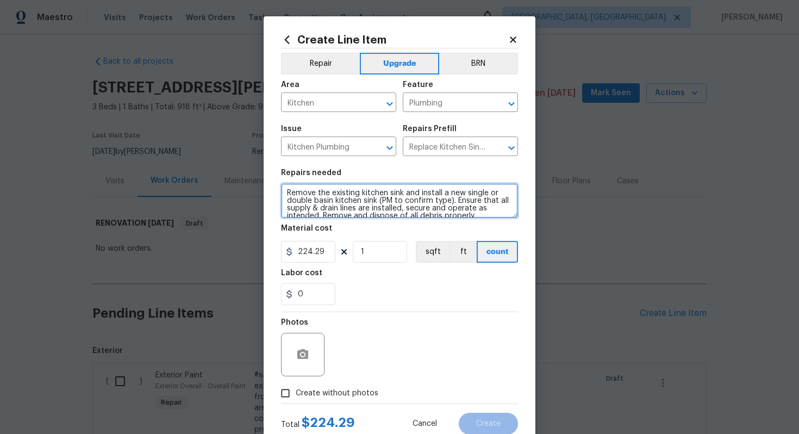
click at [283, 192] on textarea "Remove the existing kitchen sink and install a new single or double basin kitch…" at bounding box center [399, 200] width 237 height 35
paste textarea "Stainless"
type textarea "#sala - Stainless - Remove the existing kitchen sink and install a new single o…"
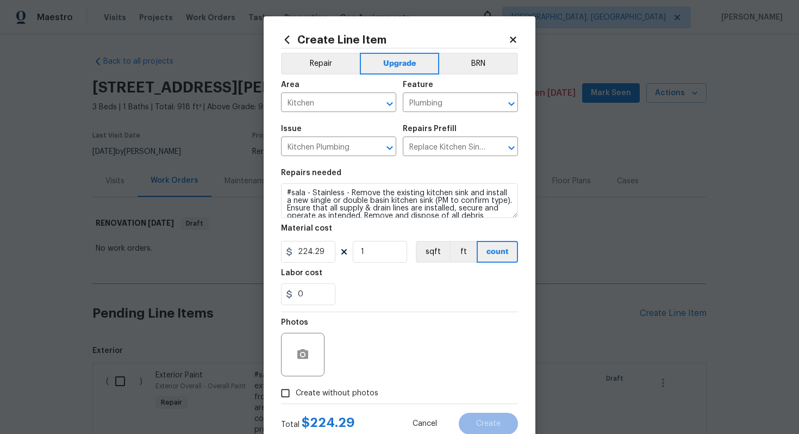
click at [355, 393] on span "Create without photos" at bounding box center [337, 392] width 83 height 11
click at [296, 393] on input "Create without photos" at bounding box center [285, 393] width 21 height 21
checkbox input "true"
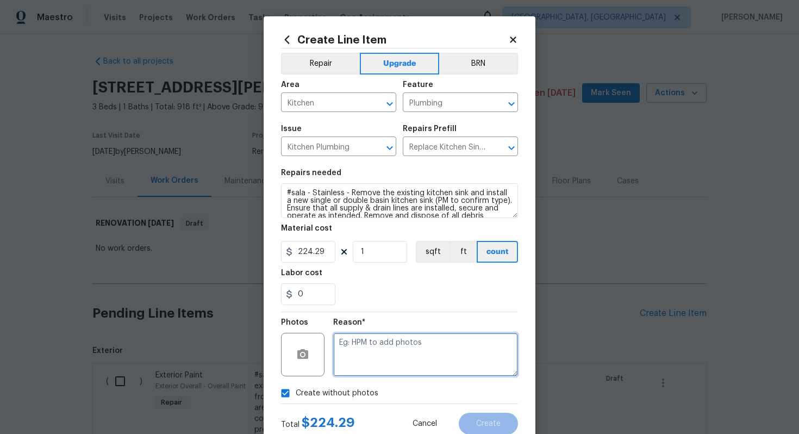
click at [375, 359] on textarea at bounding box center [425, 354] width 185 height 43
type textarea "n/a"
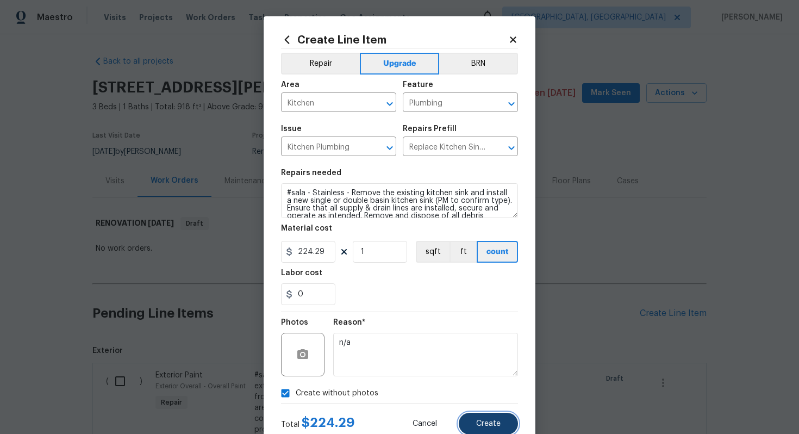
click at [485, 422] on span "Create" at bounding box center [488, 424] width 24 height 8
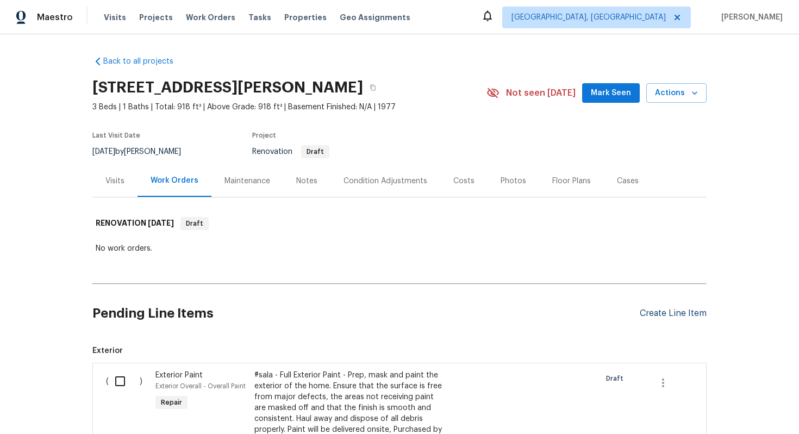
click at [658, 309] on div "Create Line Item" at bounding box center [673, 313] width 67 height 10
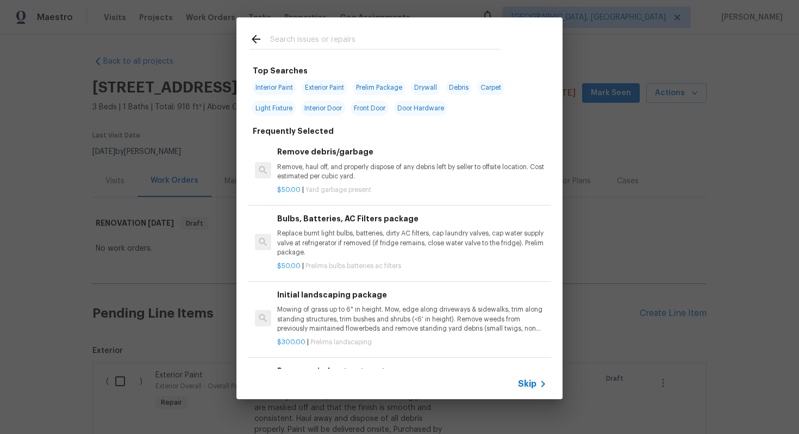
click at [527, 373] on div "Skip" at bounding box center [399, 383] width 326 height 30
click at [530, 384] on span "Skip" at bounding box center [527, 383] width 18 height 11
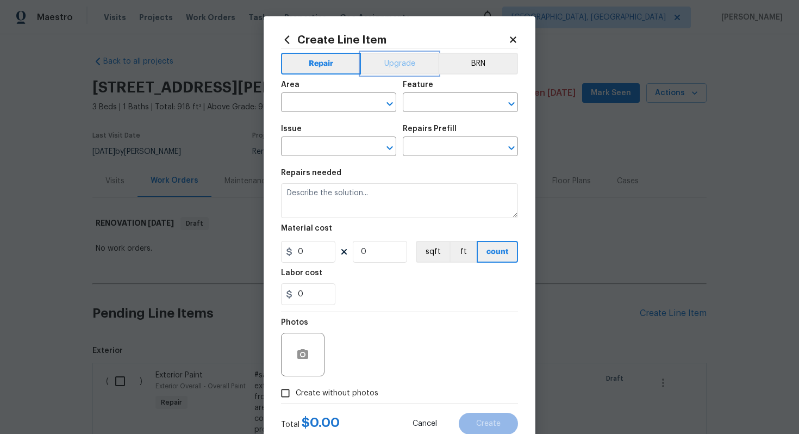
click at [395, 53] on button "Upgrade" at bounding box center [400, 64] width 78 height 22
click at [321, 104] on input "text" at bounding box center [323, 103] width 85 height 17
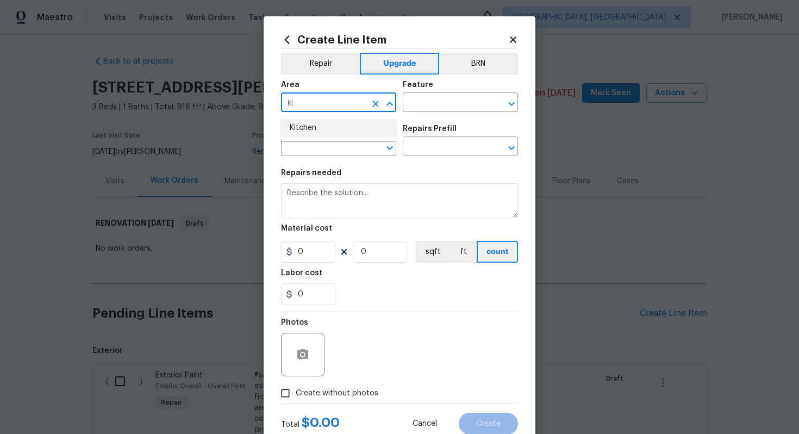
click at [334, 137] on ul "Kitchen" at bounding box center [338, 128] width 115 height 27
click at [295, 132] on li "Kitchen" at bounding box center [338, 128] width 115 height 18
type input "Kitchen"
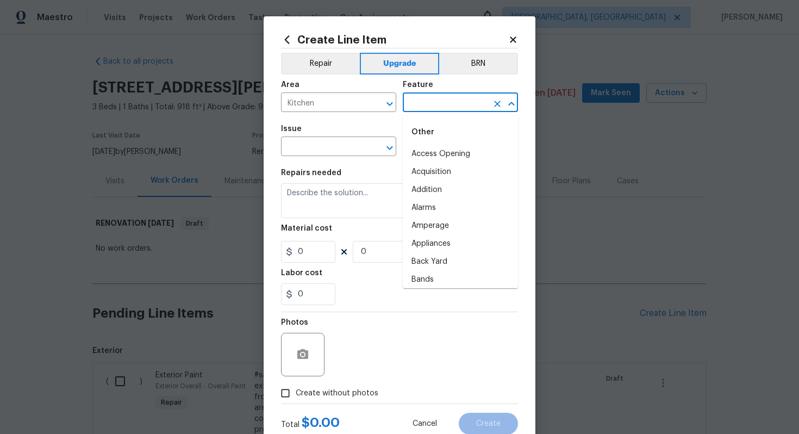
click at [434, 105] on input "text" at bounding box center [445, 103] width 85 height 17
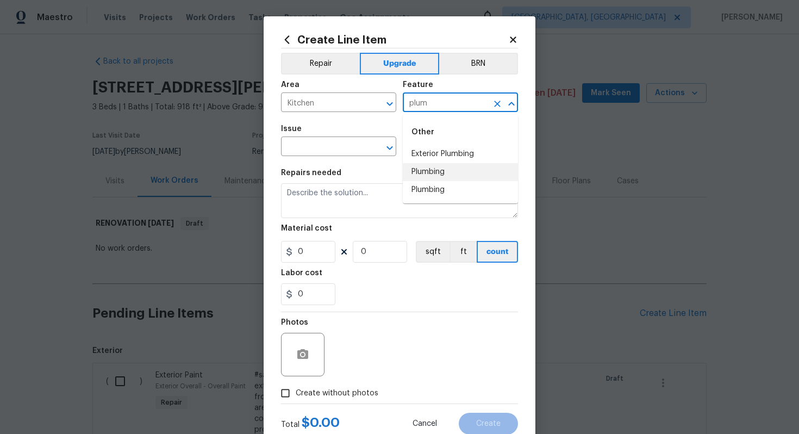
click at [438, 172] on li "Plumbing" at bounding box center [460, 172] width 115 height 18
type input "Plumbing"
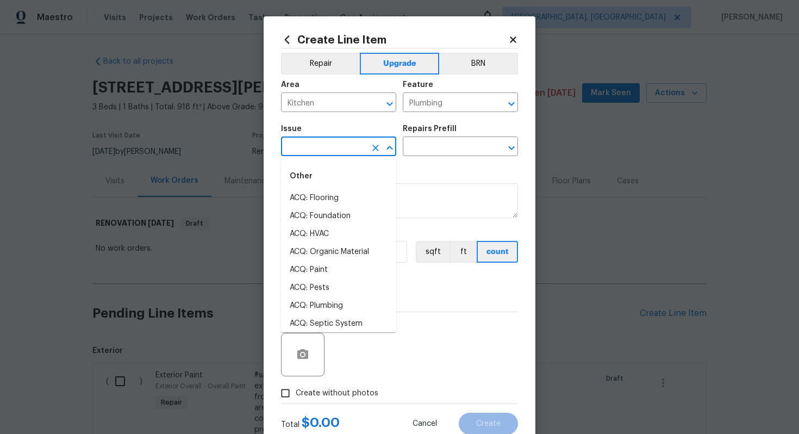
click at [343, 151] on input "text" at bounding box center [323, 147] width 85 height 17
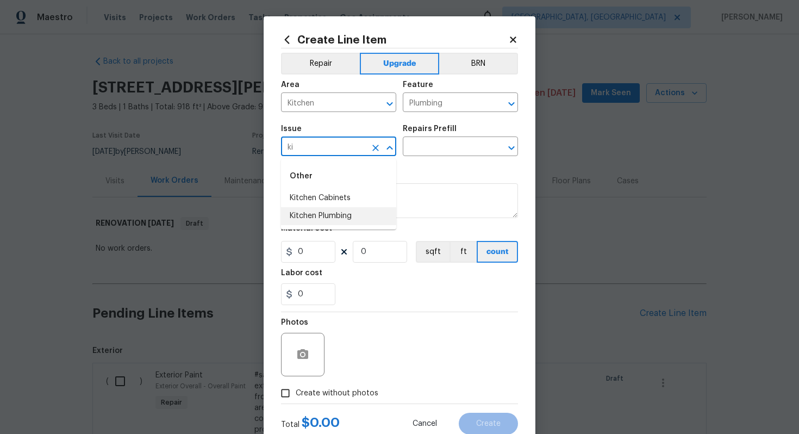
click at [355, 221] on li "Kitchen Plumbing" at bounding box center [338, 216] width 115 height 18
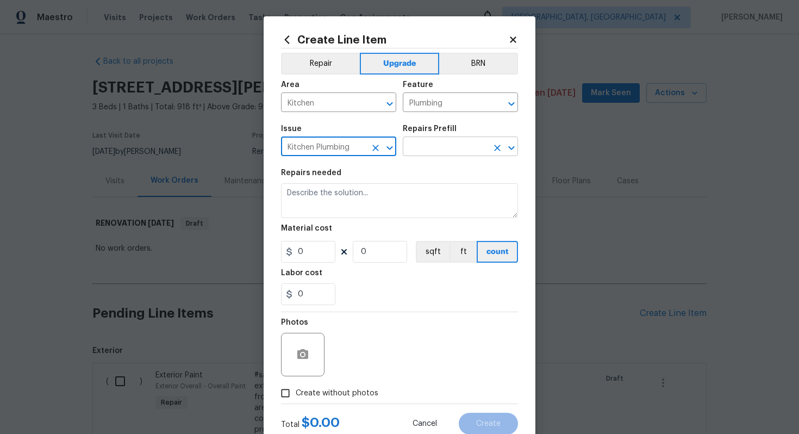
type input "Kitchen Plumbing"
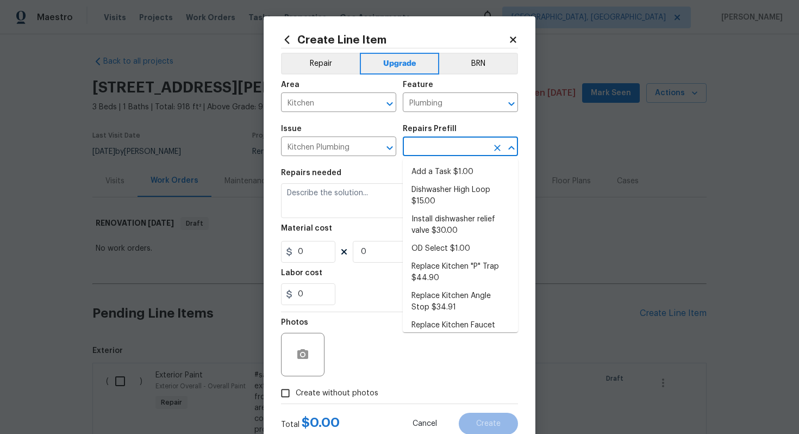
click at [436, 141] on input "text" at bounding box center [445, 147] width 85 height 17
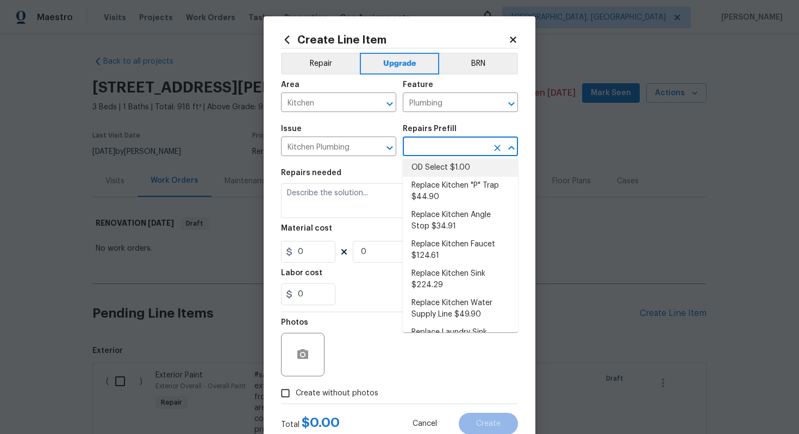
scroll to position [84, 0]
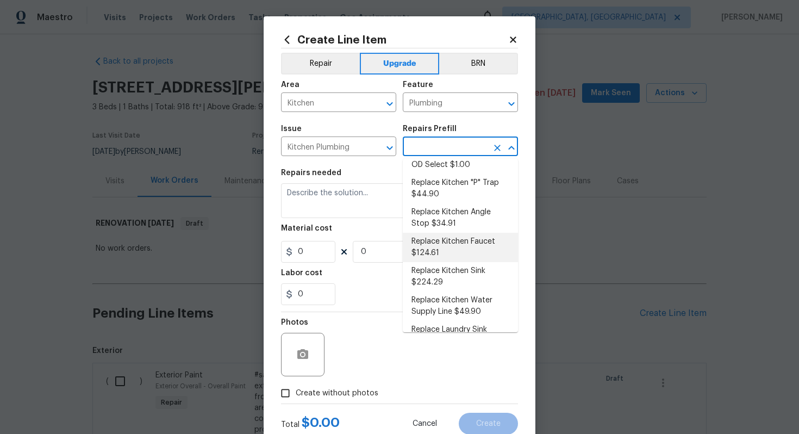
click at [479, 243] on li "Replace Kitchen Faucet $124.61" at bounding box center [460, 247] width 115 height 29
type input "Replace Kitchen Faucet $124.61"
type textarea "Remove the existing kitchen faucet, prep the area and install a new kitchen fau…"
type input "124.61"
type input "1"
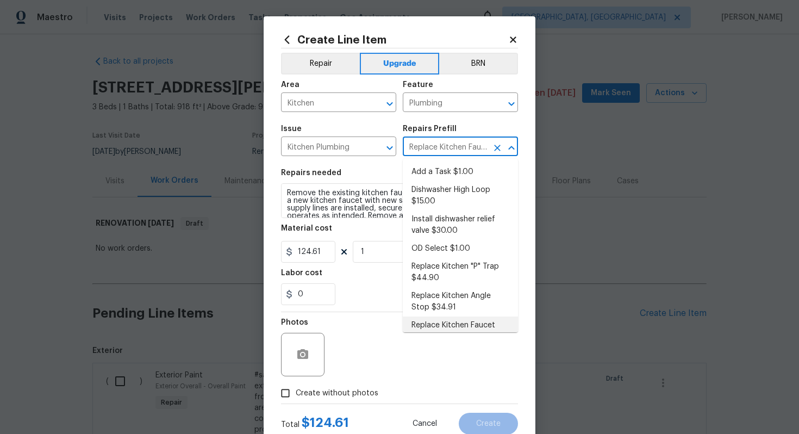
scroll to position [14, 0]
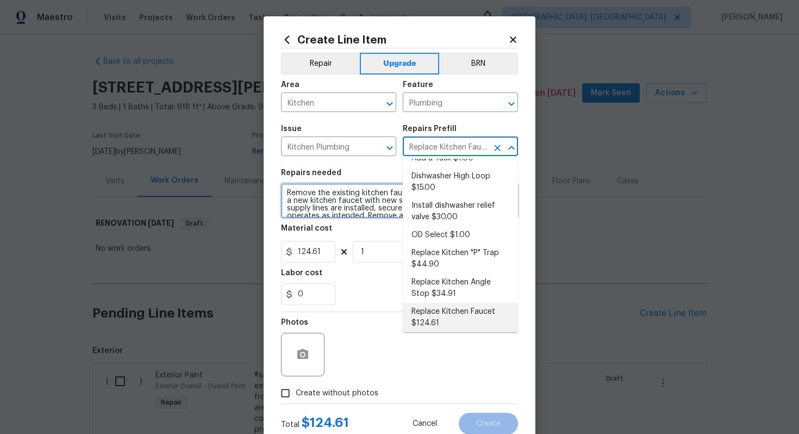
click at [285, 191] on textarea "Remove the existing kitchen faucet, prep the area and install a new kitchen fau…" at bounding box center [399, 200] width 237 height 35
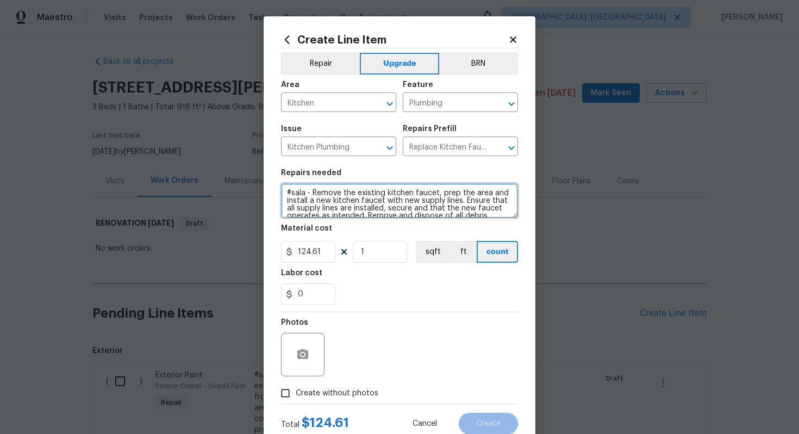
type textarea "#sala - Remove the existing kitchen faucet, prep the area and install a new kit…"
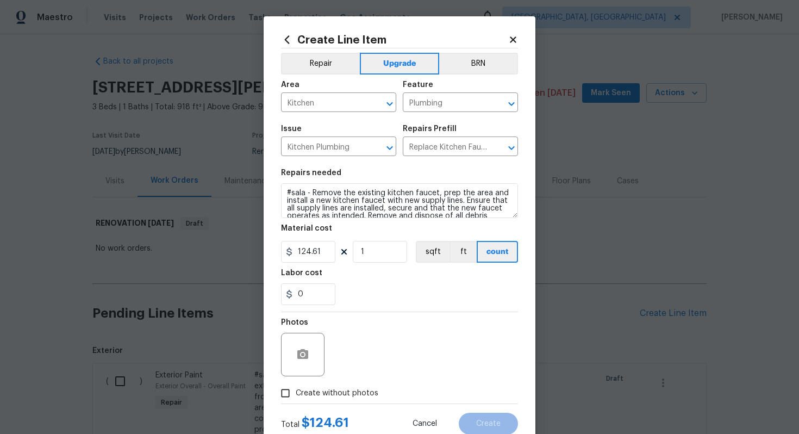
click at [346, 389] on span "Create without photos" at bounding box center [337, 392] width 83 height 11
click at [296, 389] on input "Create without photos" at bounding box center [285, 393] width 21 height 21
checkbox input "true"
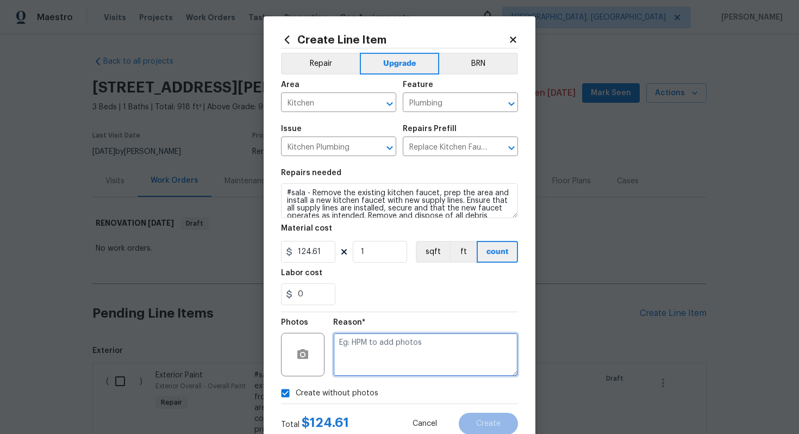
click at [378, 346] on textarea at bounding box center [425, 354] width 185 height 43
type textarea "n/a"
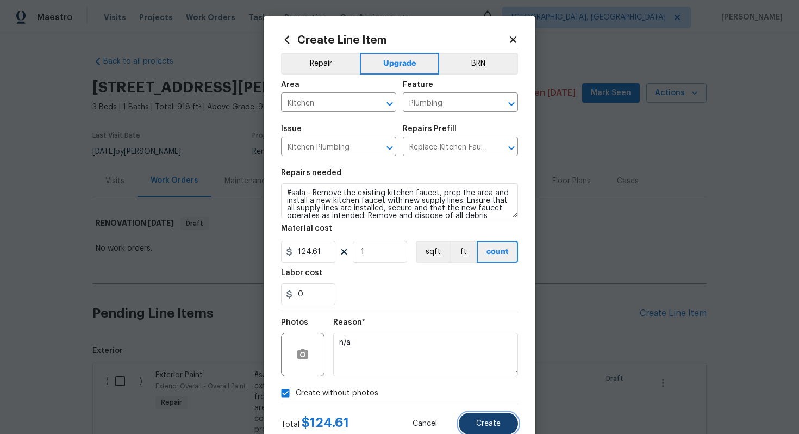
click at [491, 421] on span "Create" at bounding box center [488, 424] width 24 height 8
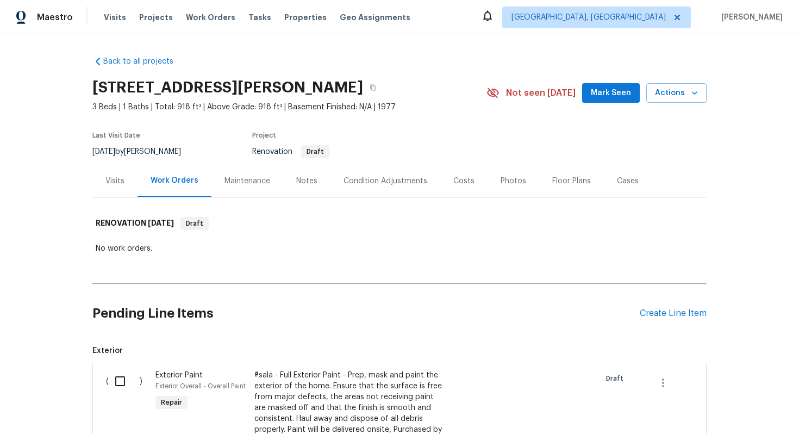
click at [662, 304] on div "Pending Line Items Create Line Item" at bounding box center [399, 313] width 614 height 51
click at [661, 308] on div "Pending Line Items Create Line Item" at bounding box center [399, 313] width 614 height 51
click at [657, 311] on div "Create Line Item" at bounding box center [673, 313] width 67 height 10
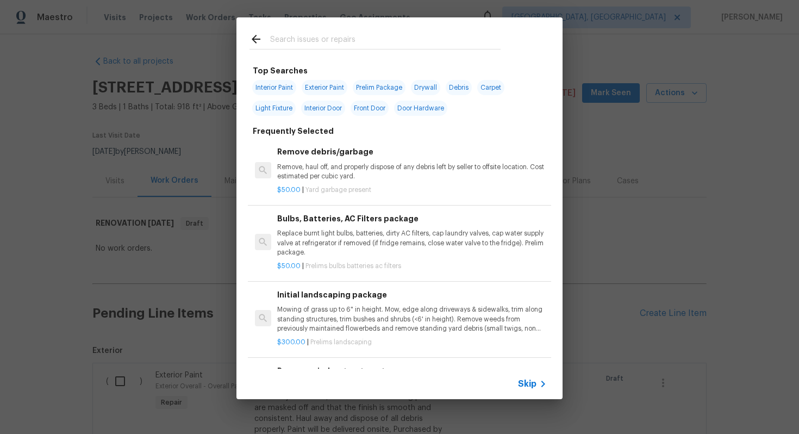
click at [525, 378] on span "Skip" at bounding box center [527, 383] width 18 height 11
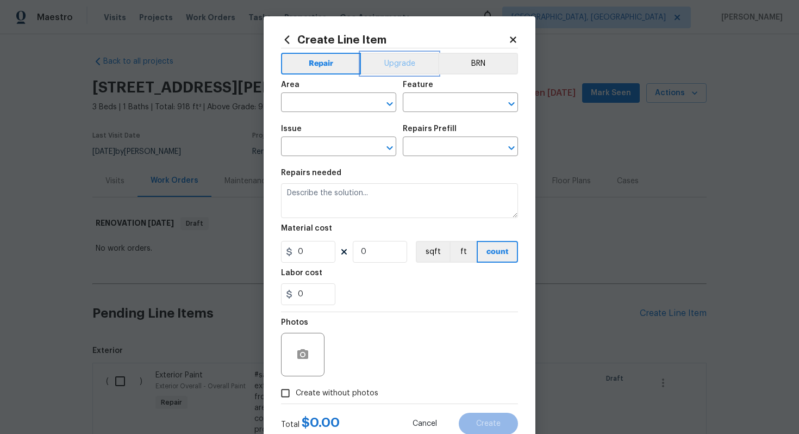
click at [387, 57] on button "Upgrade" at bounding box center [400, 64] width 78 height 22
click at [340, 95] on div "Area" at bounding box center [338, 88] width 115 height 14
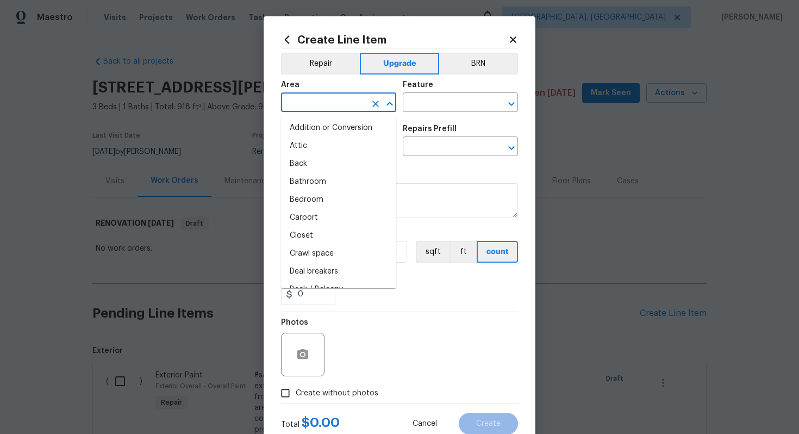
click at [323, 106] on input "text" at bounding box center [323, 103] width 85 height 17
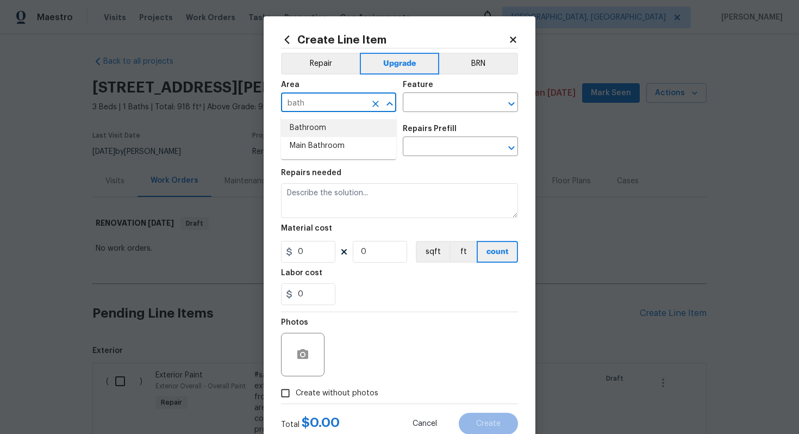
click at [333, 132] on li "Bathroom" at bounding box center [338, 128] width 115 height 18
type input "Bathroom"
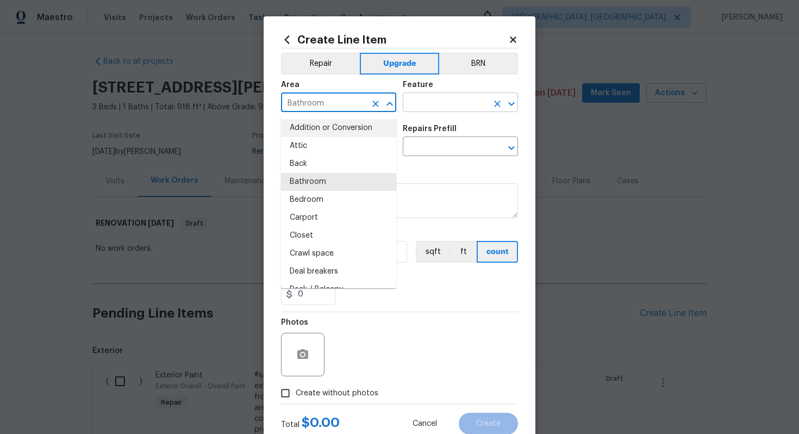
click at [442, 107] on input "text" at bounding box center [445, 103] width 85 height 17
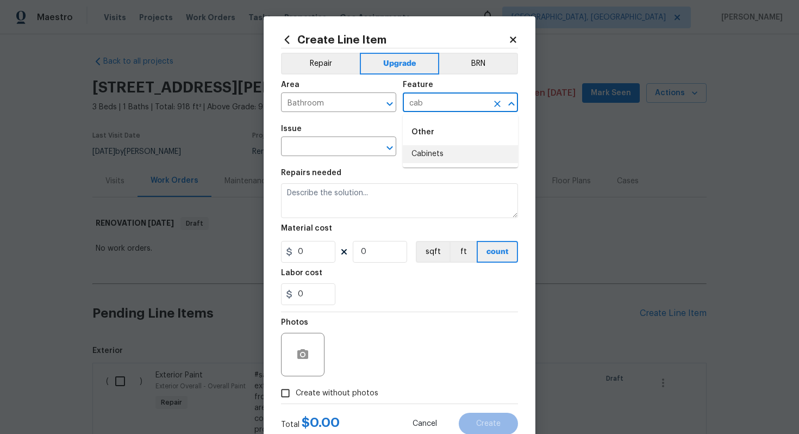
click at [438, 154] on li "Cabinets" at bounding box center [460, 154] width 115 height 18
type input "Cabinets"
click at [317, 151] on input "text" at bounding box center [323, 147] width 85 height 17
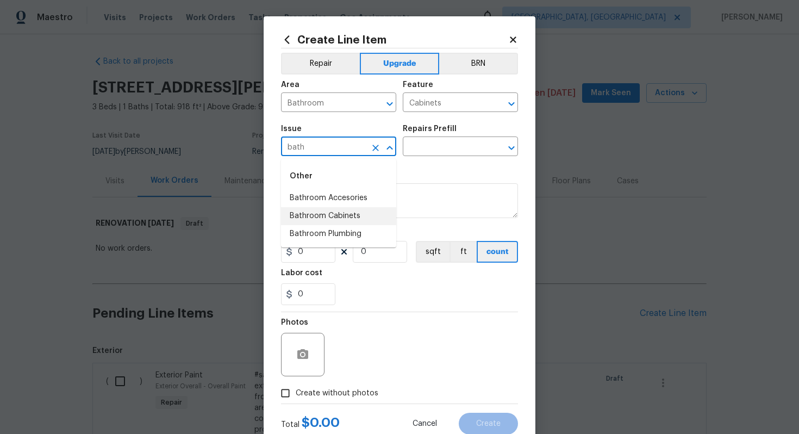
click at [338, 213] on li "Bathroom Cabinets" at bounding box center [338, 216] width 115 height 18
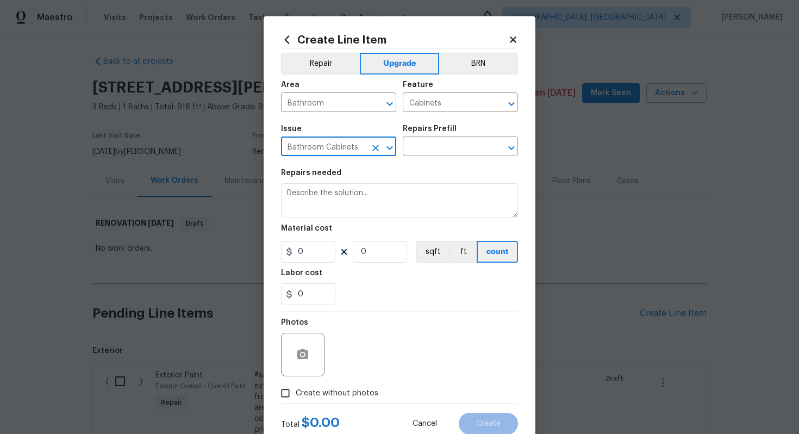
type input "Bathroom Cabinets"
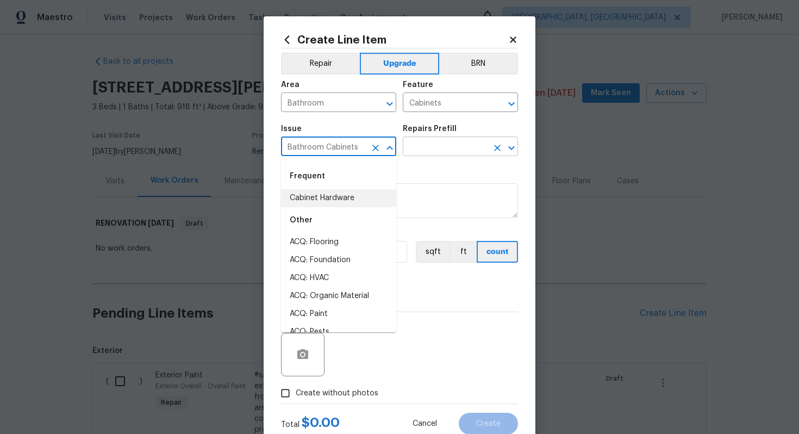
click at [424, 147] on input "text" at bounding box center [445, 147] width 85 height 17
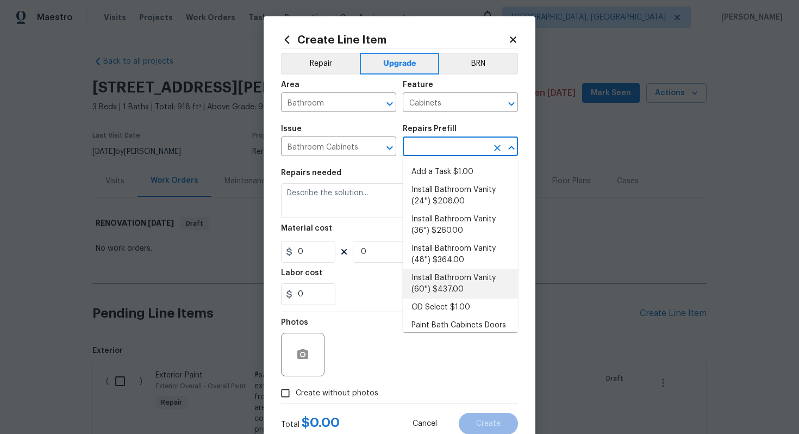
click at [471, 284] on li "Install Bathroom Vanity (60'') $437.00" at bounding box center [460, 283] width 115 height 29
type input "Install Bathroom Vanity (60'') $437.00"
type textarea "Remove the existing bathroom vanity (if present) and install a new 60'' bathroo…"
type input "437"
type input "1"
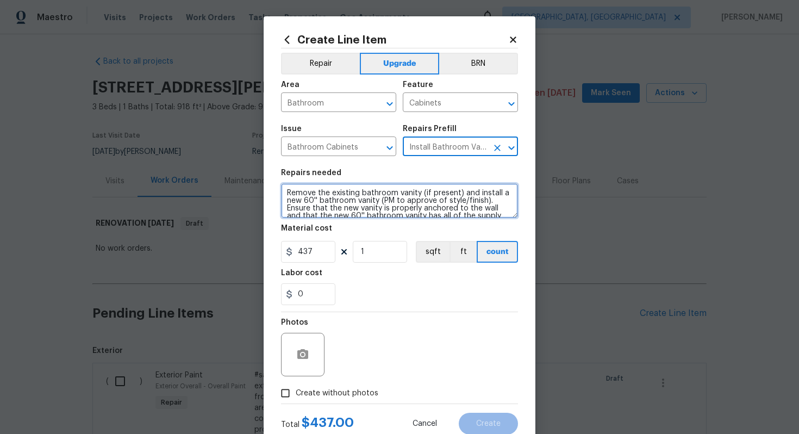
click at [284, 193] on textarea "Remove the existing bathroom vanity (if present) and install a new 60'' bathroo…" at bounding box center [399, 200] width 237 height 35
type textarea "#sala - Remove the existing bathroom vanity (if present) and install a new 60''…"
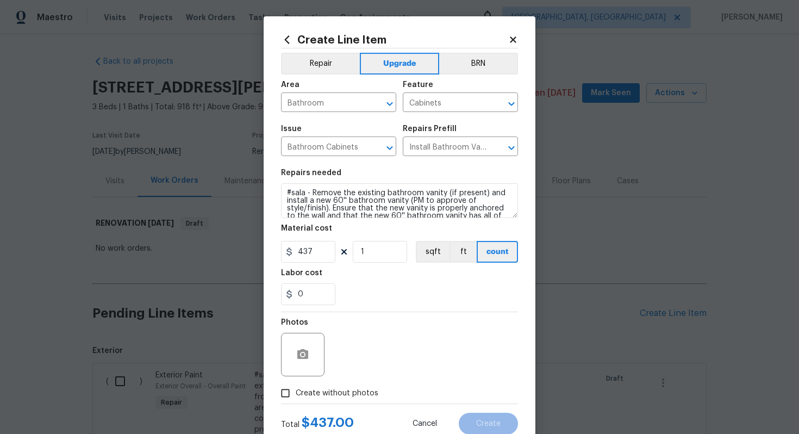
click at [347, 391] on span "Create without photos" at bounding box center [337, 392] width 83 height 11
click at [296, 391] on input "Create without photos" at bounding box center [285, 393] width 21 height 21
checkbox input "true"
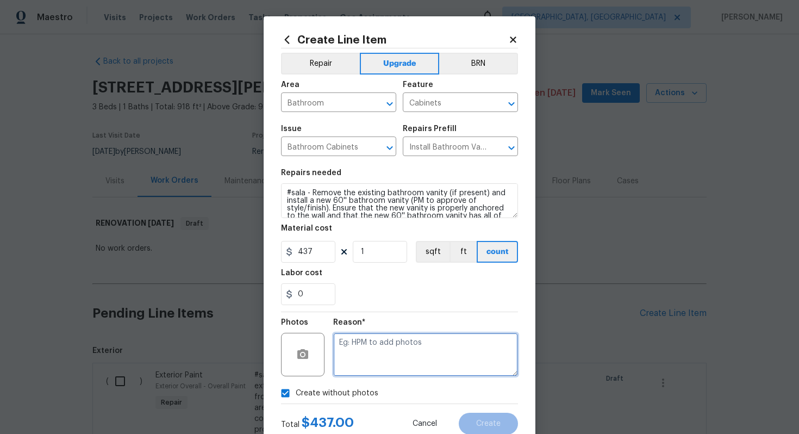
click at [374, 365] on textarea at bounding box center [425, 354] width 185 height 43
type textarea "n/a"
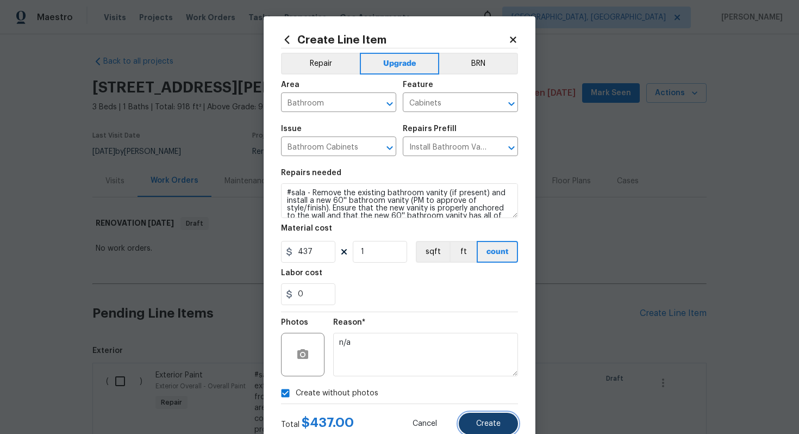
click at [489, 417] on button "Create" at bounding box center [488, 423] width 59 height 22
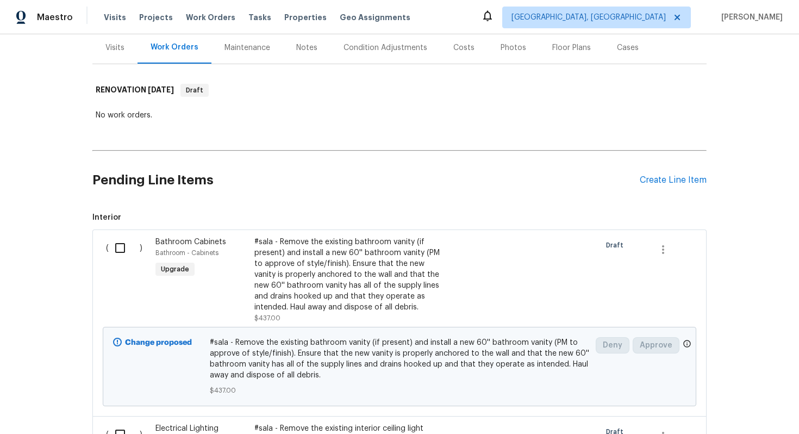
scroll to position [135, 0]
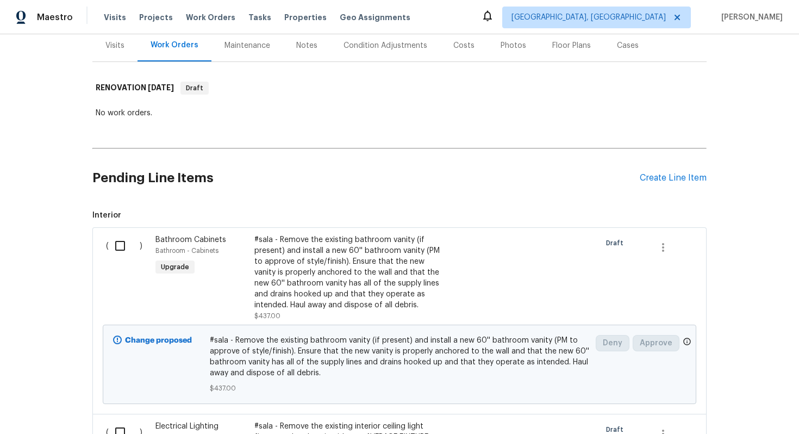
click at [667, 171] on div "Pending Line Items Create Line Item" at bounding box center [399, 178] width 614 height 51
click at [665, 173] on div "Create Line Item" at bounding box center [673, 178] width 67 height 10
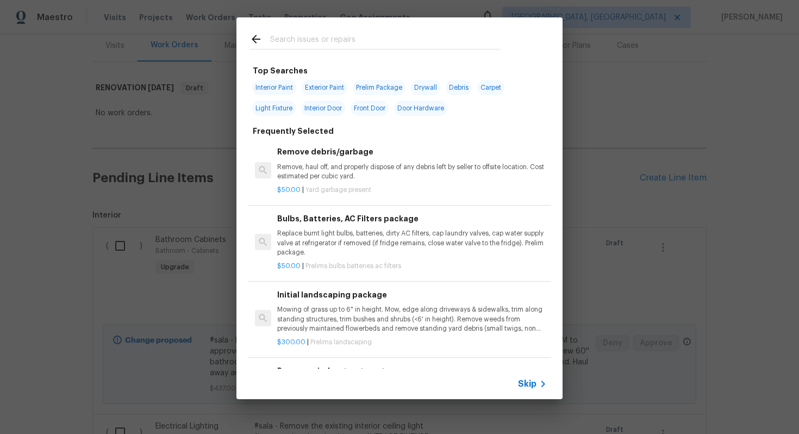
click at [536, 385] on icon at bounding box center [542, 383] width 13 height 13
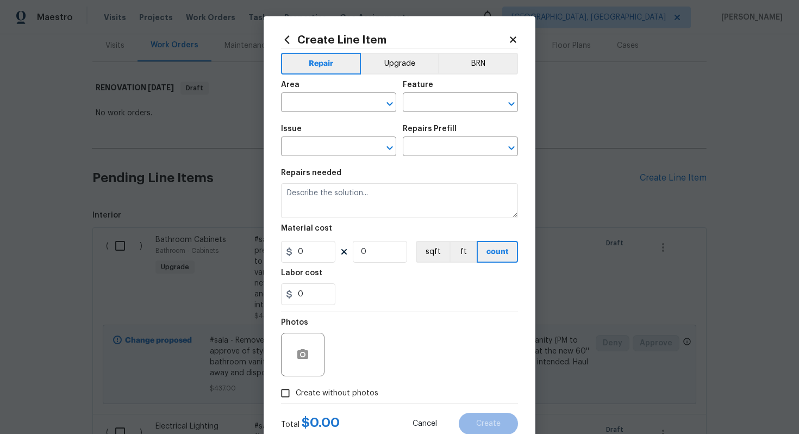
click at [383, 52] on div "Repair Upgrade BRN Area ​ Feature ​ Issue ​ Repairs Prefill ​ Repairs needed Ma…" at bounding box center [399, 225] width 237 height 355
click at [383, 65] on button "Upgrade" at bounding box center [400, 64] width 78 height 22
click at [311, 96] on input "text" at bounding box center [323, 103] width 85 height 17
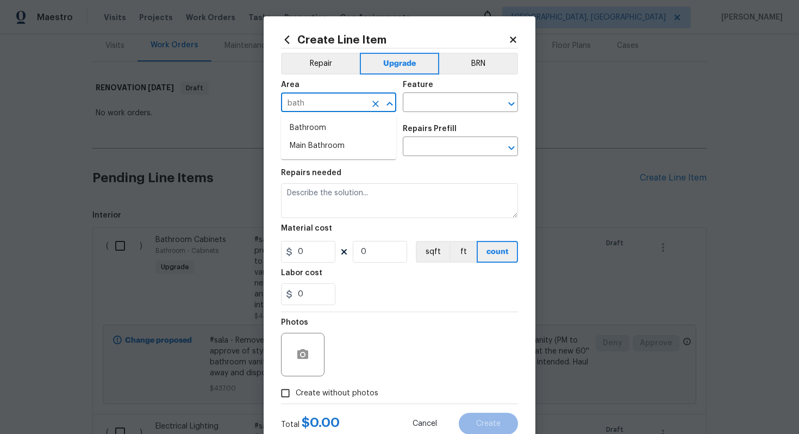
type input "bath"
click at [333, 127] on li "Bathroom" at bounding box center [338, 128] width 115 height 18
type input "Bathroom"
click at [442, 104] on input "text" at bounding box center [445, 103] width 85 height 17
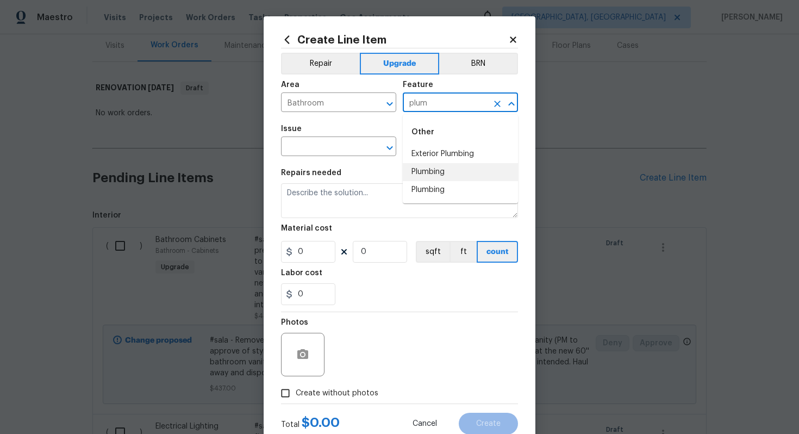
click at [438, 165] on li "Plumbing" at bounding box center [460, 172] width 115 height 18
type input "Plumbing"
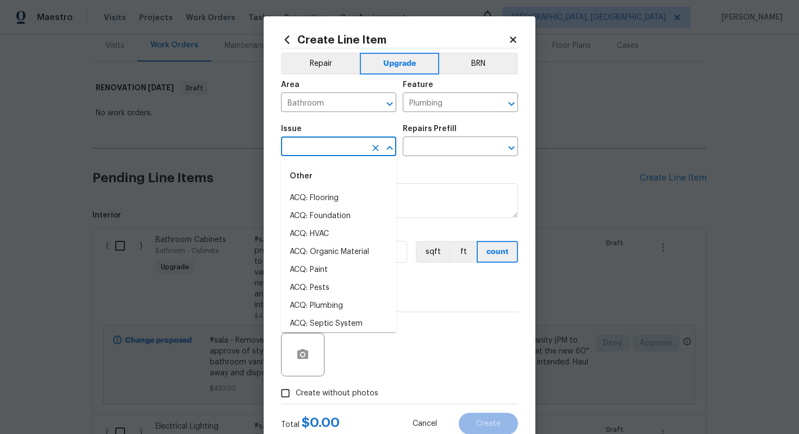
click at [302, 151] on input "text" at bounding box center [323, 147] width 85 height 17
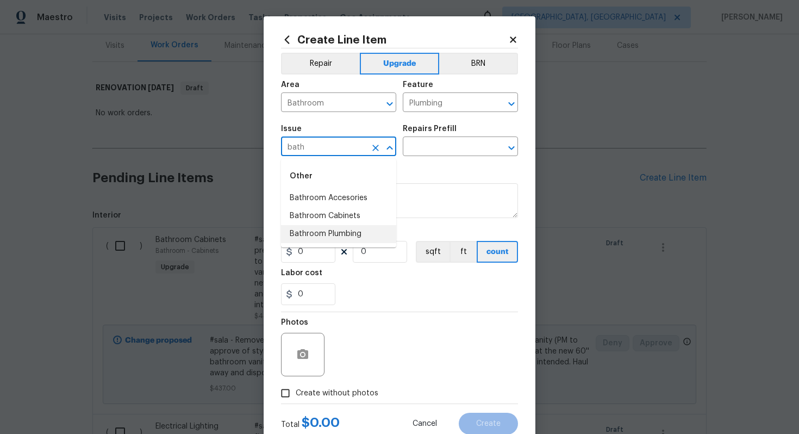
click at [333, 228] on li "Bathroom Plumbing" at bounding box center [338, 234] width 115 height 18
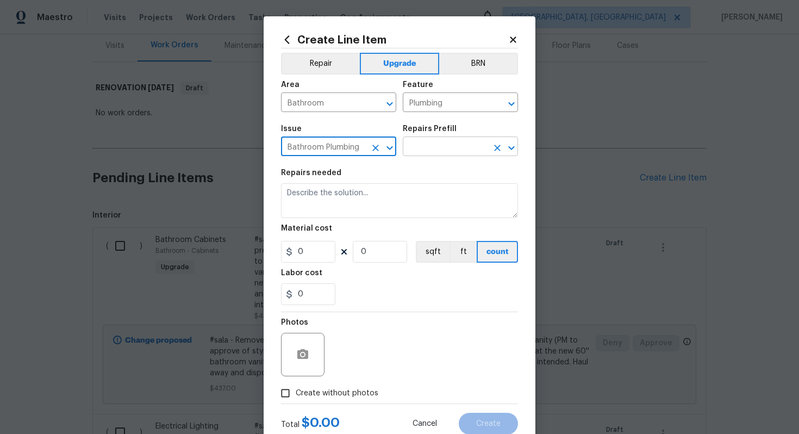
type input "Bathroom Plumbing"
click at [458, 141] on input "text" at bounding box center [445, 147] width 85 height 17
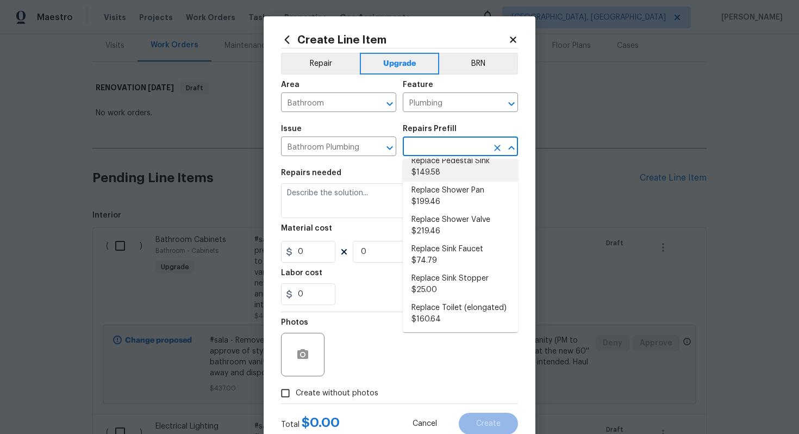
scroll to position [442, 0]
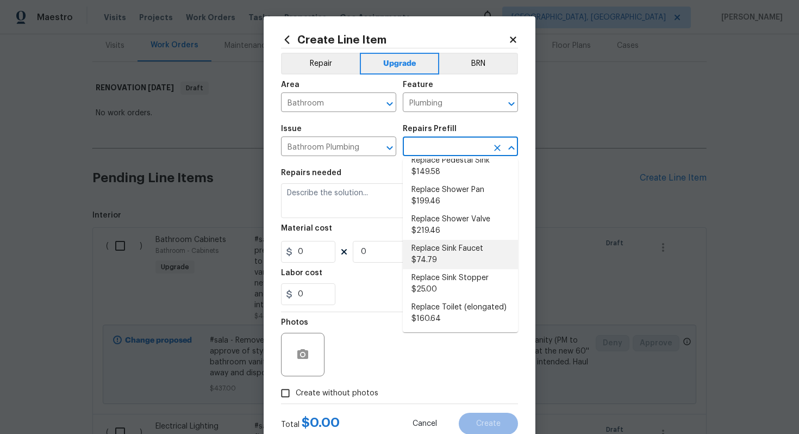
click at [458, 245] on li "Replace Sink Faucet $74.79" at bounding box center [460, 254] width 115 height 29
type input "Replace Sink Faucet $74.79"
type textarea "Remove and replace the existing sink faucet with new (PM to approve finish). En…"
type input "74.79"
type input "1"
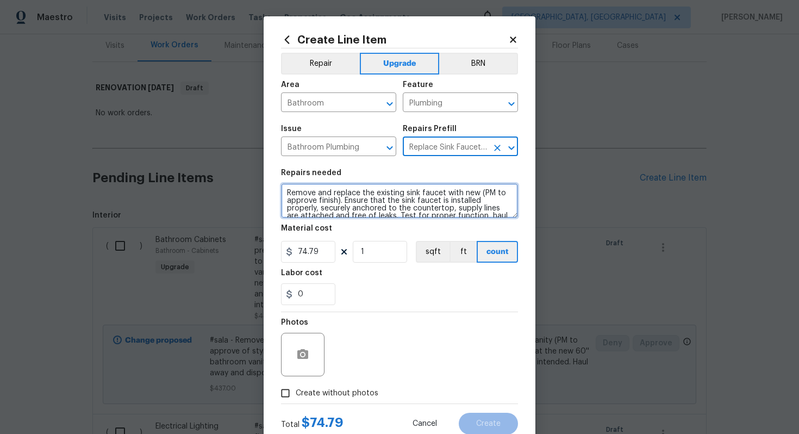
click at [282, 190] on textarea "Remove and replace the existing sink faucet with new (PM to approve finish). En…" at bounding box center [399, 200] width 237 height 35
type textarea "#sala - Remove and replace the existing sink faucet with new (PM to approve fin…"
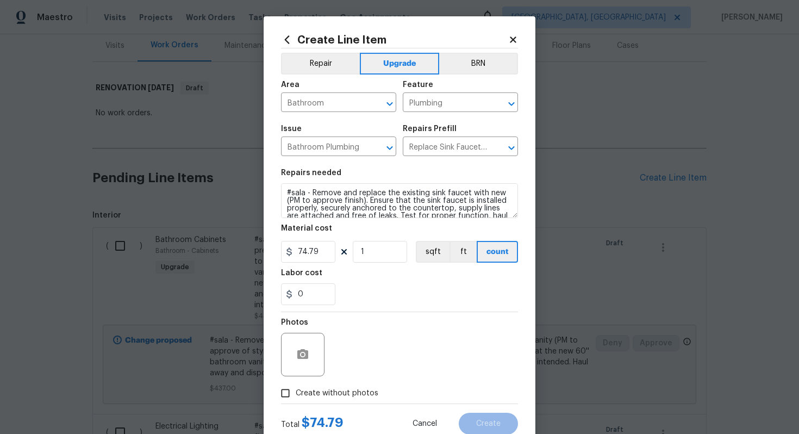
click at [344, 394] on span "Create without photos" at bounding box center [337, 392] width 83 height 11
click at [296, 394] on input "Create without photos" at bounding box center [285, 393] width 21 height 21
checkbox input "true"
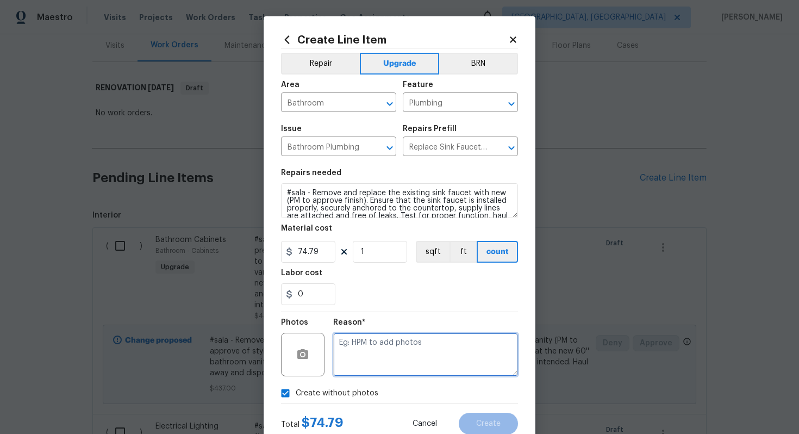
click at [370, 360] on textarea at bounding box center [425, 354] width 185 height 43
type textarea "n/a"
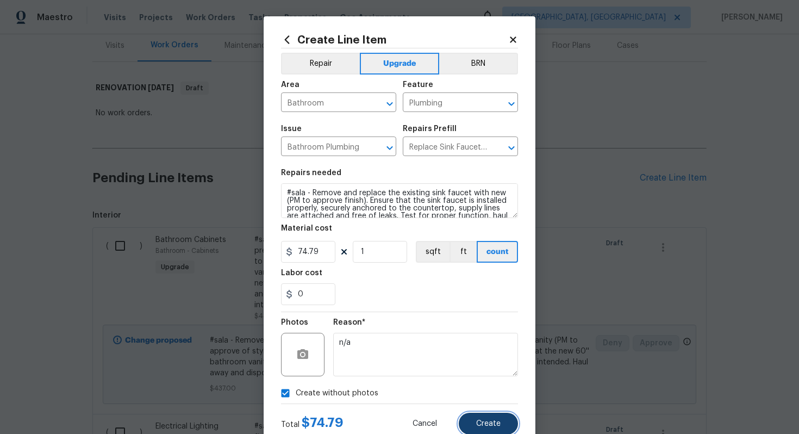
click at [483, 416] on button "Create" at bounding box center [488, 423] width 59 height 22
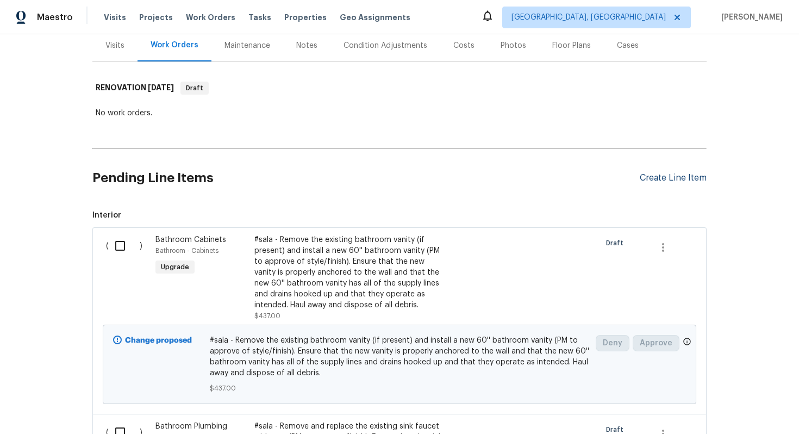
click at [662, 174] on div "Create Line Item" at bounding box center [673, 178] width 67 height 10
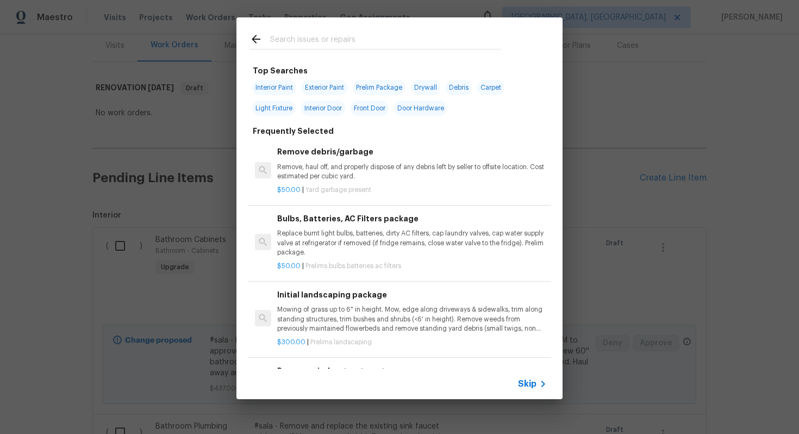
click at [529, 376] on div "Skip" at bounding box center [399, 383] width 326 height 30
click at [529, 381] on span "Skip" at bounding box center [527, 383] width 18 height 11
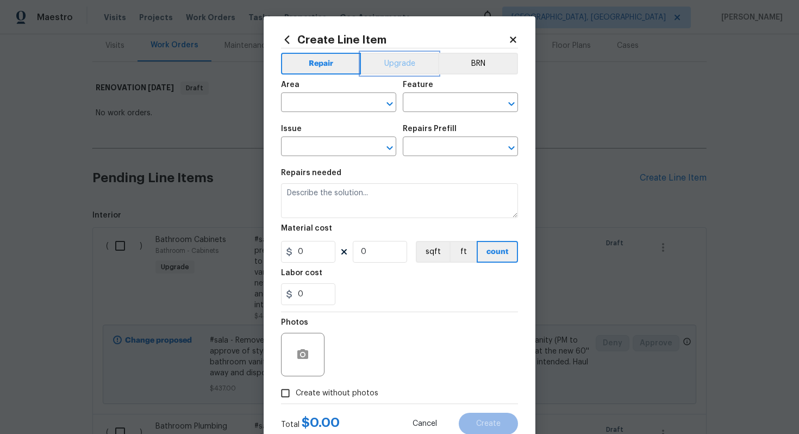
click at [389, 72] on button "Upgrade" at bounding box center [400, 64] width 78 height 22
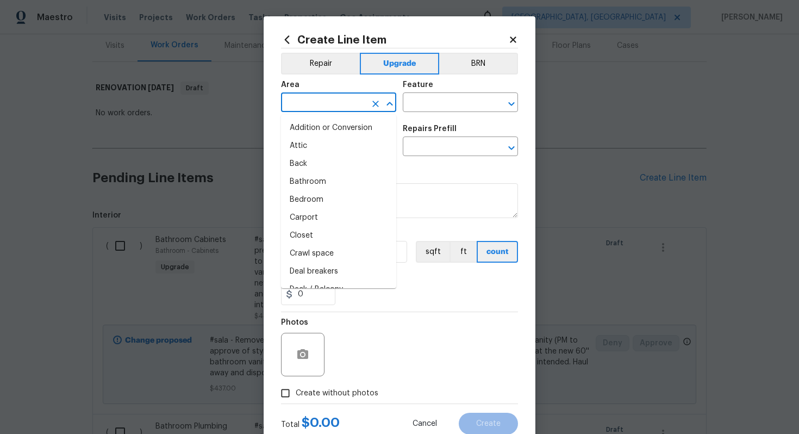
click at [343, 98] on input "text" at bounding box center [323, 103] width 85 height 17
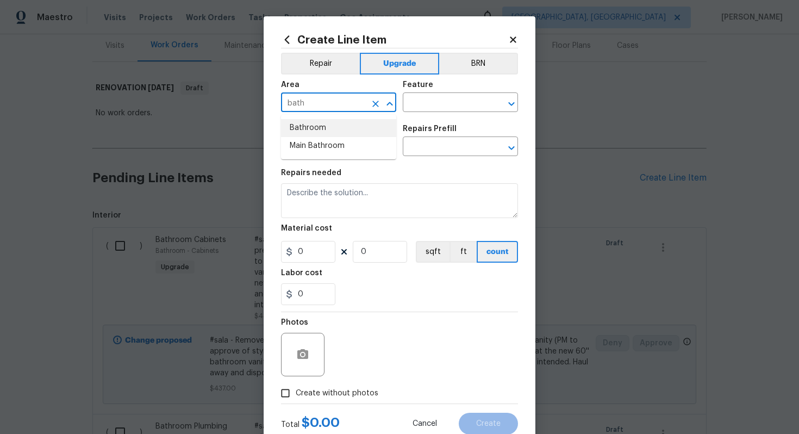
click at [325, 132] on li "Bathroom" at bounding box center [338, 128] width 115 height 18
type input "Bathroom"
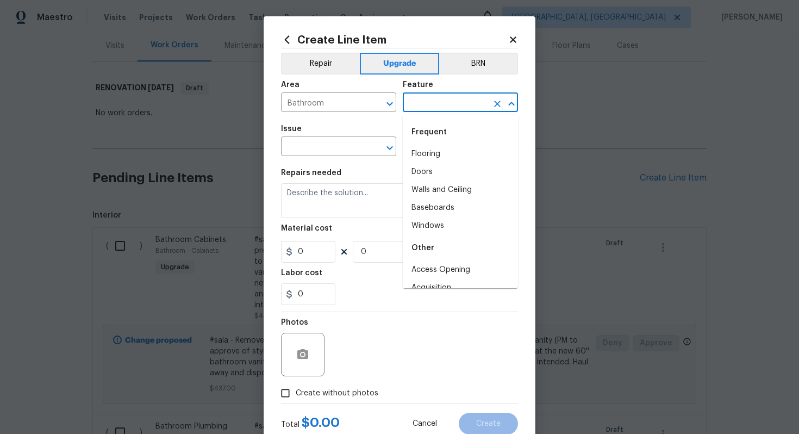
click at [433, 103] on input "text" at bounding box center [445, 103] width 85 height 17
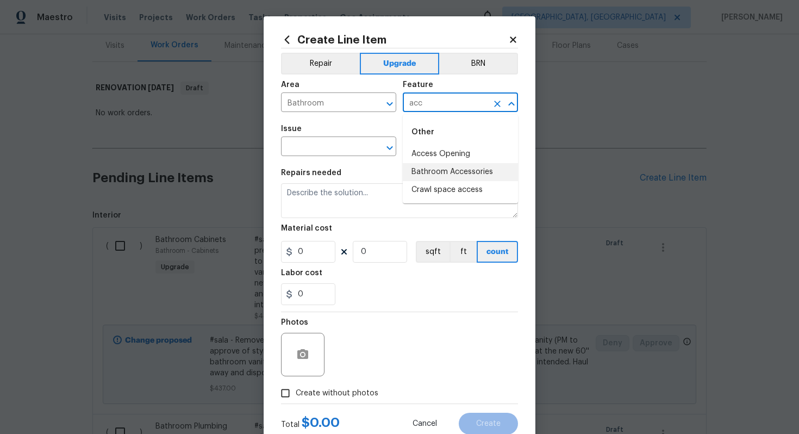
click at [444, 173] on li "Bathroom Accessories" at bounding box center [460, 172] width 115 height 18
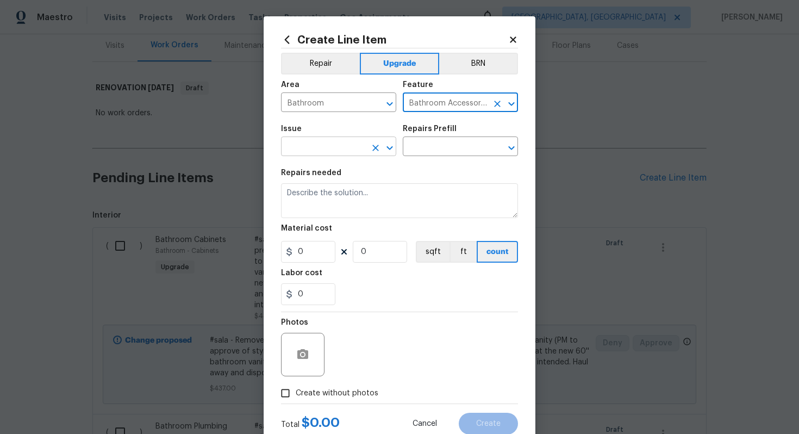
type input "Bathroom Accessories"
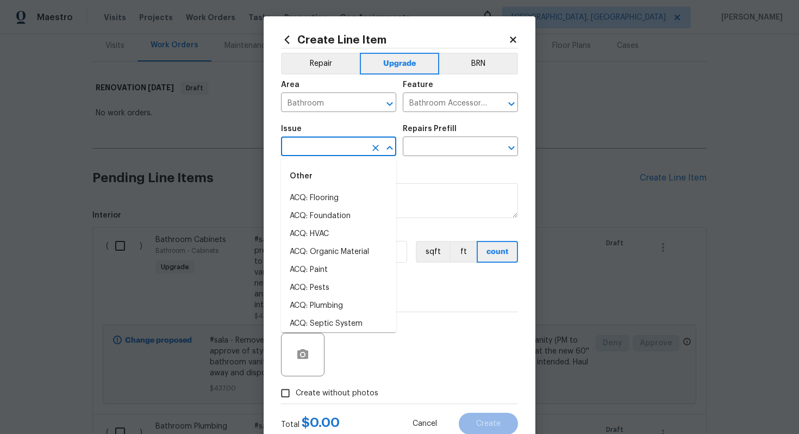
click at [299, 147] on input "text" at bounding box center [323, 147] width 85 height 17
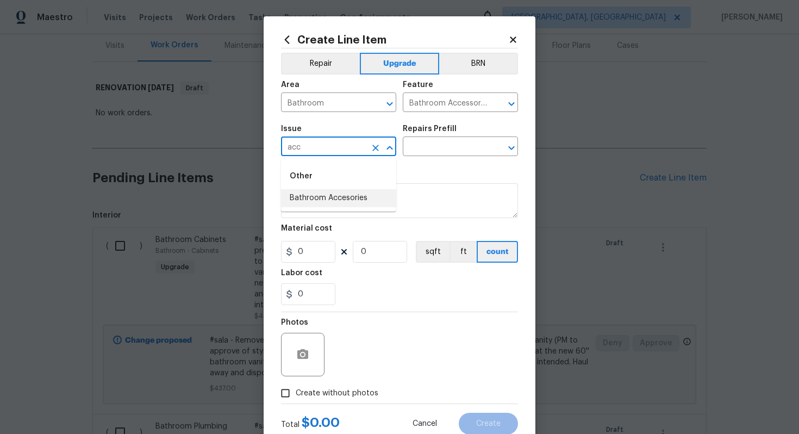
click at [338, 207] on li "Bathroom Accesories" at bounding box center [338, 198] width 115 height 18
type input "Bathroom Accesories"
click at [438, 141] on input "text" at bounding box center [445, 147] width 85 height 17
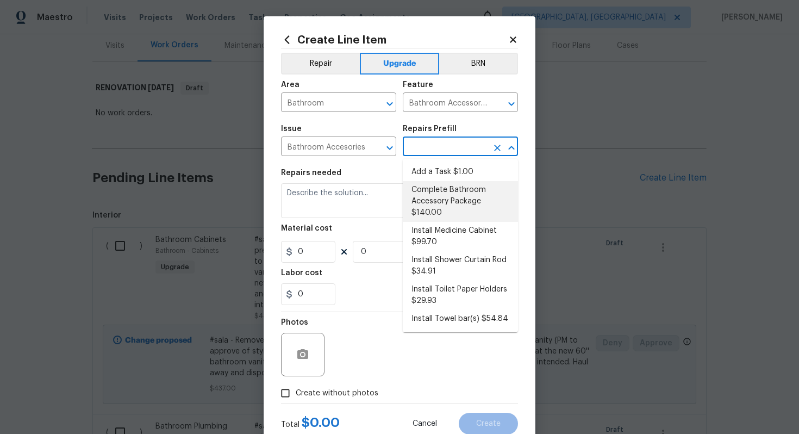
click at [445, 203] on li "Complete Bathroom Accessory Package $140.00" at bounding box center [460, 201] width 115 height 41
type input "Interior Trim"
type input "Complete Bathroom Accessory Package $140.00"
type textarea "Install a new TP holder, shower towel bar and vanity towel bar in the locations…"
type input "140"
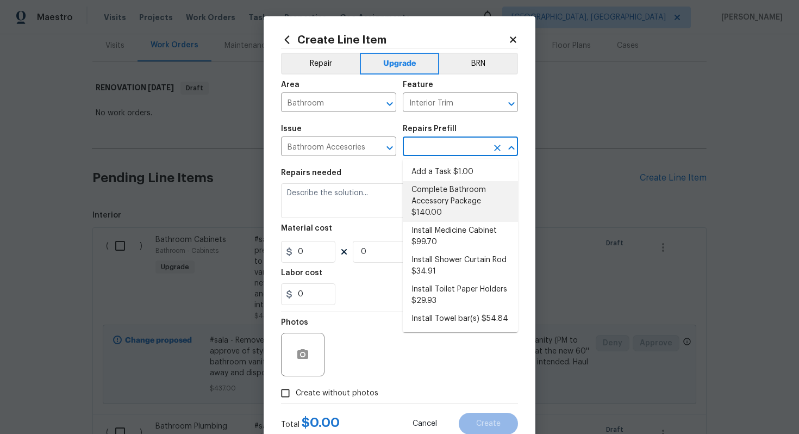
type input "1"
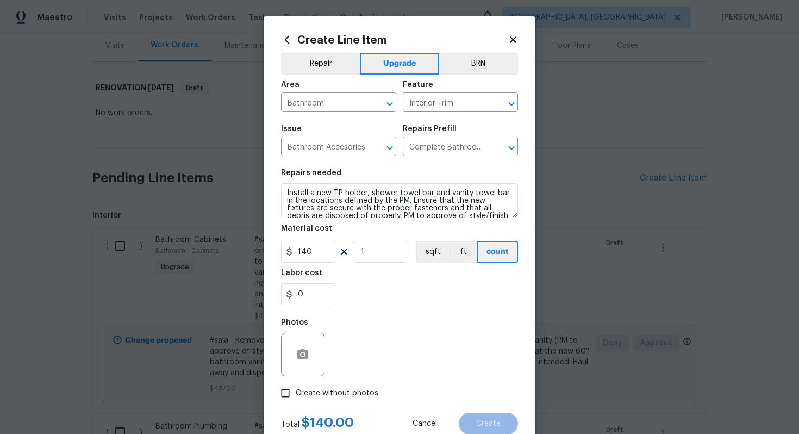
click at [280, 190] on div "Create Line Item Repair Upgrade BRN Area Bathroom ​ Feature Interior Trim ​ Iss…" at bounding box center [400, 233] width 272 height 435
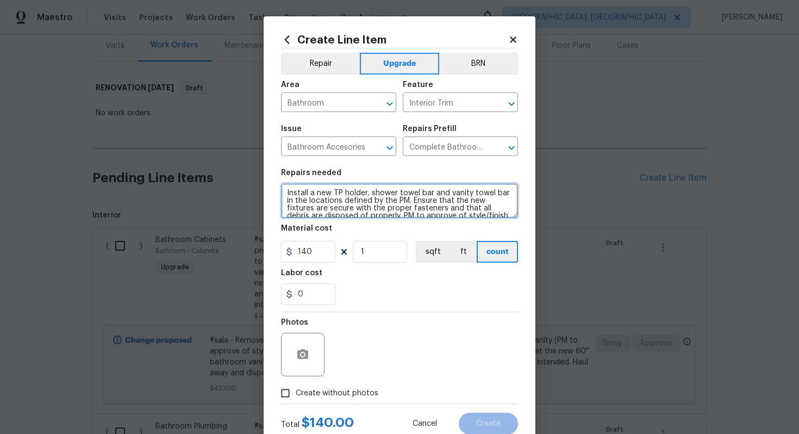
click at [284, 192] on textarea "Install a new TP holder, shower towel bar and vanity towel bar in the locations…" at bounding box center [399, 200] width 237 height 35
type textarea "#sala - Install a new TP holder, shower towel bar and vanity towel bar in the l…"
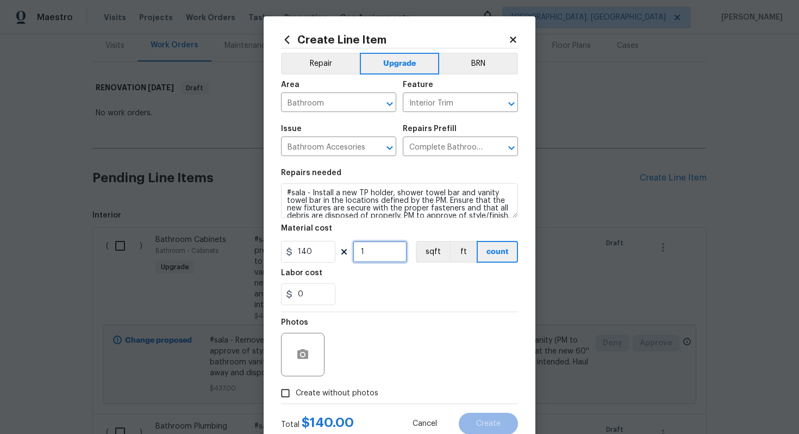
click at [385, 251] on input "1" at bounding box center [380, 252] width 54 height 22
type input "1"
click at [320, 254] on input "140" at bounding box center [308, 252] width 54 height 22
type input "50"
click at [358, 396] on span "Create without photos" at bounding box center [337, 392] width 83 height 11
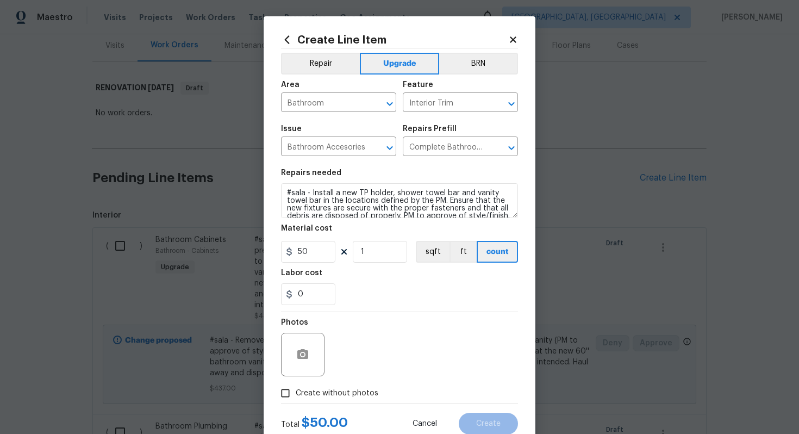
click at [296, 396] on input "Create without photos" at bounding box center [285, 393] width 21 height 21
checkbox input "true"
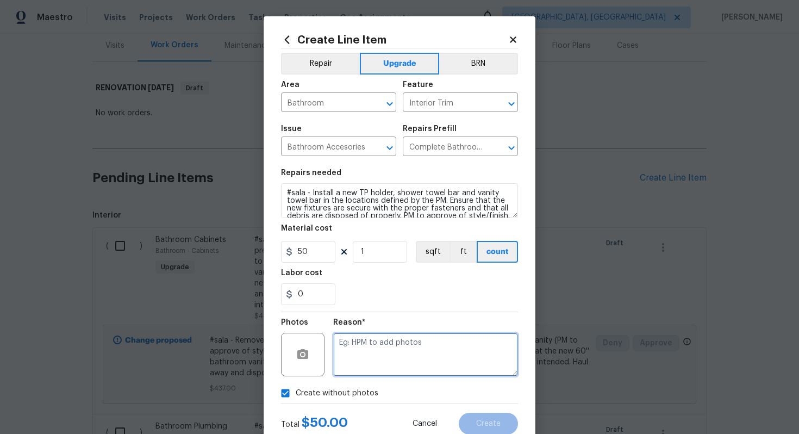
click at [370, 351] on textarea at bounding box center [425, 354] width 185 height 43
type textarea "n/a"
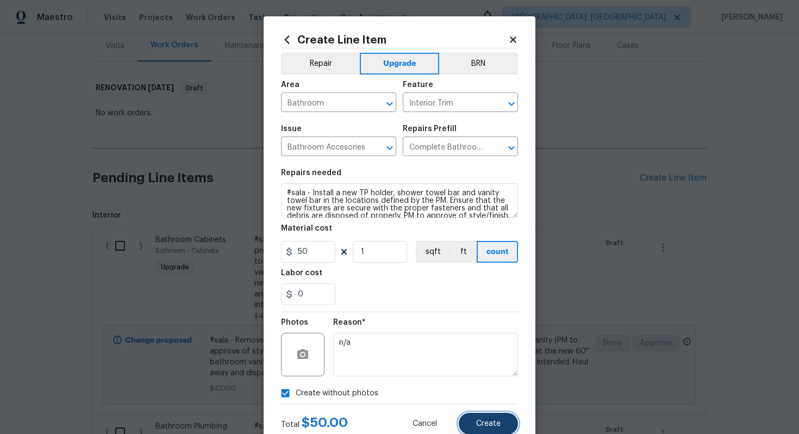
click at [497, 430] on button "Create" at bounding box center [488, 423] width 59 height 22
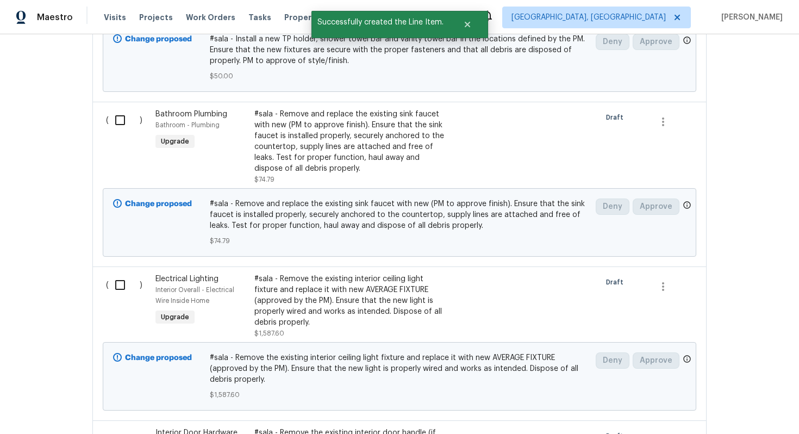
scroll to position [215, 0]
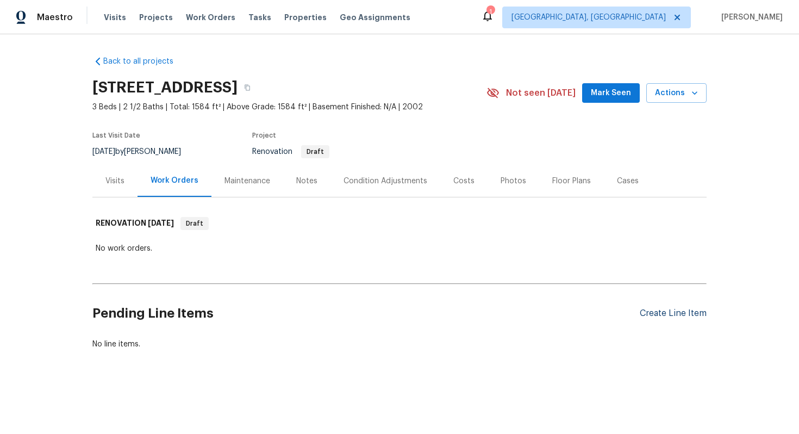
click at [666, 314] on div "Create Line Item" at bounding box center [673, 313] width 67 height 10
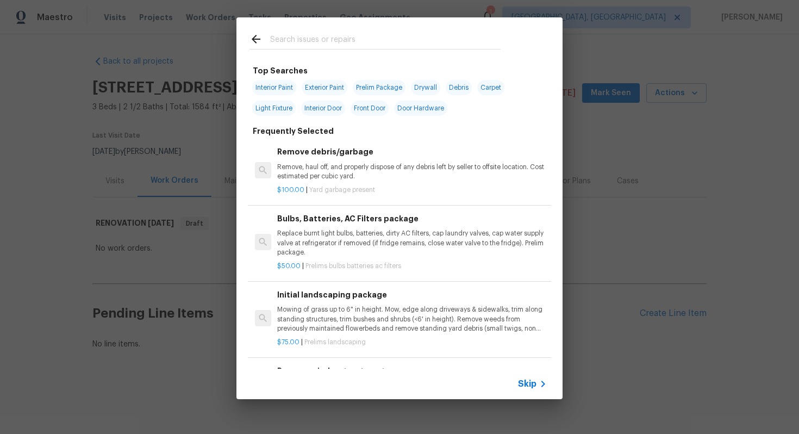
click at [528, 383] on span "Skip" at bounding box center [527, 383] width 18 height 11
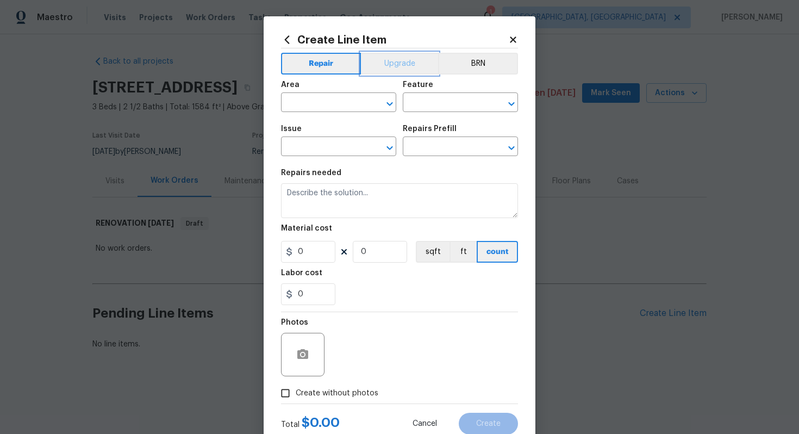
click at [402, 64] on button "Upgrade" at bounding box center [400, 64] width 78 height 22
click at [350, 103] on input "text" at bounding box center [323, 103] width 85 height 17
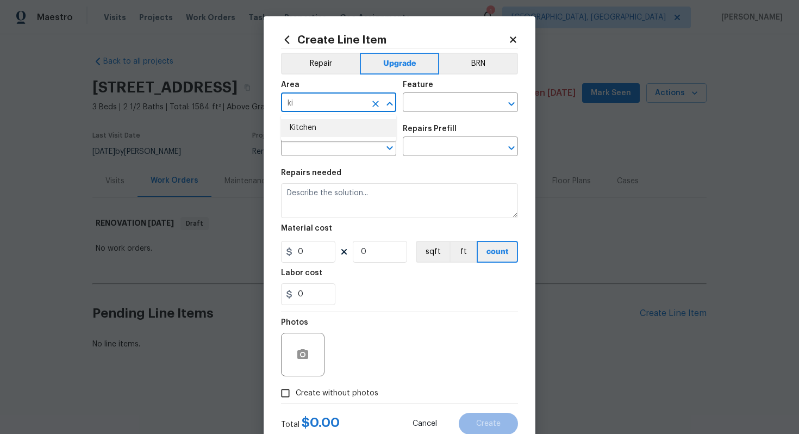
click at [368, 128] on li "Kitchen" at bounding box center [338, 128] width 115 height 18
type input "Kitchen"
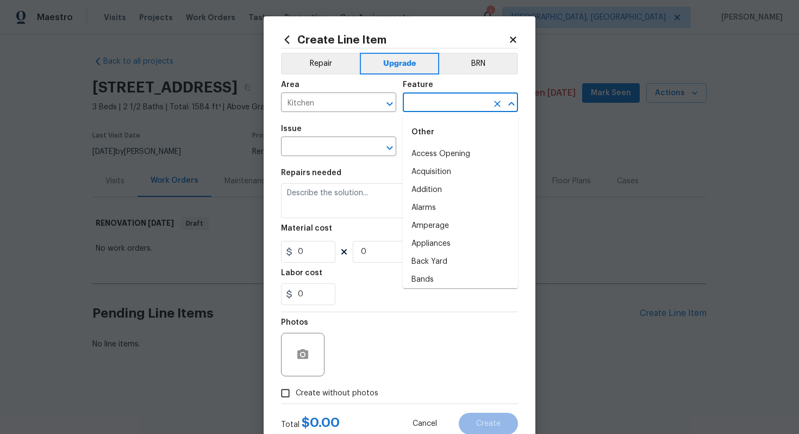
click at [441, 108] on input "text" at bounding box center [445, 103] width 85 height 17
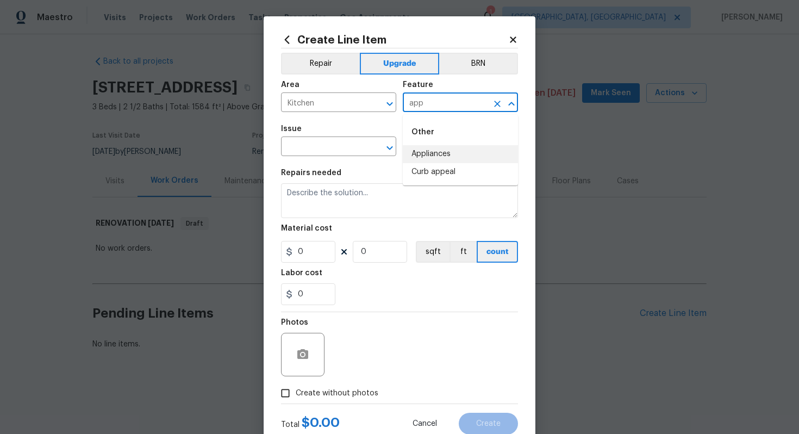
click at [445, 148] on li "Appliances" at bounding box center [460, 154] width 115 height 18
type input "Appliances"
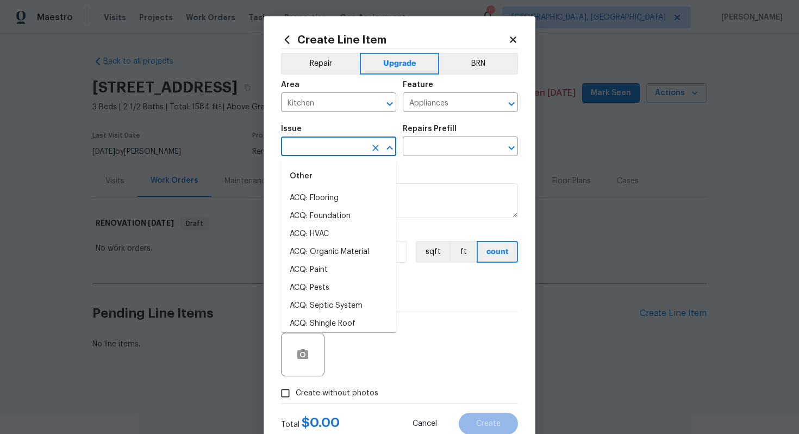
click at [328, 149] on input "text" at bounding box center [323, 147] width 85 height 17
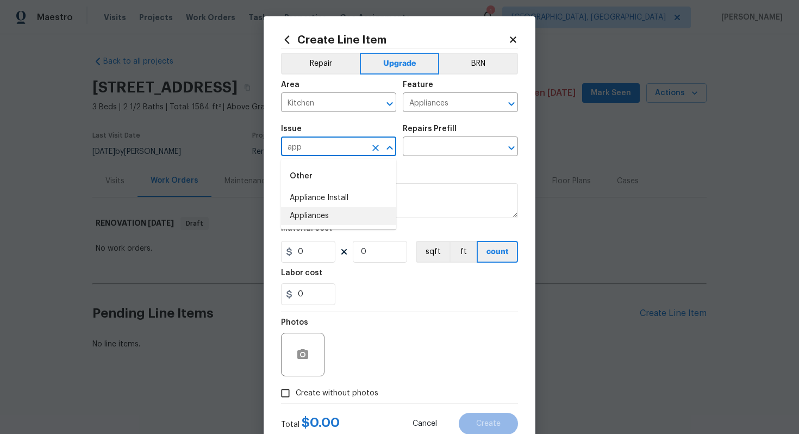
click at [339, 213] on li "Appliances" at bounding box center [338, 216] width 115 height 18
type input "Appliances"
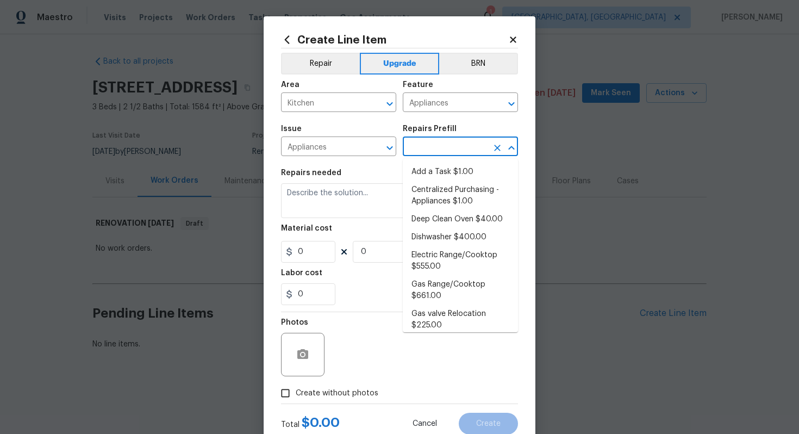
click at [437, 152] on input "text" at bounding box center [445, 147] width 85 height 17
click at [427, 173] on li "Add a Task $1.00" at bounding box center [460, 172] width 115 height 18
type input "Add a Task $1.00"
type textarea "HPM to detail"
type input "1"
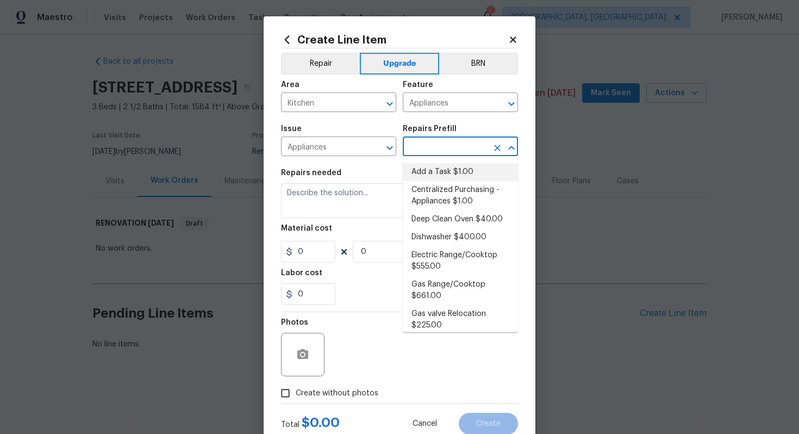
type input "1"
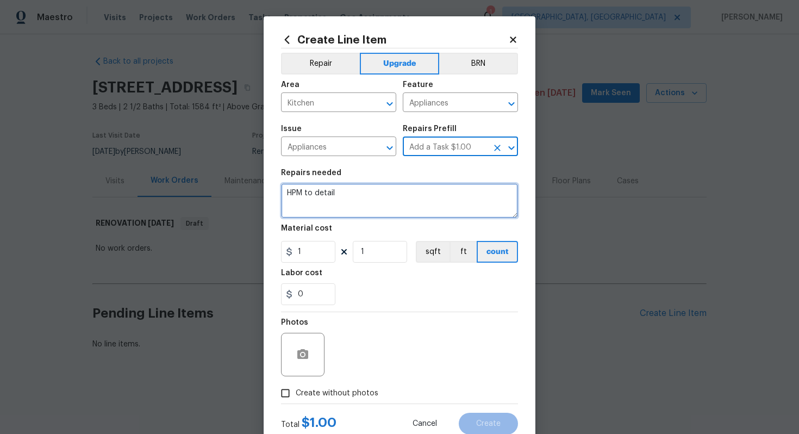
click at [388, 212] on textarea "HPM to detail" at bounding box center [399, 200] width 237 height 35
paste textarea "Install SS Range Only"
type textarea "#sala - Install SS Range Only"
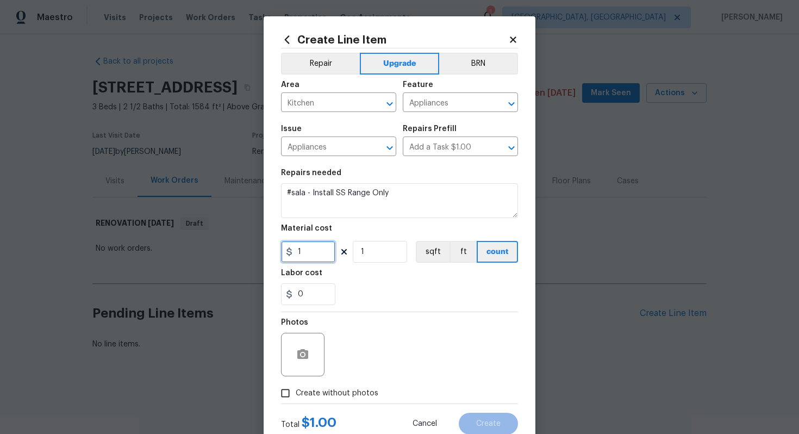
click at [321, 260] on input "1" at bounding box center [308, 252] width 54 height 22
type input "1500"
click at [354, 389] on span "Create without photos" at bounding box center [337, 392] width 83 height 11
click at [296, 389] on input "Create without photos" at bounding box center [285, 393] width 21 height 21
checkbox input "true"
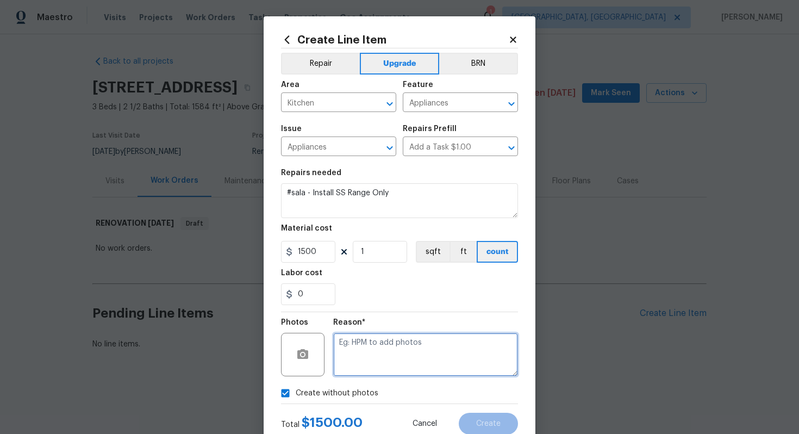
click at [379, 359] on textarea at bounding box center [425, 354] width 185 height 43
type textarea "n/a"
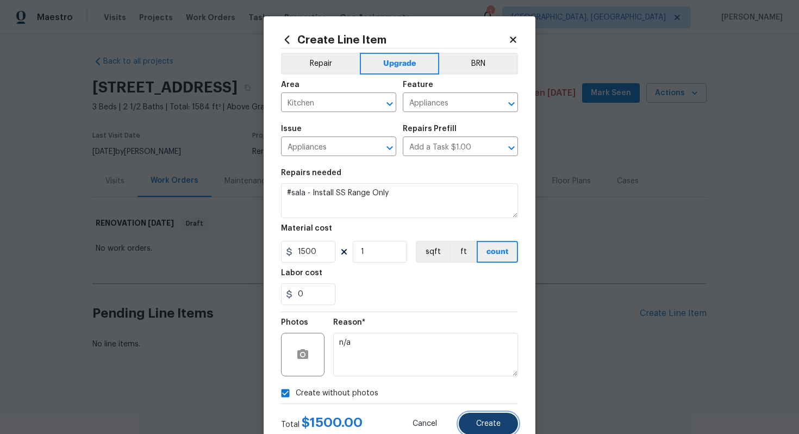
click at [484, 424] on span "Create" at bounding box center [488, 424] width 24 height 8
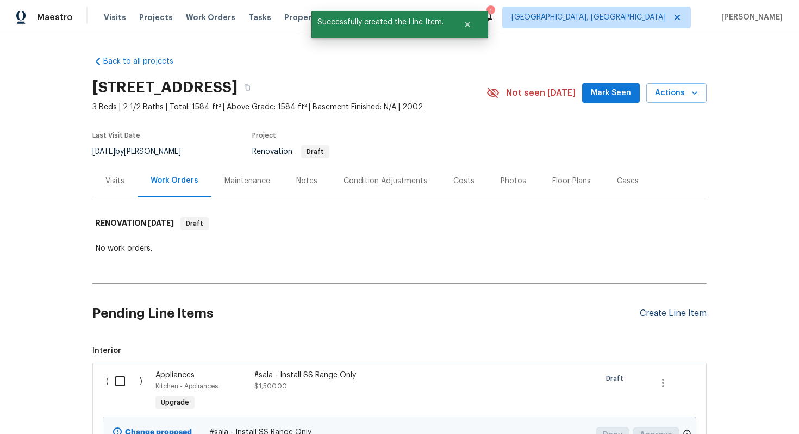
click at [663, 315] on div "Create Line Item" at bounding box center [673, 313] width 67 height 10
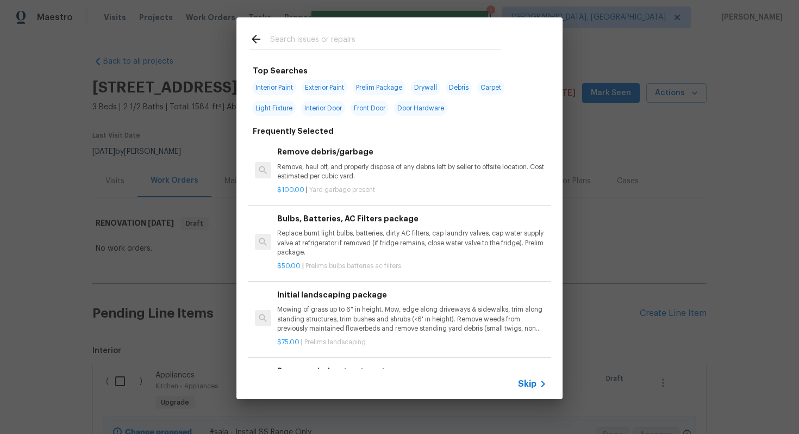
click at [521, 376] on div "Skip" at bounding box center [399, 383] width 326 height 30
click at [531, 379] on span "Skip" at bounding box center [527, 383] width 18 height 11
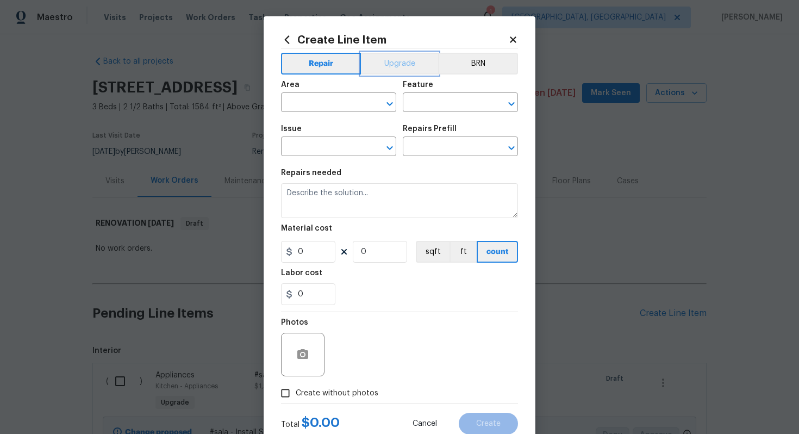
click at [394, 66] on button "Upgrade" at bounding box center [400, 64] width 78 height 22
click at [329, 95] on input "text" at bounding box center [323, 103] width 85 height 17
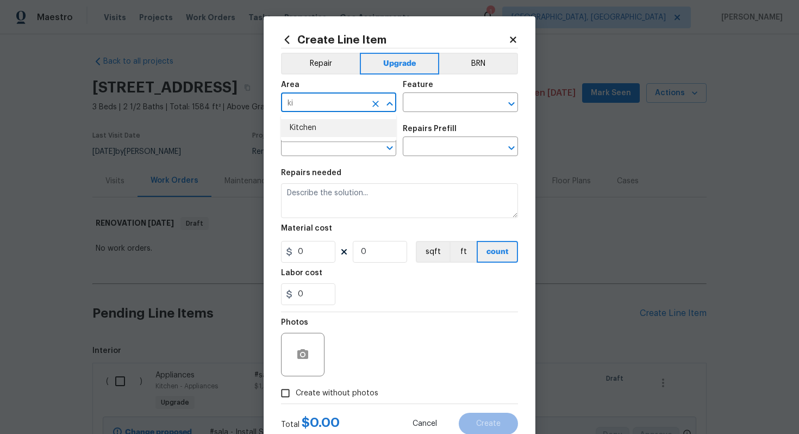
click at [320, 128] on li "Kitchen" at bounding box center [338, 128] width 115 height 18
type input "Kitchen"
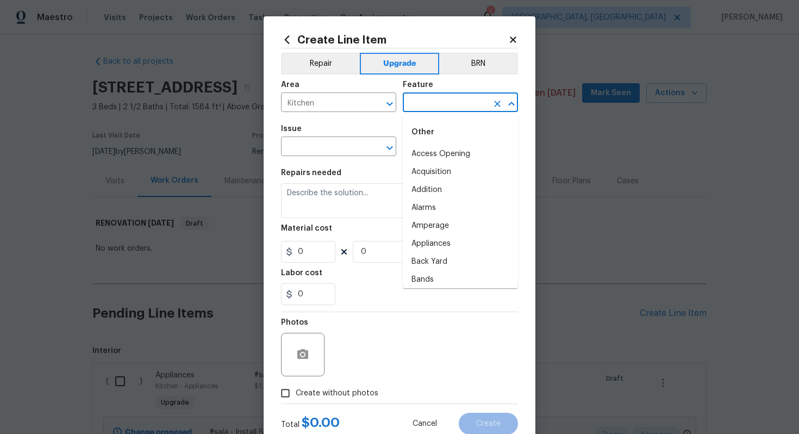
click at [422, 108] on input "text" at bounding box center [445, 103] width 85 height 17
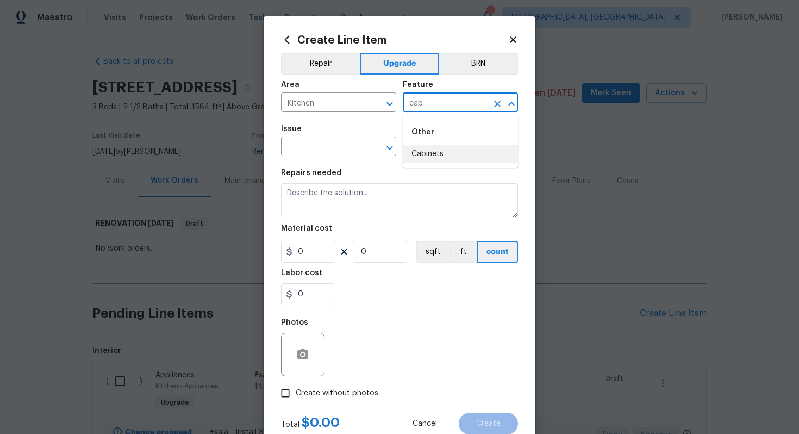
click at [431, 159] on li "Cabinets" at bounding box center [460, 154] width 115 height 18
type input "Cabinets"
click at [326, 142] on input "text" at bounding box center [323, 147] width 85 height 17
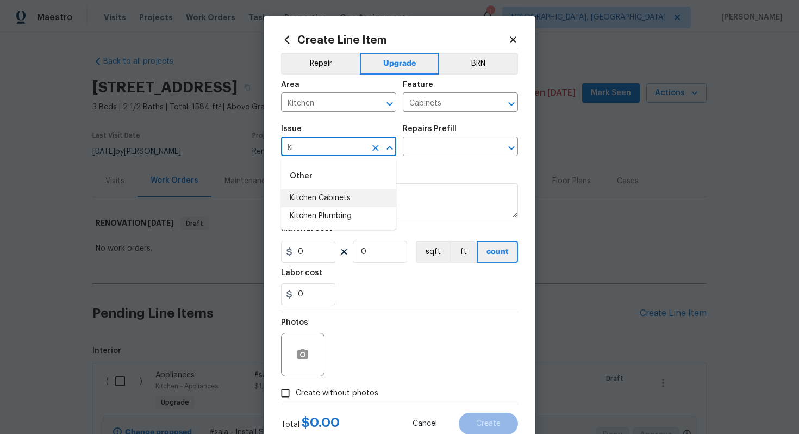
click at [344, 201] on li "Kitchen Cabinets" at bounding box center [338, 198] width 115 height 18
type input "Kitchen Cabinets"
click at [447, 146] on input "text" at bounding box center [445, 147] width 85 height 17
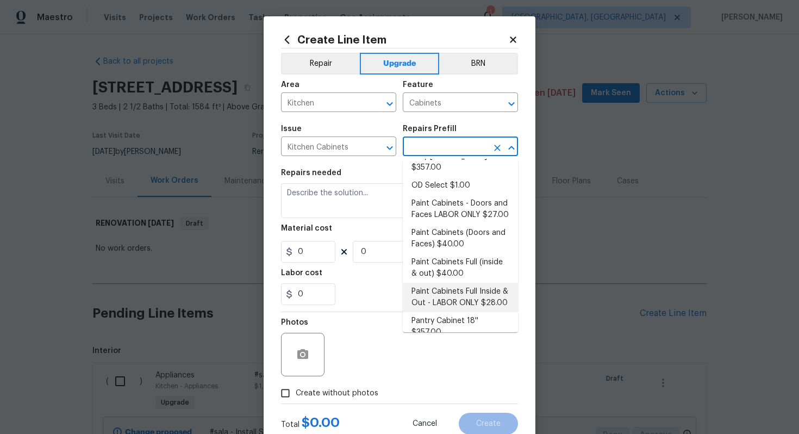
scroll to position [148, 0]
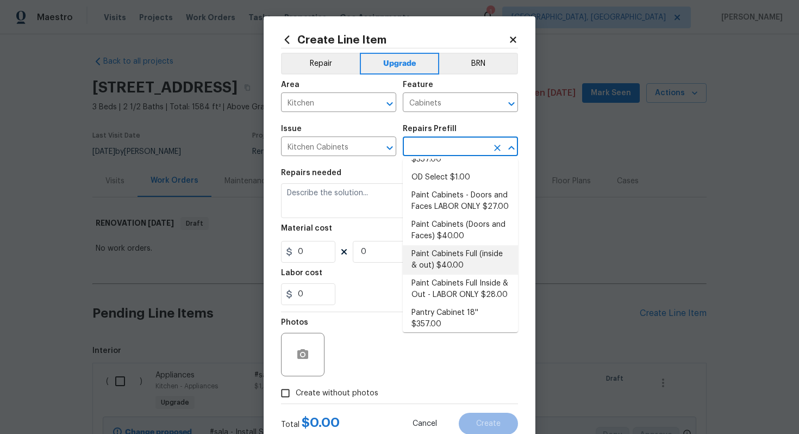
click at [430, 246] on li "Paint Cabinets Full (inside & out) $40.00" at bounding box center [460, 259] width 115 height 29
type input "Paint Cabinets Full (inside & out) $40.00"
type textarea "Prep, sand, mask and apply 2 coats of paint to the kitchen cabinet doors, inter…"
type input "40"
type input "1"
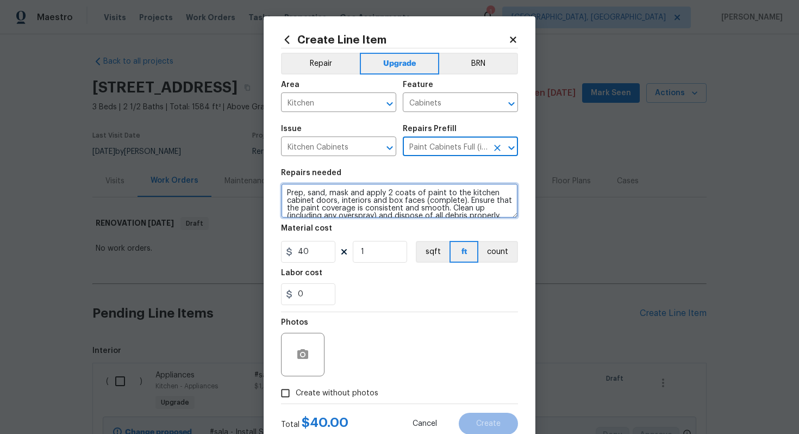
click at [282, 189] on textarea "Prep, sand, mask and apply 2 coats of paint to the kitchen cabinet doors, inter…" at bounding box center [399, 200] width 237 height 35
type textarea "#sala - Prep, sand, mask and apply 2 coats of paint to the kitchen cabinet door…"
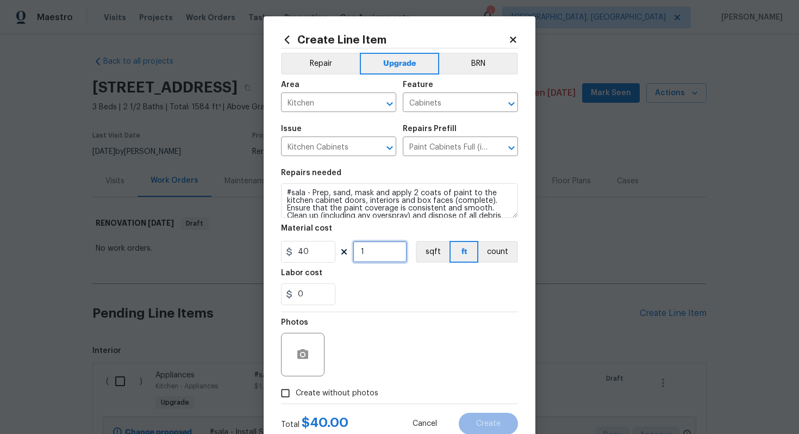
click at [381, 255] on input "1" at bounding box center [380, 252] width 54 height 22
type input "60"
click at [354, 388] on span "Create without photos" at bounding box center [337, 392] width 83 height 11
click at [296, 388] on input "Create without photos" at bounding box center [285, 393] width 21 height 21
checkbox input "true"
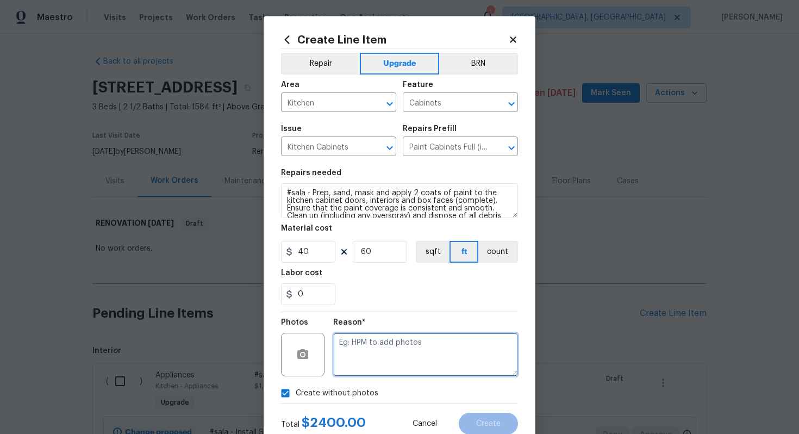
click at [371, 361] on textarea at bounding box center [425, 354] width 185 height 43
type textarea "n/a"
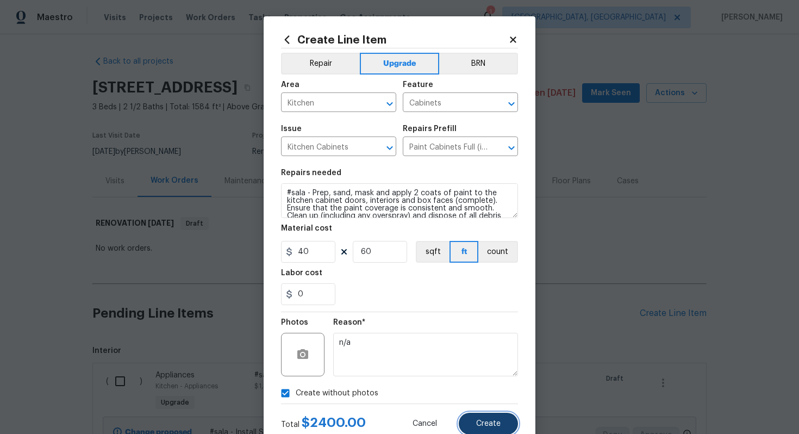
click at [493, 427] on span "Create" at bounding box center [488, 424] width 24 height 8
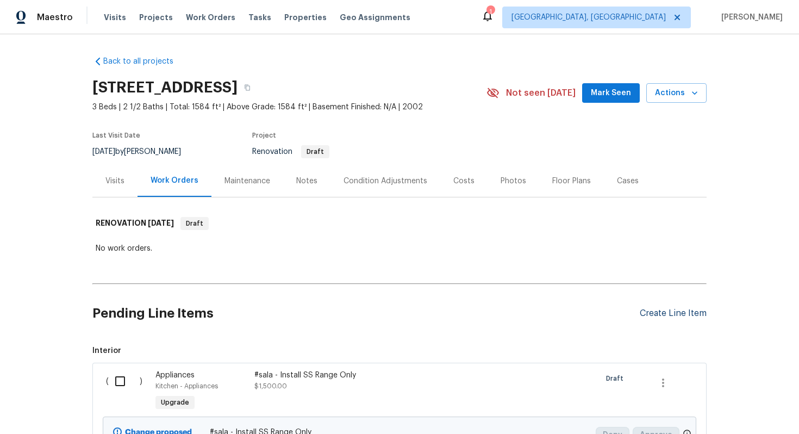
click at [662, 311] on div "Create Line Item" at bounding box center [673, 313] width 67 height 10
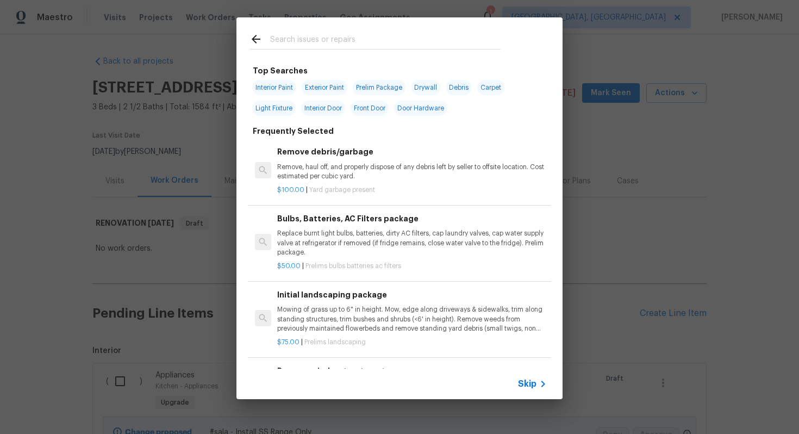
click at [535, 382] on span "Skip" at bounding box center [527, 383] width 18 height 11
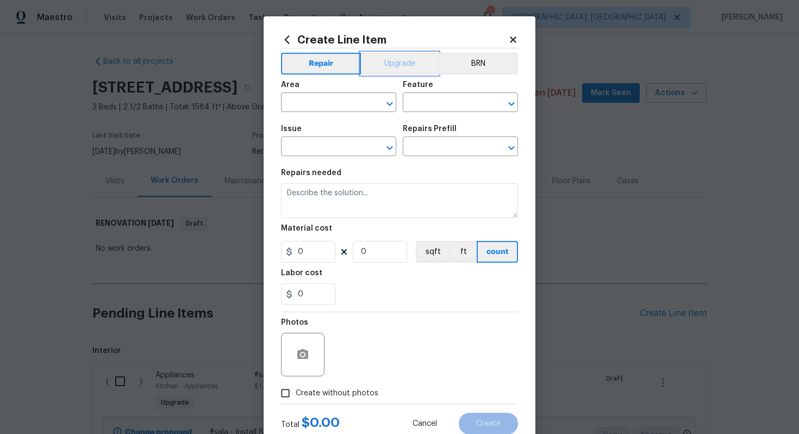
click at [390, 58] on button "Upgrade" at bounding box center [400, 64] width 78 height 22
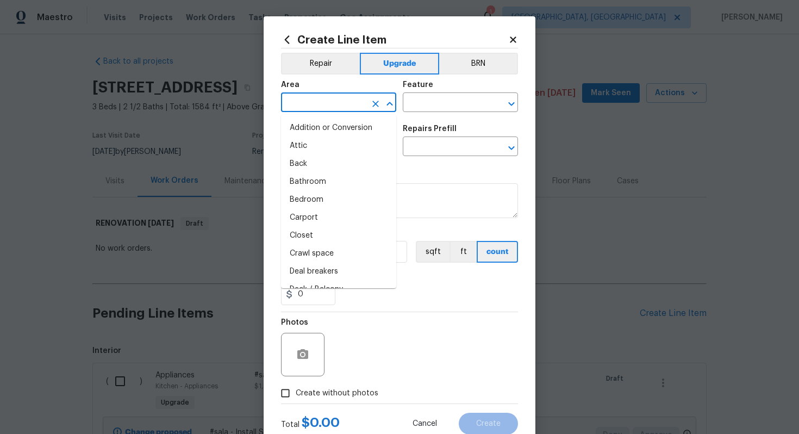
click at [346, 99] on input "text" at bounding box center [323, 103] width 85 height 17
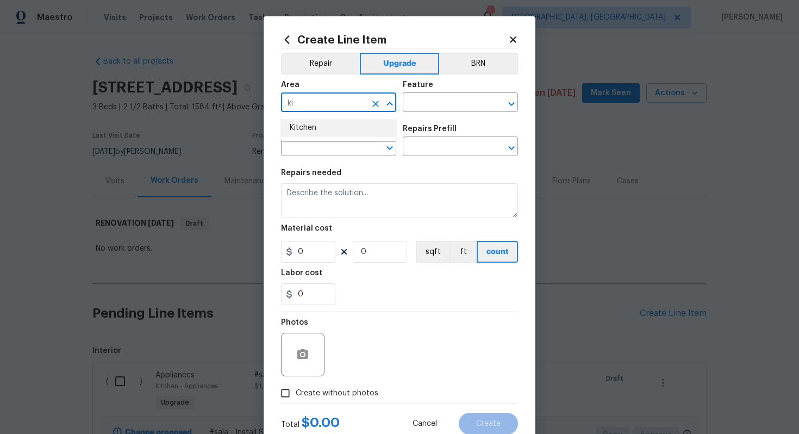
click at [329, 132] on li "Kitchen" at bounding box center [338, 128] width 115 height 18
type input "Kitchen"
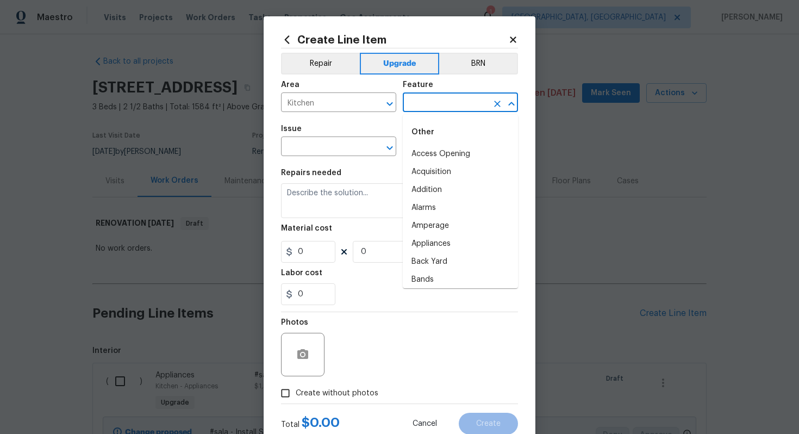
click at [457, 109] on input "text" at bounding box center [445, 103] width 85 height 17
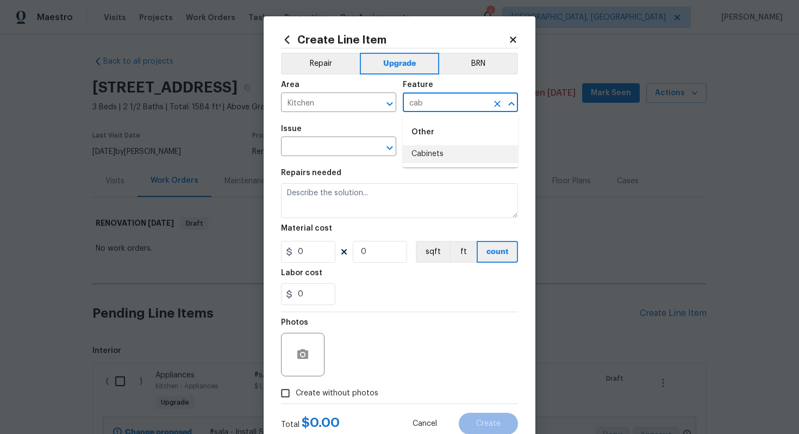
click at [436, 157] on li "Cabinets" at bounding box center [460, 154] width 115 height 18
type input "Cabinets"
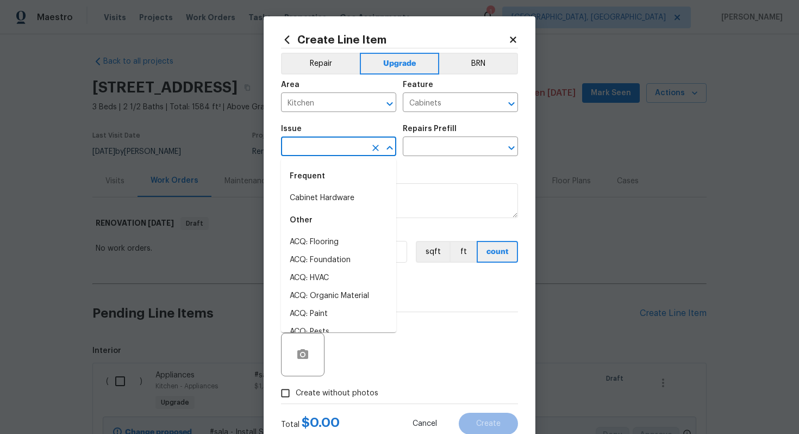
click at [305, 144] on input "text" at bounding box center [323, 147] width 85 height 17
click at [342, 200] on li "Cabinet Hardware" at bounding box center [338, 198] width 115 height 18
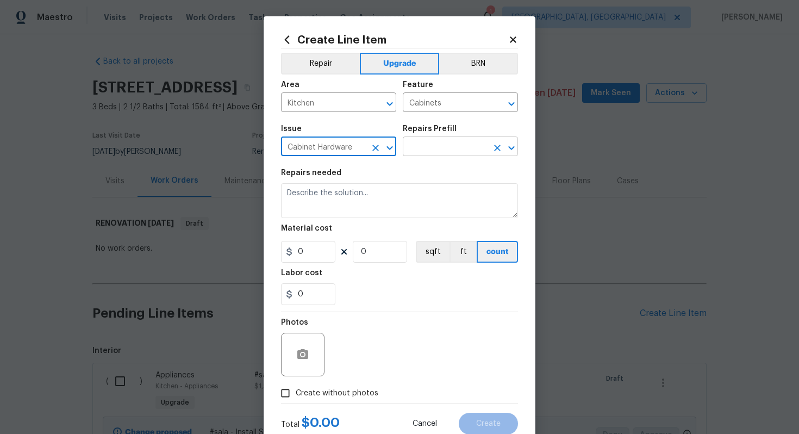
type input "Cabinet Hardware"
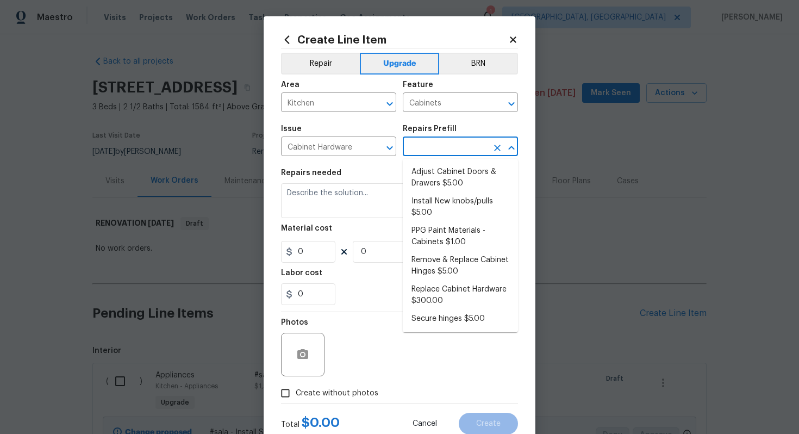
click at [453, 152] on input "text" at bounding box center [445, 147] width 85 height 17
click at [439, 290] on li "Replace Cabinet Hardware $300.00" at bounding box center [460, 294] width 115 height 29
type input "Replace Cabinet Hardware $300.00"
type textarea "Replace cabinet hardware with new hinges and pulls. HPM to provide specs"
type input "300"
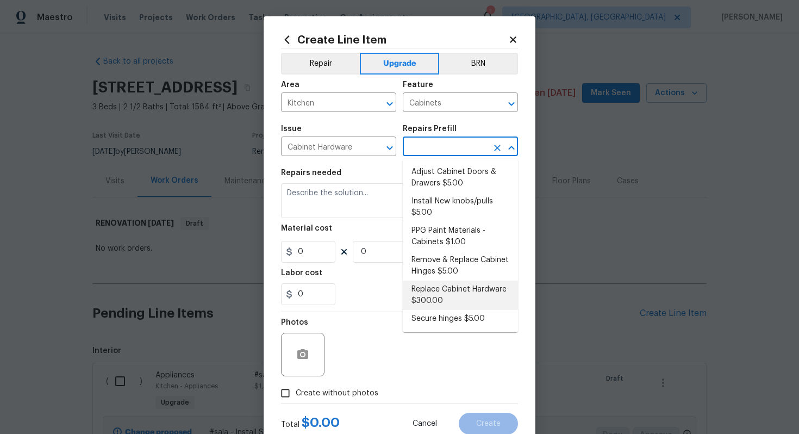
type input "1"
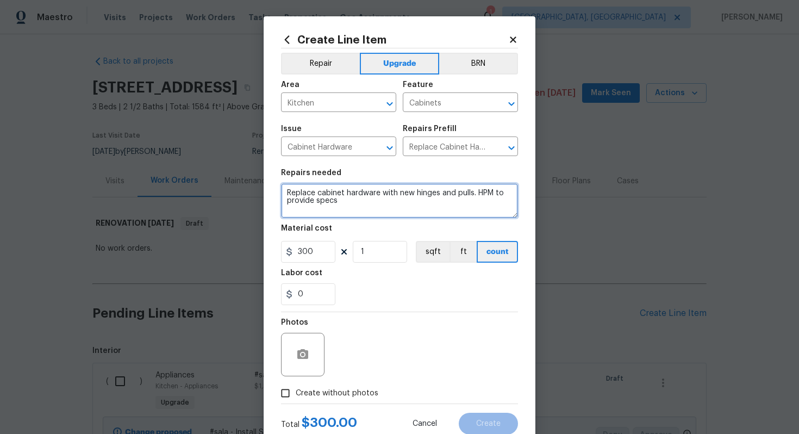
click at [283, 191] on textarea "Replace cabinet hardware with new hinges and pulls. HPM to provide specs" at bounding box center [399, 200] width 237 height 35
type textarea "#sala - Replace cabinet hardware with new hinges and pulls. HPM to provide specs"
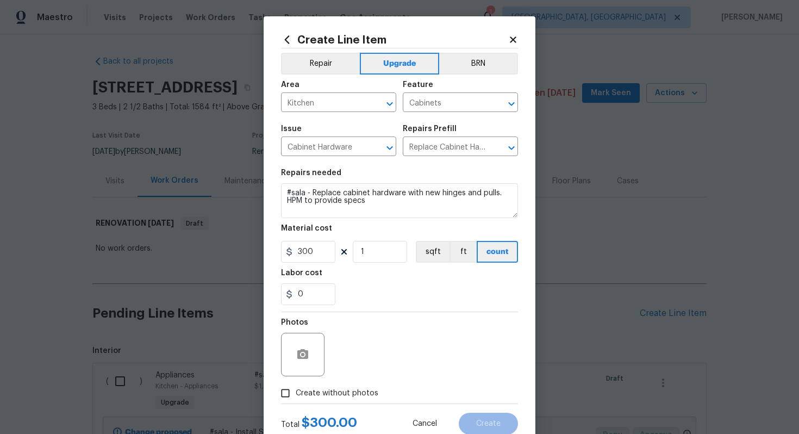
click at [325, 399] on span "Create without photos" at bounding box center [337, 392] width 83 height 11
click at [296, 399] on input "Create without photos" at bounding box center [285, 393] width 21 height 21
checkbox input "true"
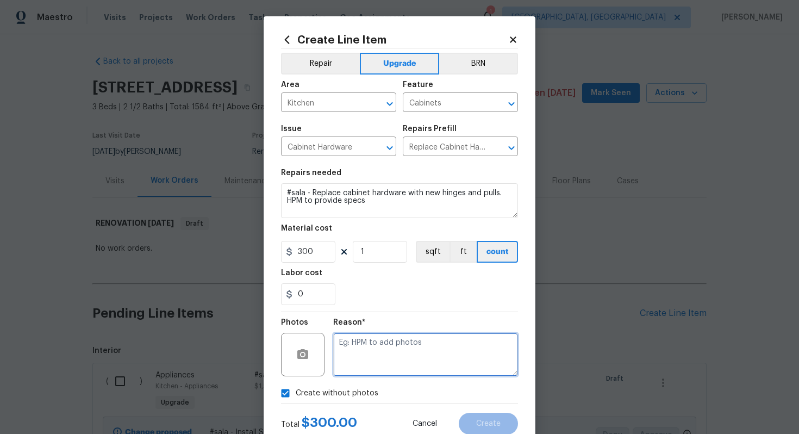
click at [368, 364] on textarea at bounding box center [425, 354] width 185 height 43
type textarea "n/a"
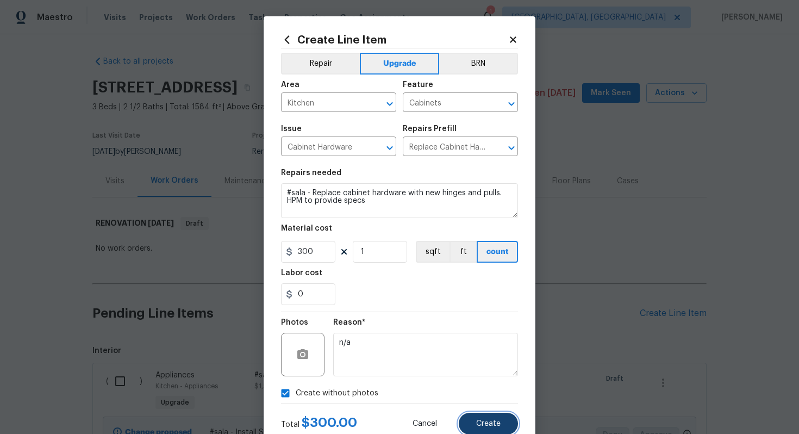
click at [471, 423] on button "Create" at bounding box center [488, 423] width 59 height 22
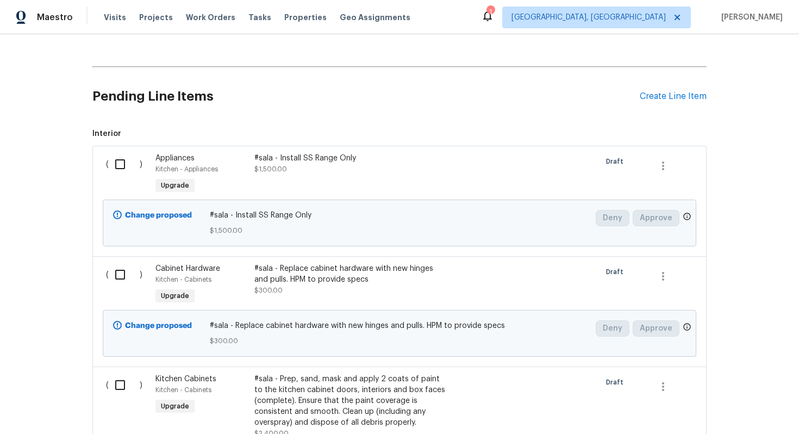
scroll to position [0, 0]
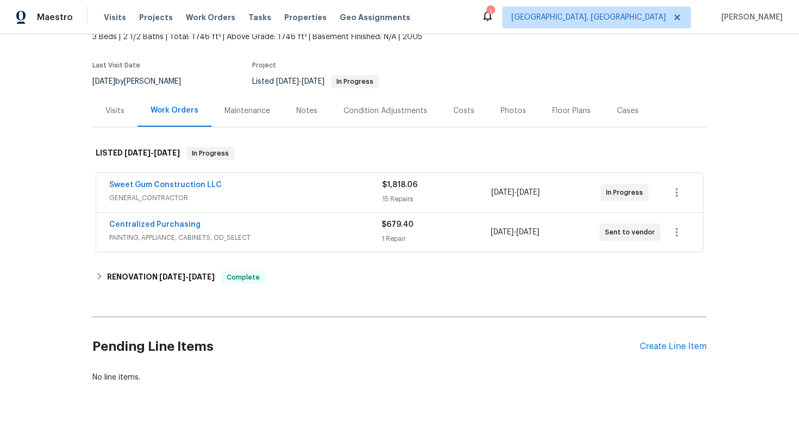
scroll to position [75, 0]
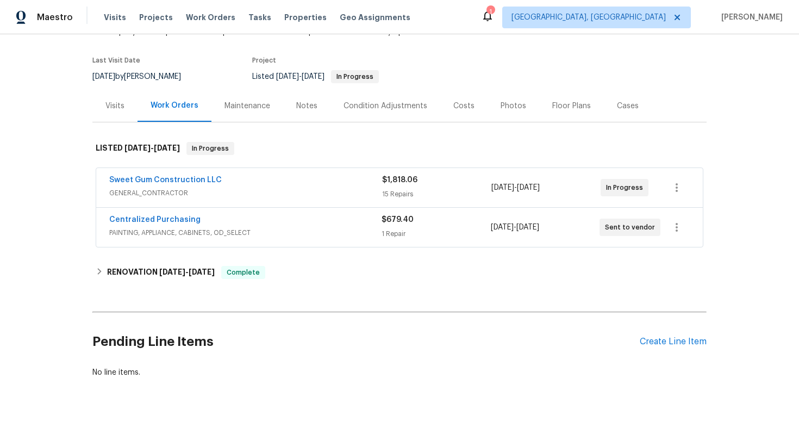
click at [264, 188] on span "GENERAL_CONTRACTOR" at bounding box center [245, 192] width 273 height 11
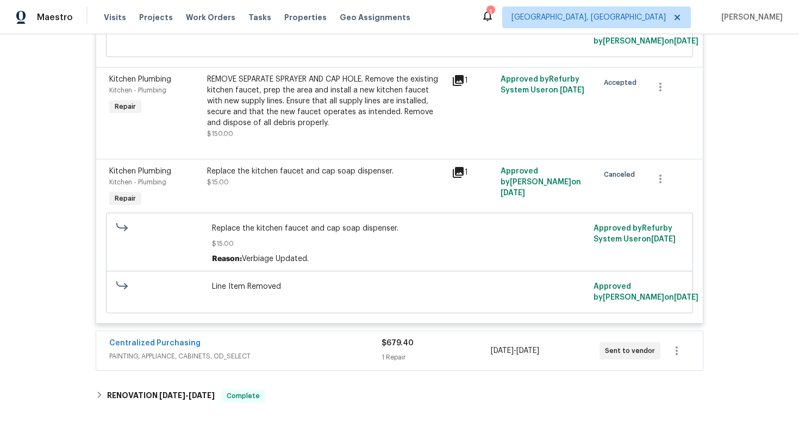
scroll to position [1843, 0]
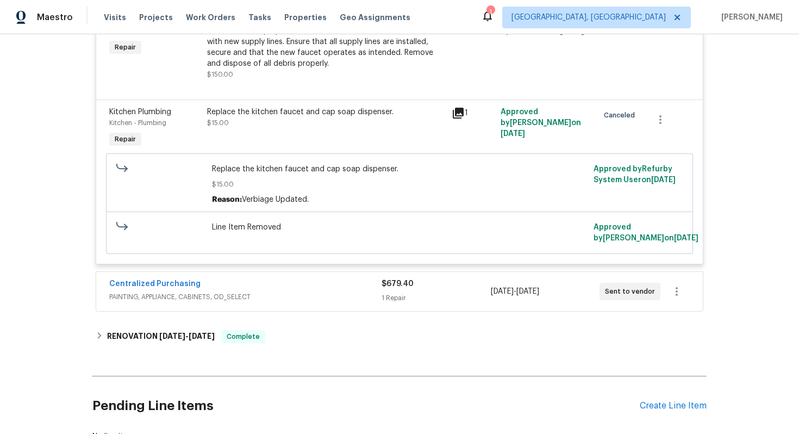
click at [329, 302] on span "PAINTING, APPLIANCE, CABINETS, OD_SELECT" at bounding box center [245, 296] width 272 height 11
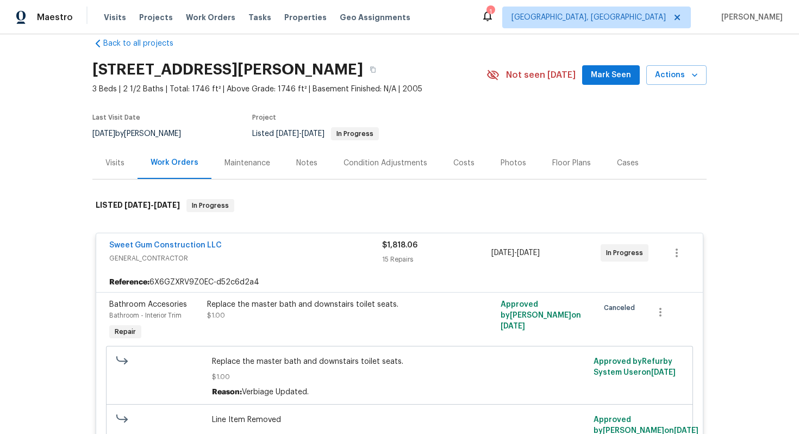
scroll to position [0, 0]
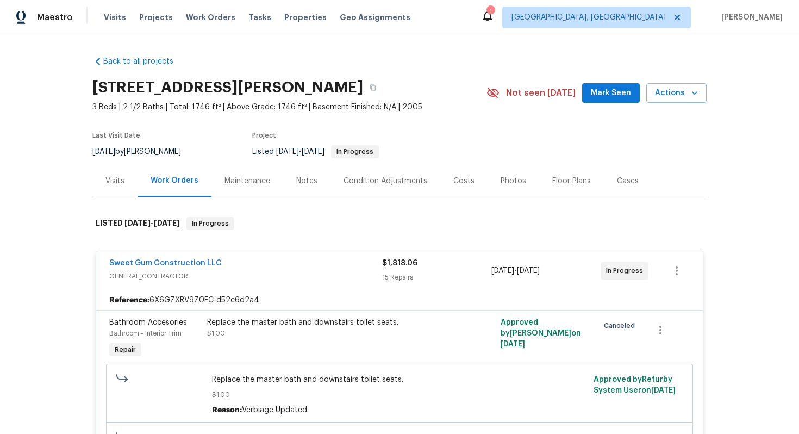
click at [293, 274] on span "GENERAL_CONTRACTOR" at bounding box center [245, 276] width 273 height 11
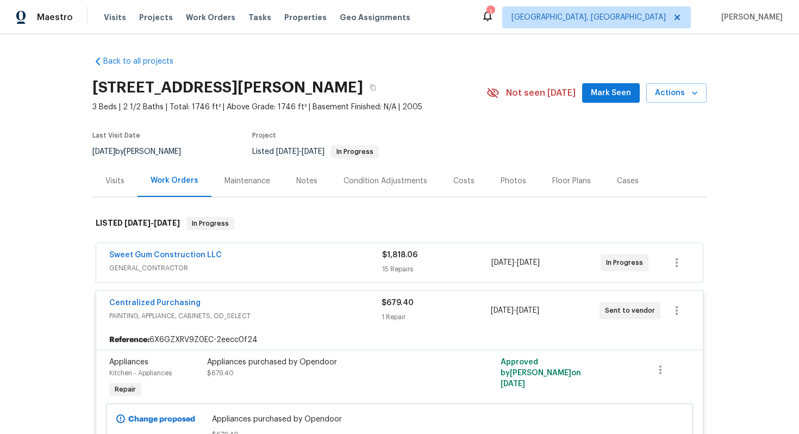
click at [309, 305] on div "Centralized Purchasing" at bounding box center [245, 303] width 272 height 13
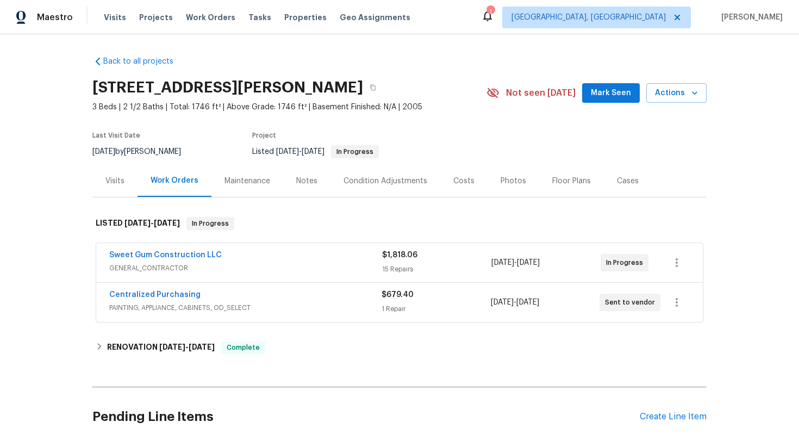
click at [274, 261] on div "Sweet Gum Construction LLC" at bounding box center [245, 255] width 273 height 13
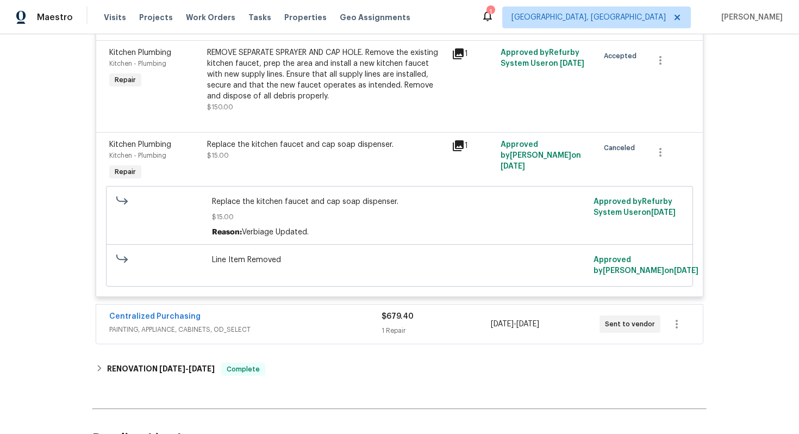
scroll to position [1907, 0]
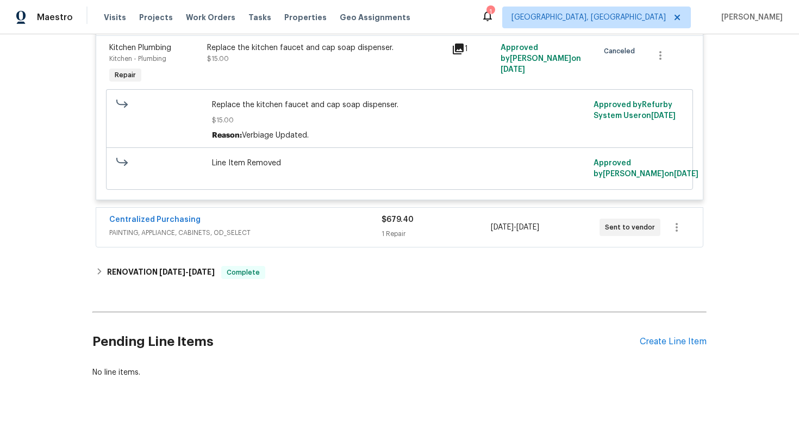
click at [309, 227] on div "Centralized Purchasing" at bounding box center [245, 220] width 272 height 13
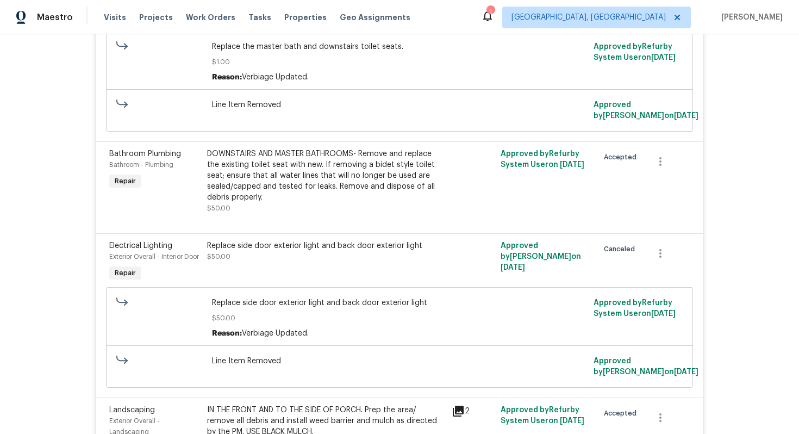
scroll to position [274, 0]
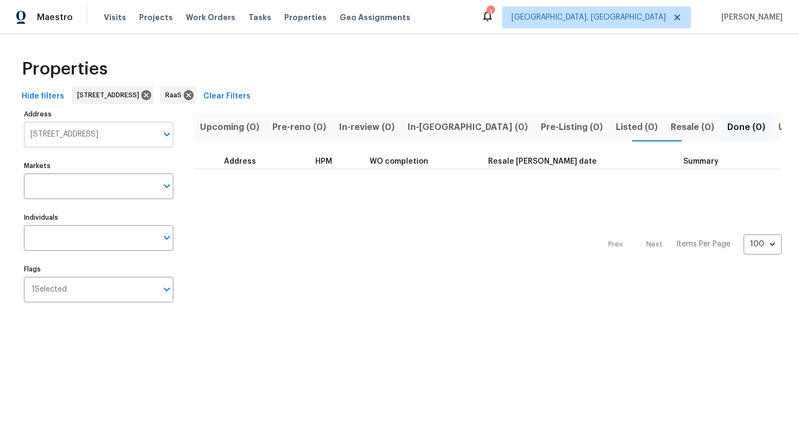
click at [95, 138] on input "1701 E Whittier St # 1703 Columbus OH 43206" at bounding box center [90, 135] width 133 height 26
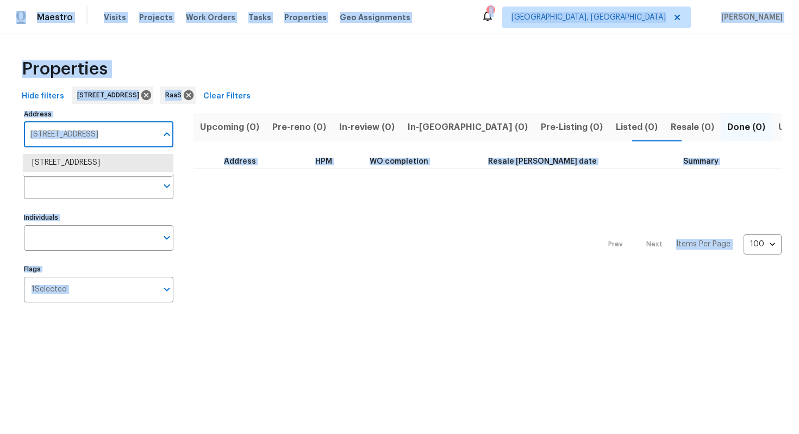
click at [95, 138] on input "1701 E Whittier St # 1703 Columbus OH 43206" at bounding box center [90, 135] width 133 height 26
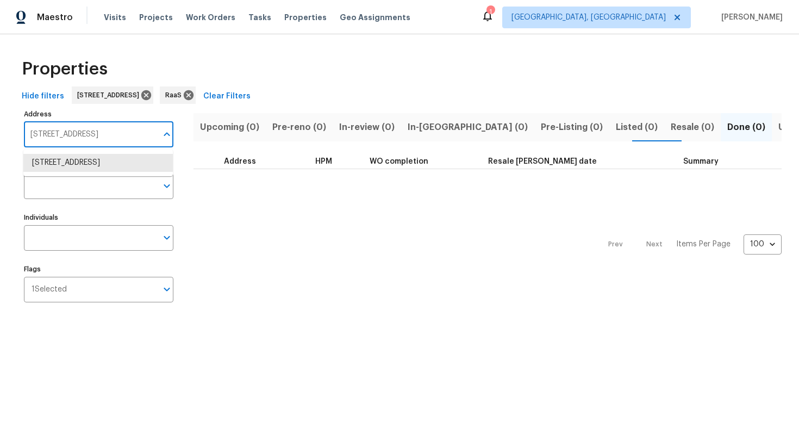
click at [95, 138] on input "1701 E Whittier St # 1703 Columbus OH 43206" at bounding box center [90, 135] width 133 height 26
paste input "9415 Balsam Ln, Houston, TX 77078"
type input "9415 Balsam Ln, Houston, TX 77078"
click at [92, 157] on li "9415 Balsam Ln Houston TX 77078" at bounding box center [97, 163] width 149 height 18
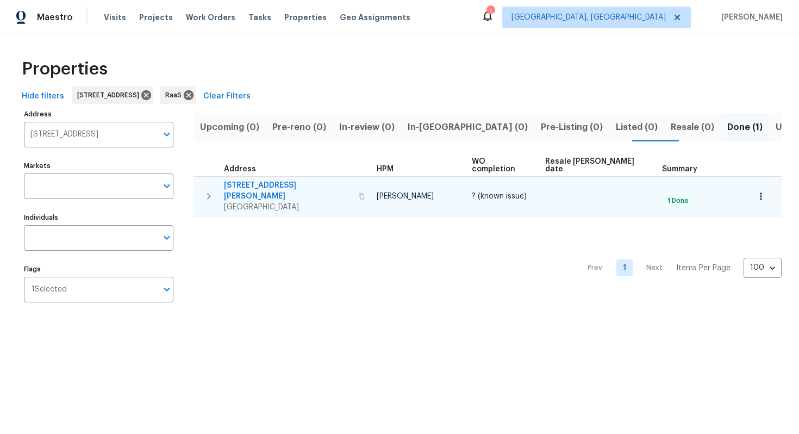
click at [260, 180] on span "9415 Balsam Ln" at bounding box center [288, 191] width 128 height 22
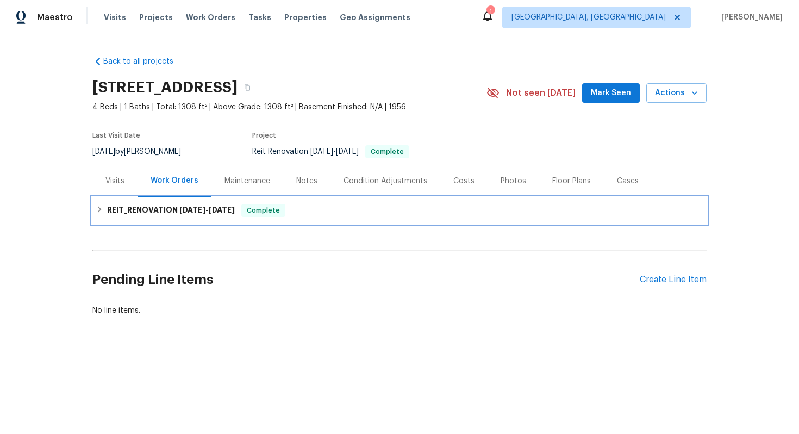
click at [311, 211] on div "REIT_RENOVATION [DATE] - [DATE] Complete" at bounding box center [400, 210] width 608 height 13
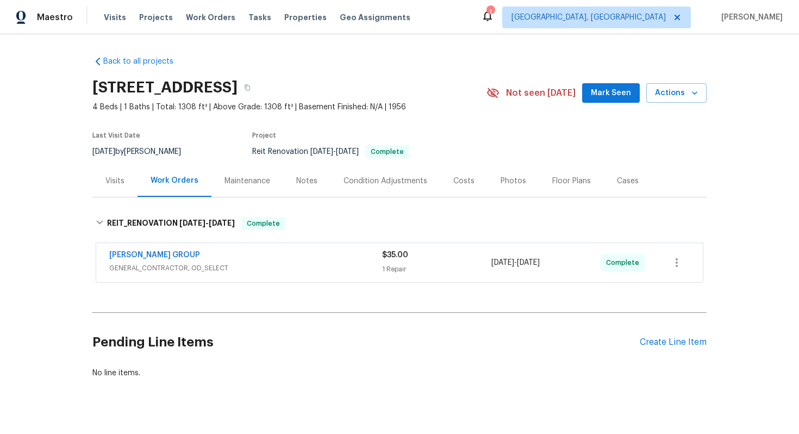
click at [456, 178] on div "Costs" at bounding box center [463, 181] width 21 height 11
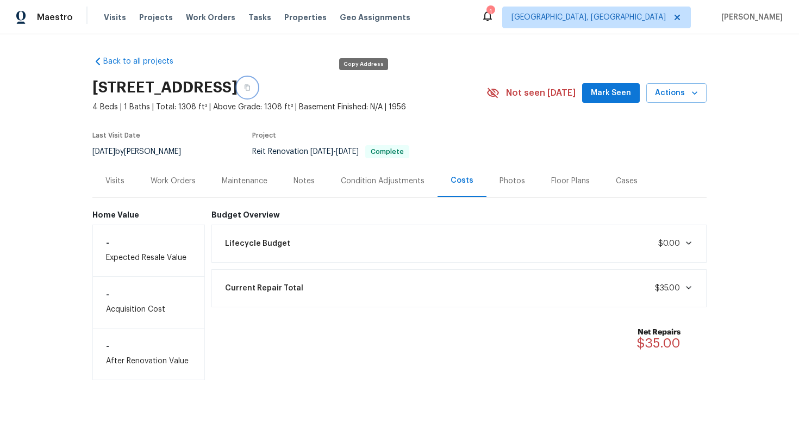
click at [251, 88] on icon "button" at bounding box center [247, 87] width 7 height 7
click at [177, 182] on div "Work Orders" at bounding box center [173, 181] width 45 height 11
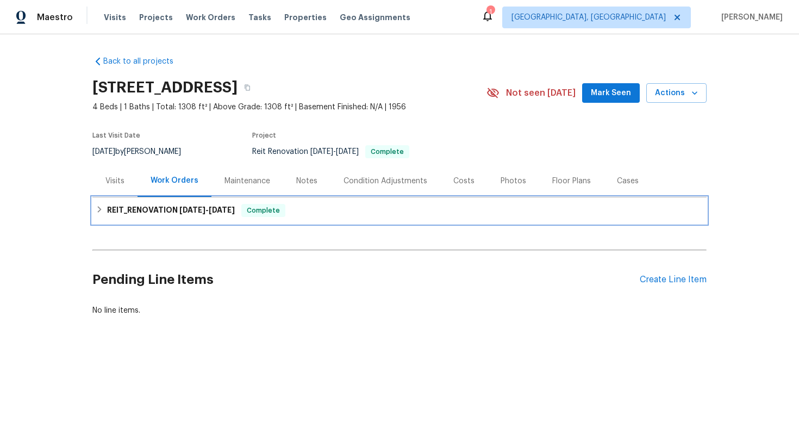
click at [166, 203] on div "REIT_RENOVATION [DATE] - [DATE] Complete" at bounding box center [399, 210] width 614 height 26
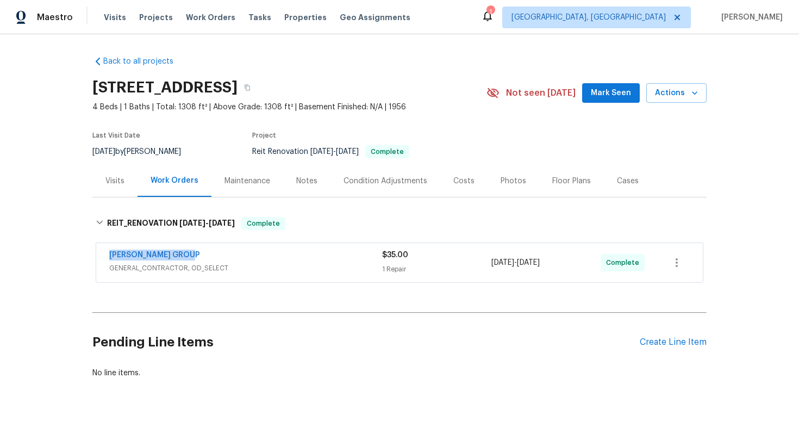
drag, startPoint x: 99, startPoint y: 254, endPoint x: 242, endPoint y: 253, distance: 142.9
click at [242, 253] on div "[PERSON_NAME] GROUP GENERAL_CONTRACTOR, OD_SELECT $35.00 1 Repair [DATE] - [DAT…" at bounding box center [399, 262] width 606 height 39
copy link "[PERSON_NAME] GROUP"
